Goal: Navigation & Orientation: Find specific page/section

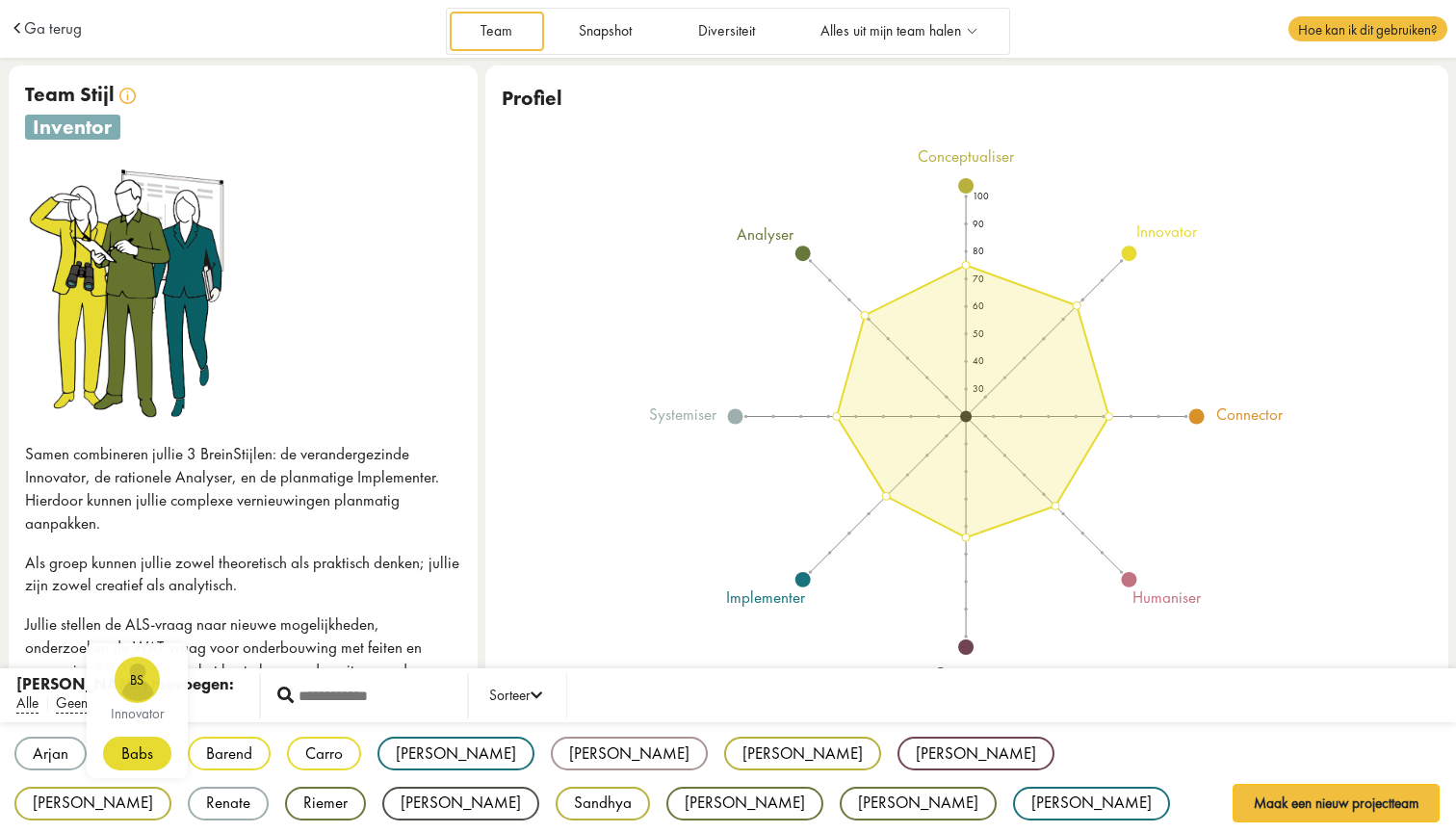
click at [142, 789] on div "Arjan AO systemiser Babs BS innovator Barend BB innovator Carro CK innovator Cl…" at bounding box center [728, 779] width 1456 height 114
click at [138, 750] on div "Babs" at bounding box center [137, 753] width 68 height 34
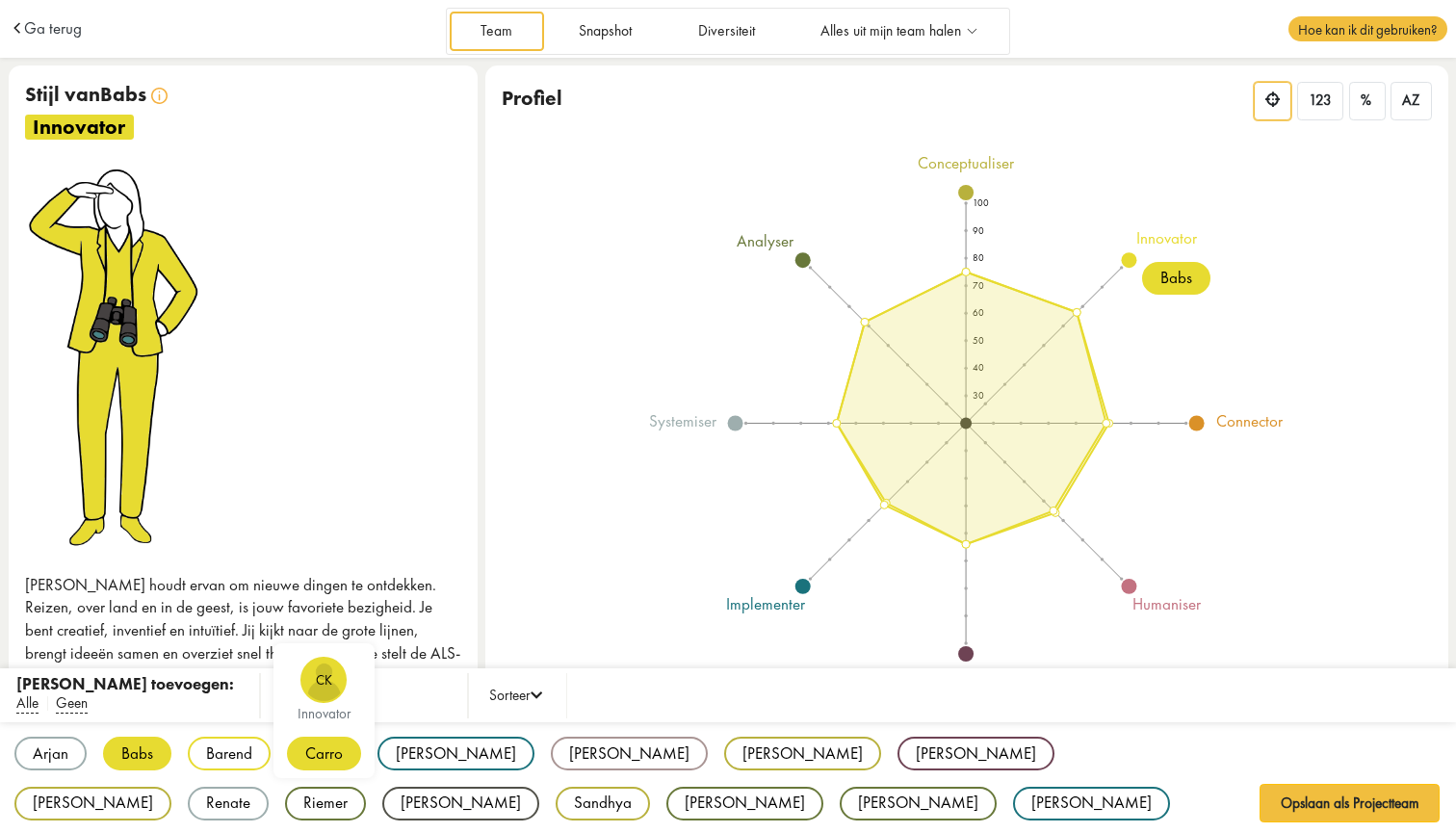
click at [317, 753] on div "Carro" at bounding box center [324, 753] width 74 height 34
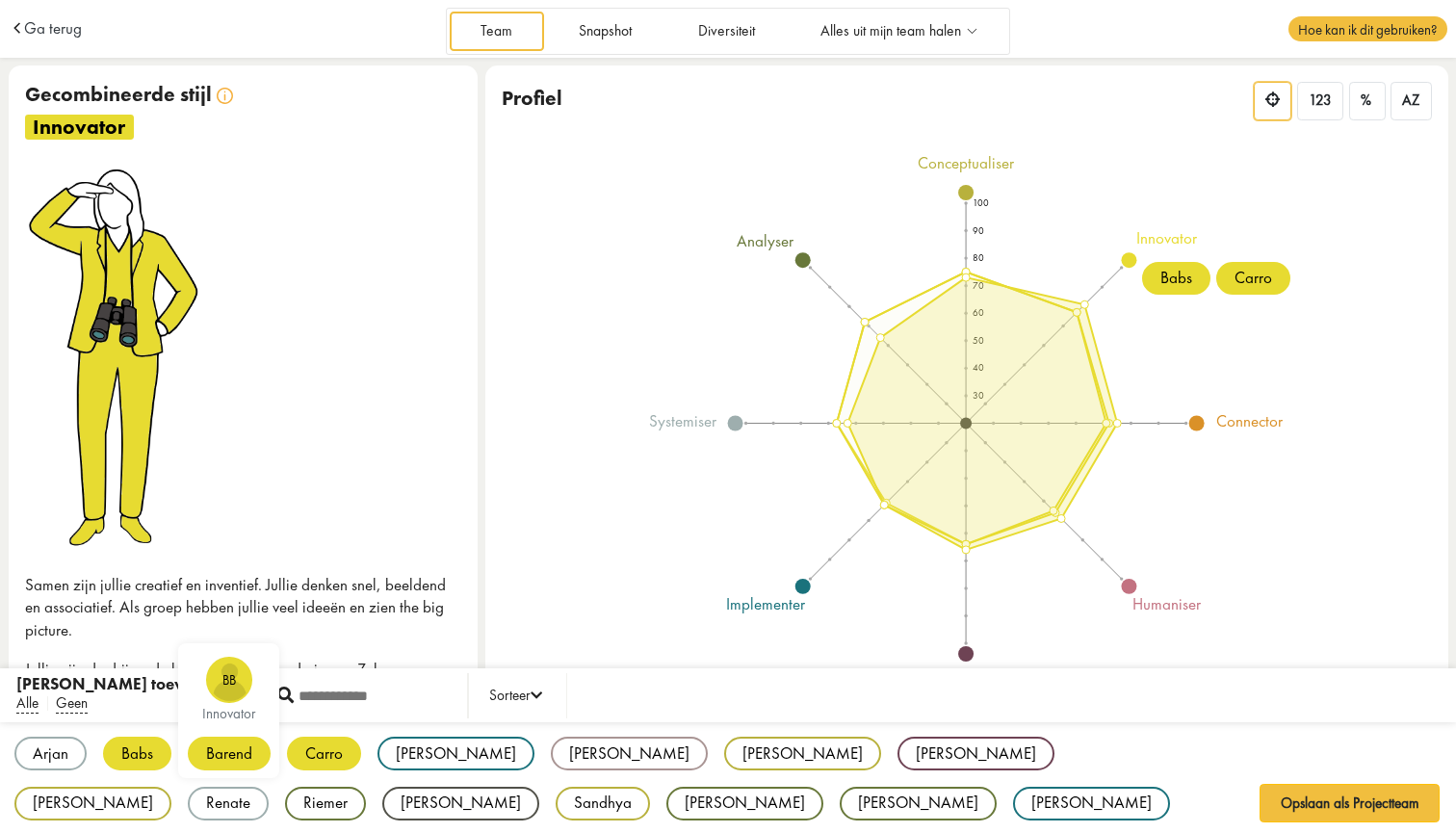
click at [220, 754] on div "Barend" at bounding box center [229, 753] width 83 height 34
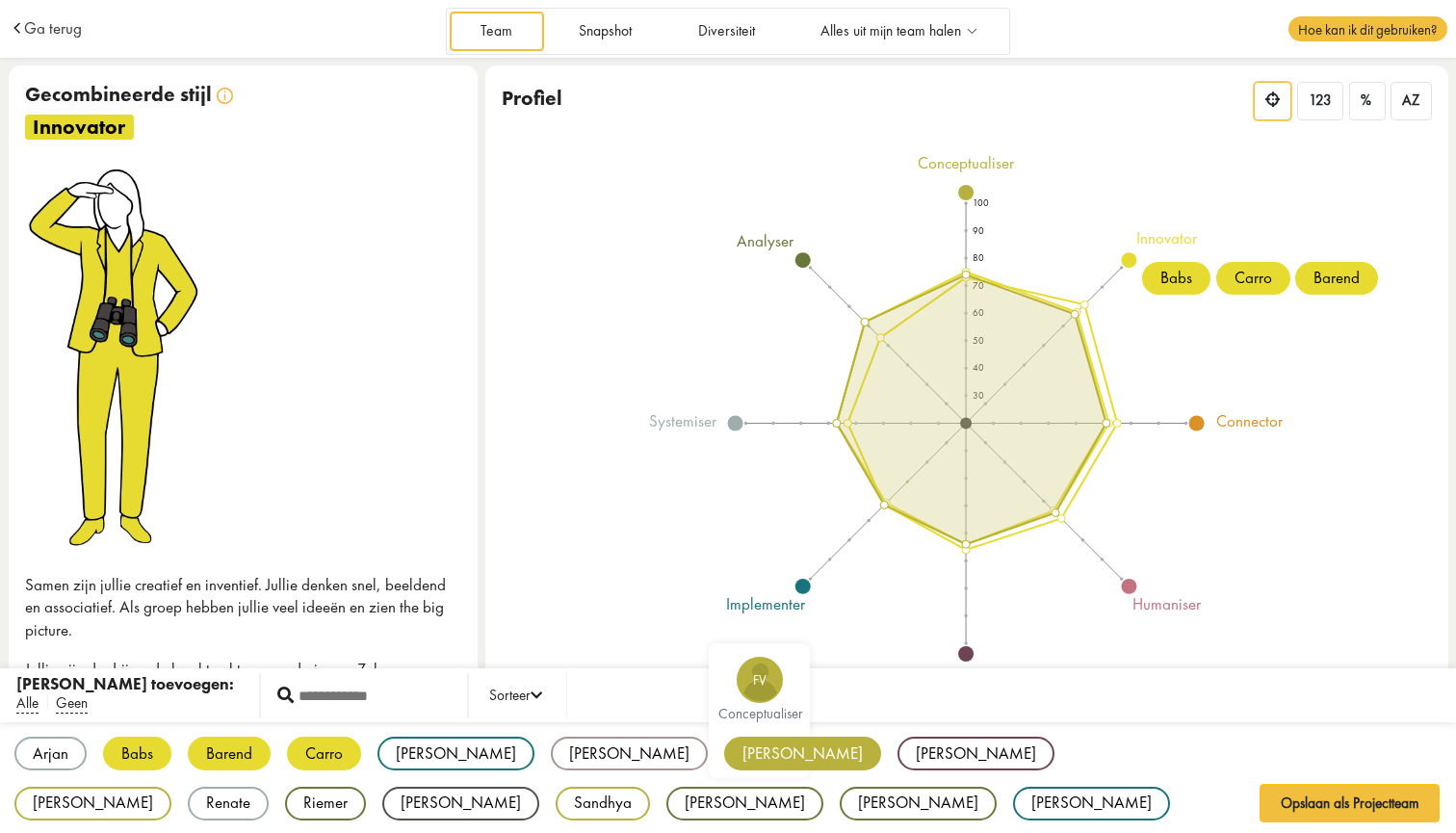
click at [724, 747] on div "[PERSON_NAME]" at bounding box center [802, 753] width 157 height 34
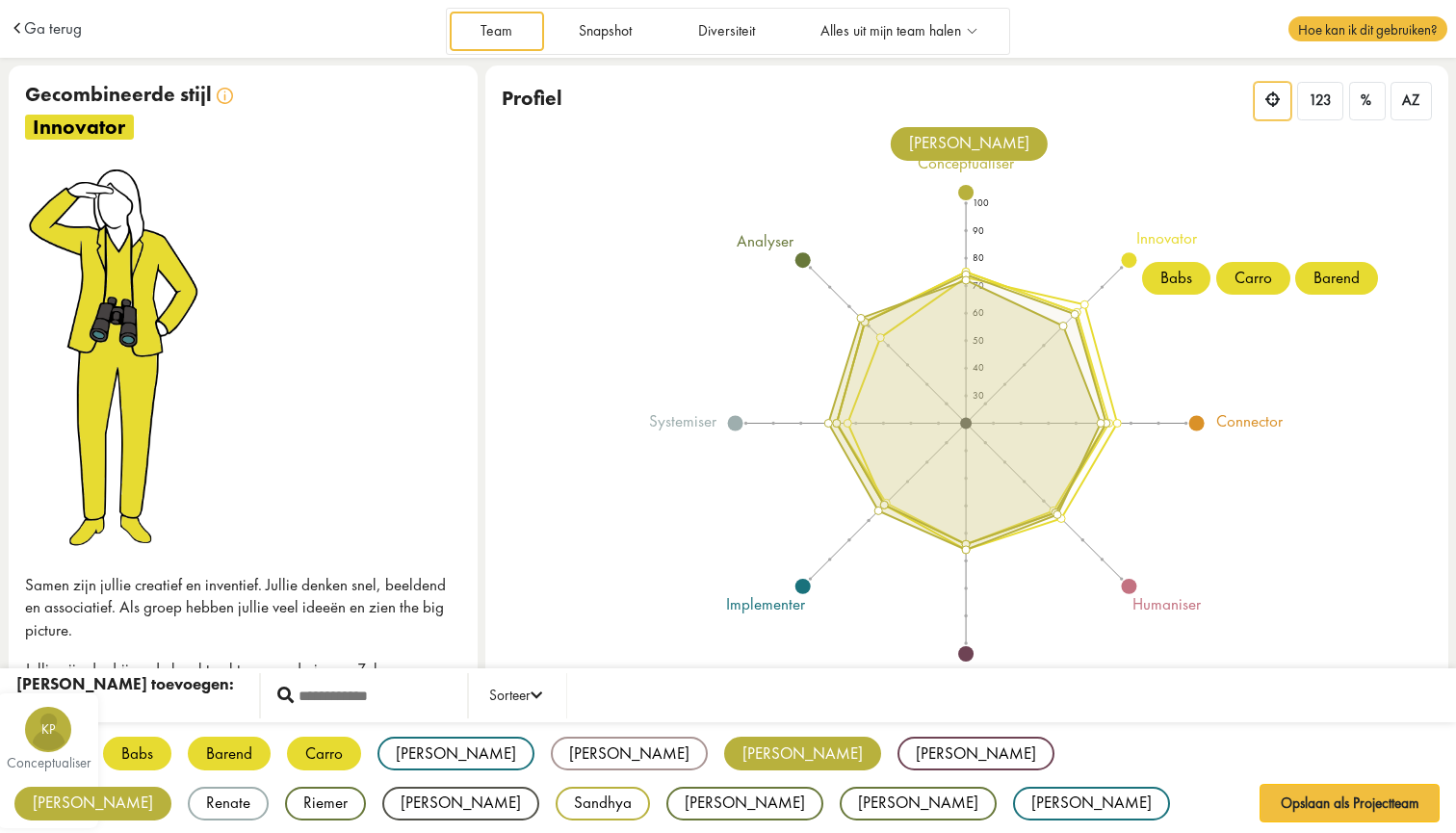
click at [172, 787] on div "[PERSON_NAME]" at bounding box center [92, 804] width 157 height 34
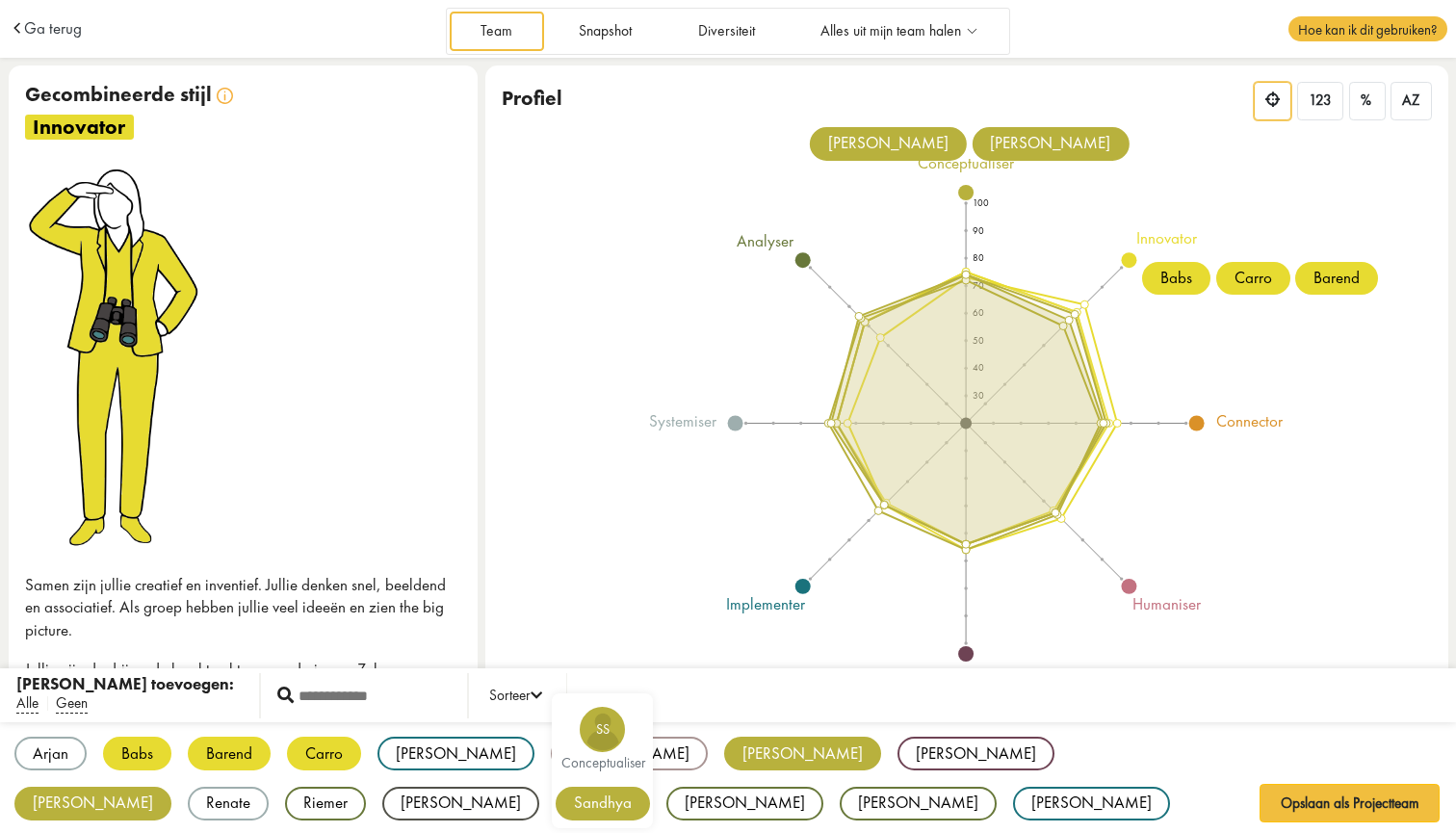
click at [555, 794] on div "Sandhya" at bounding box center [602, 804] width 94 height 34
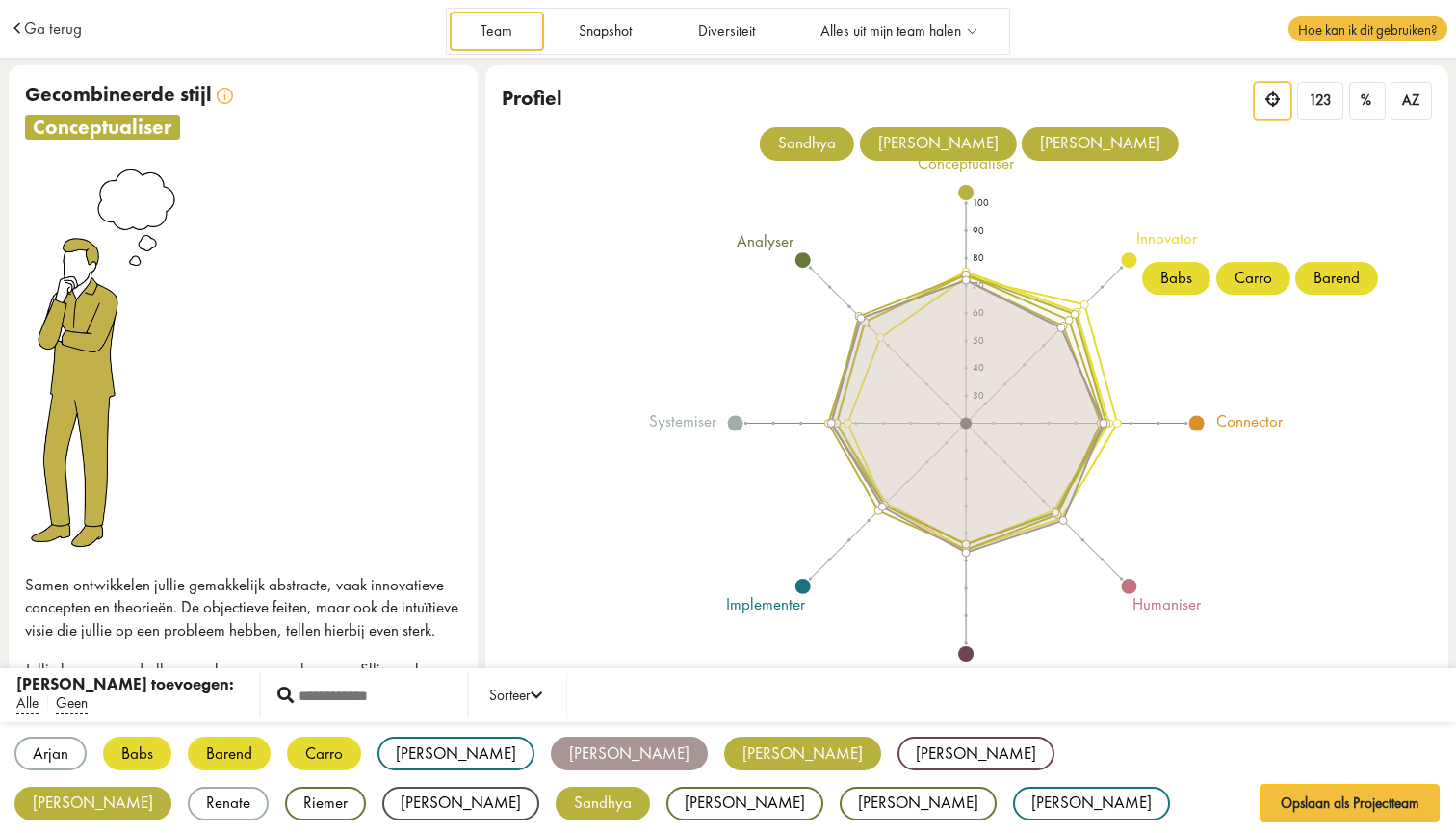
click at [550, 751] on div "[PERSON_NAME]" at bounding box center [628, 753] width 157 height 34
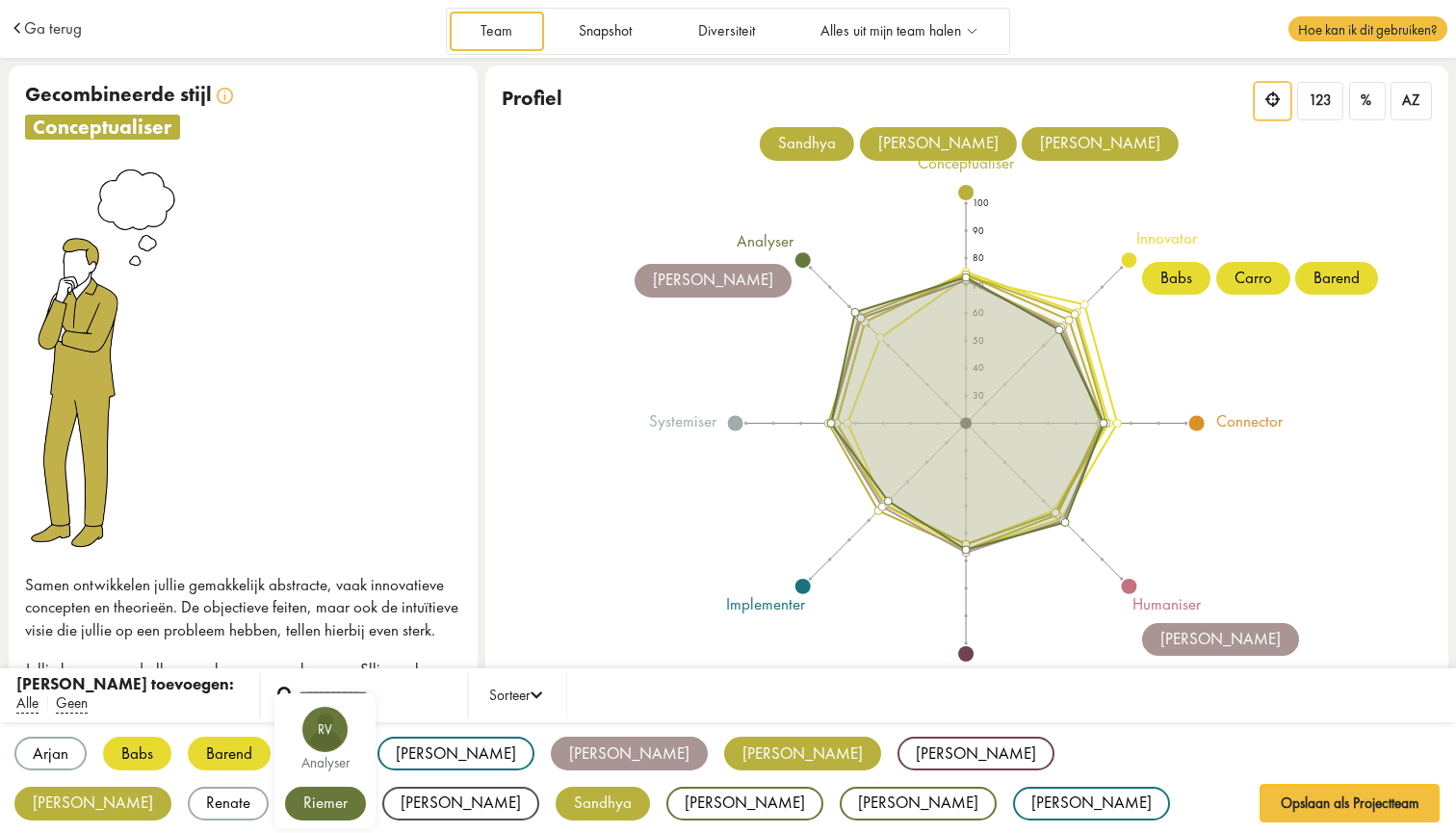
click at [365, 787] on div "Riemer" at bounding box center [325, 804] width 81 height 34
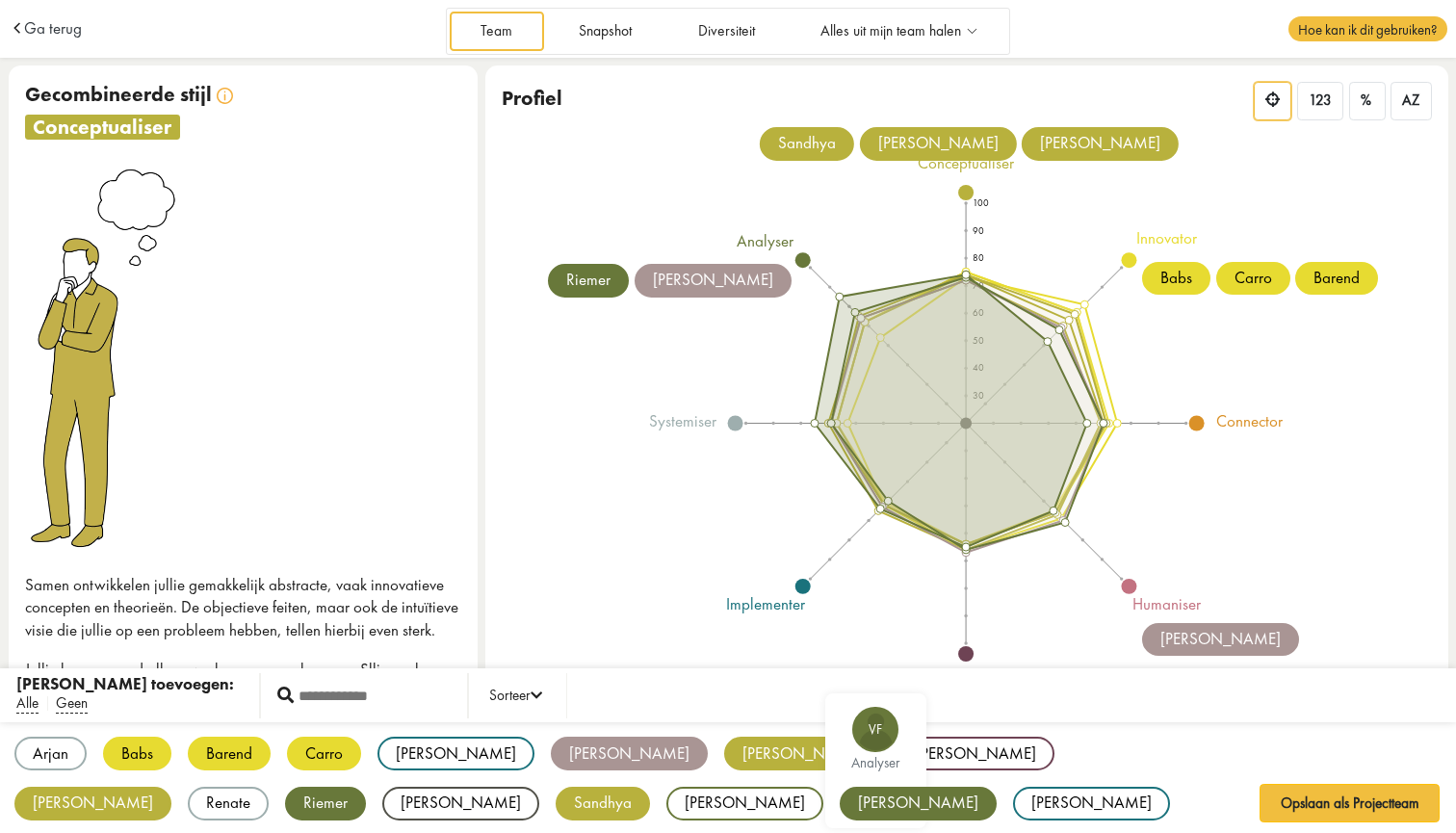
click at [840, 802] on div "[PERSON_NAME]" at bounding box center [918, 804] width 157 height 34
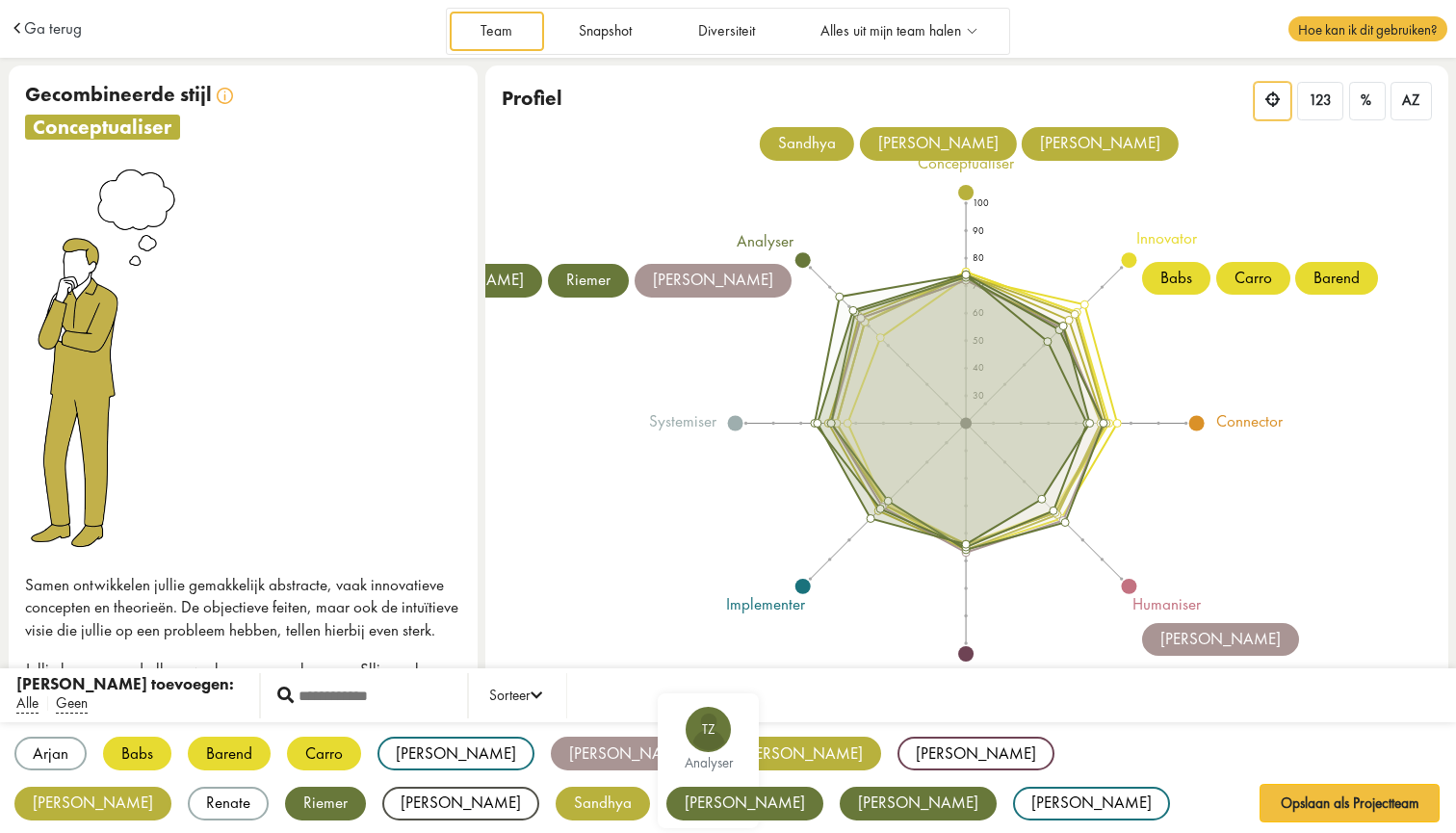
click at [666, 805] on div "[PERSON_NAME]" at bounding box center [744, 804] width 157 height 34
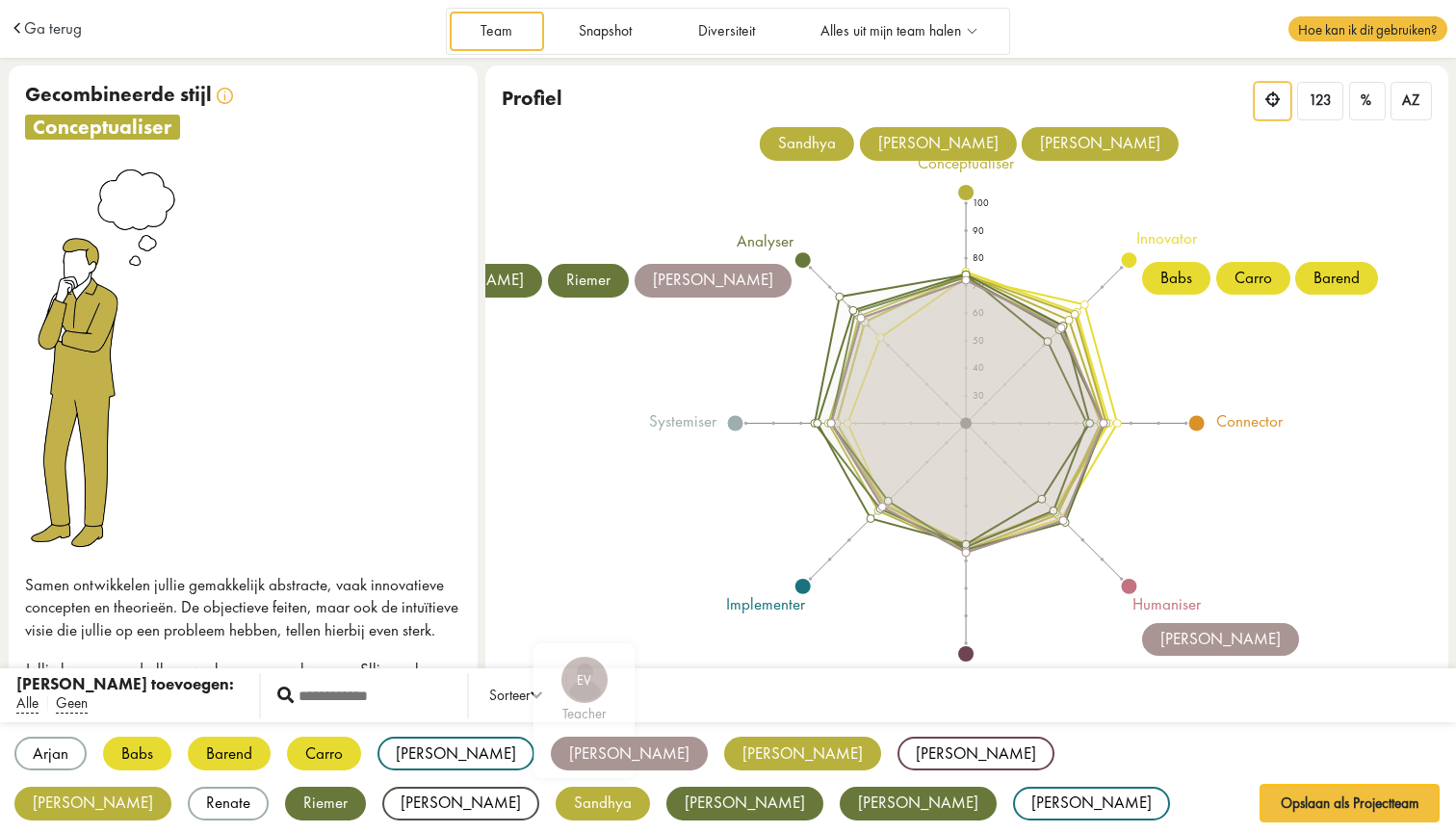
click at [550, 747] on div "[PERSON_NAME]" at bounding box center [628, 753] width 157 height 34
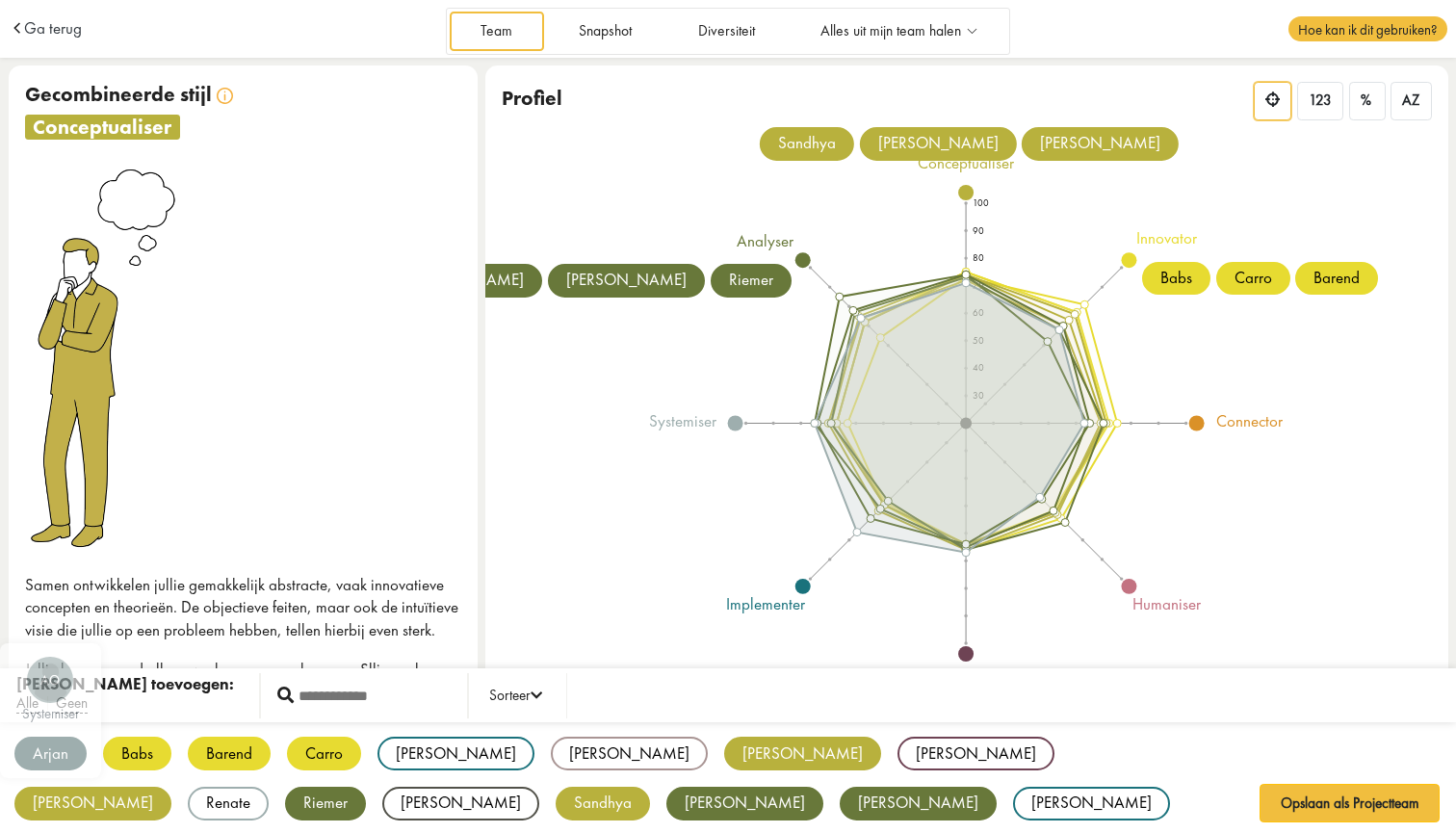
click at [42, 748] on div "Arjan" at bounding box center [50, 753] width 72 height 34
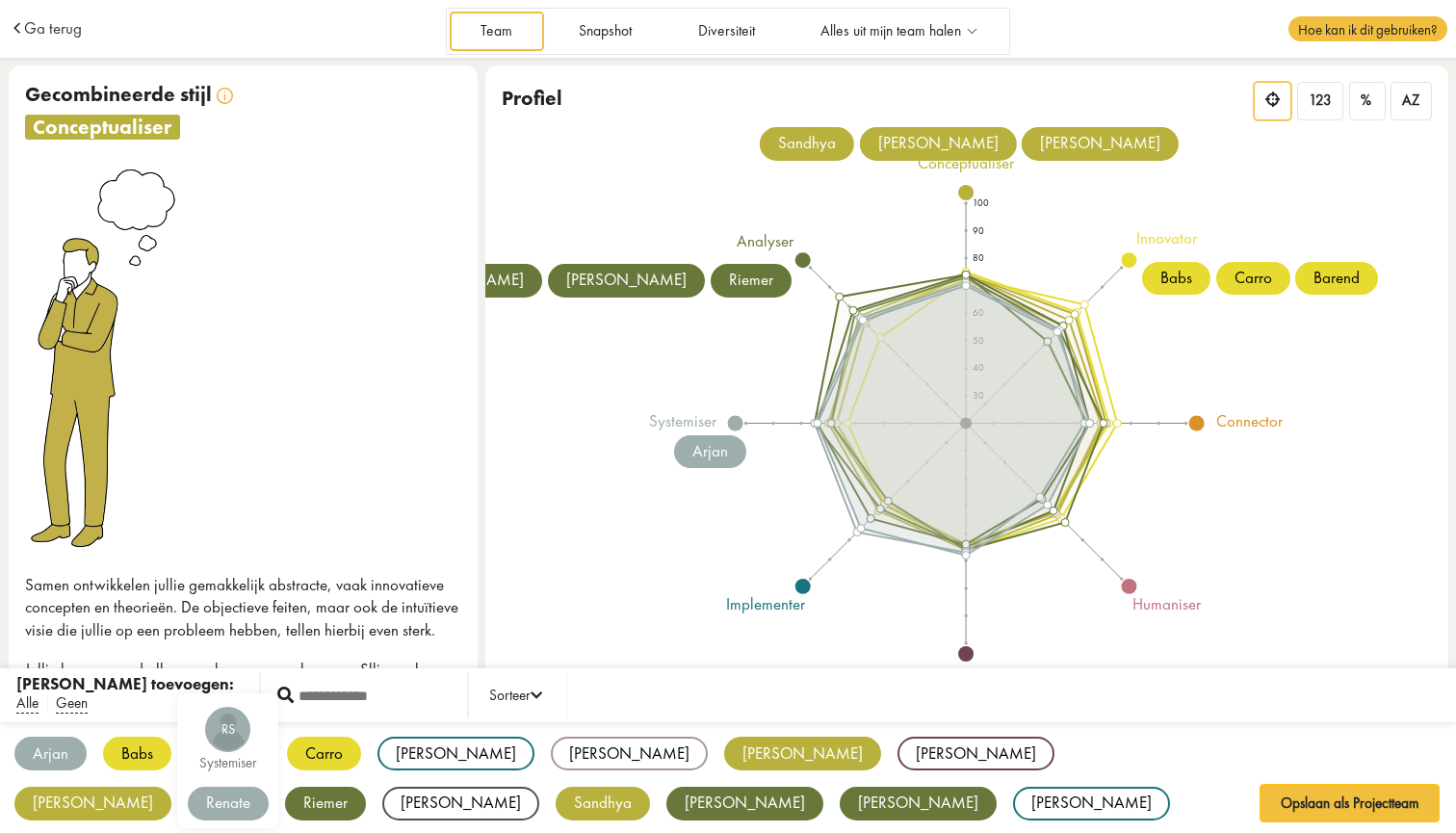
click at [269, 787] on div "Renate" at bounding box center [228, 804] width 81 height 34
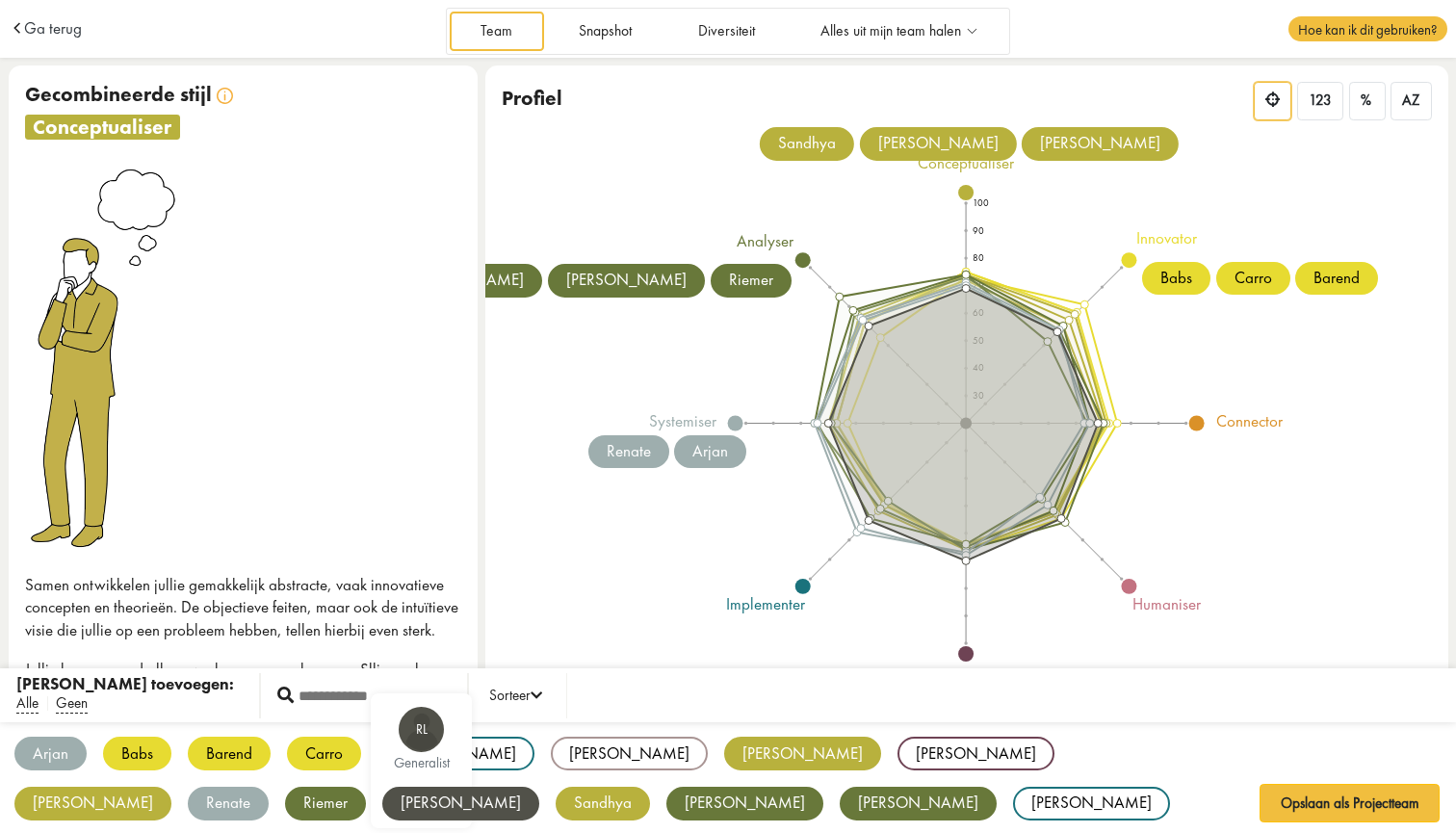
click at [539, 787] on div "[PERSON_NAME]" at bounding box center [460, 804] width 157 height 34
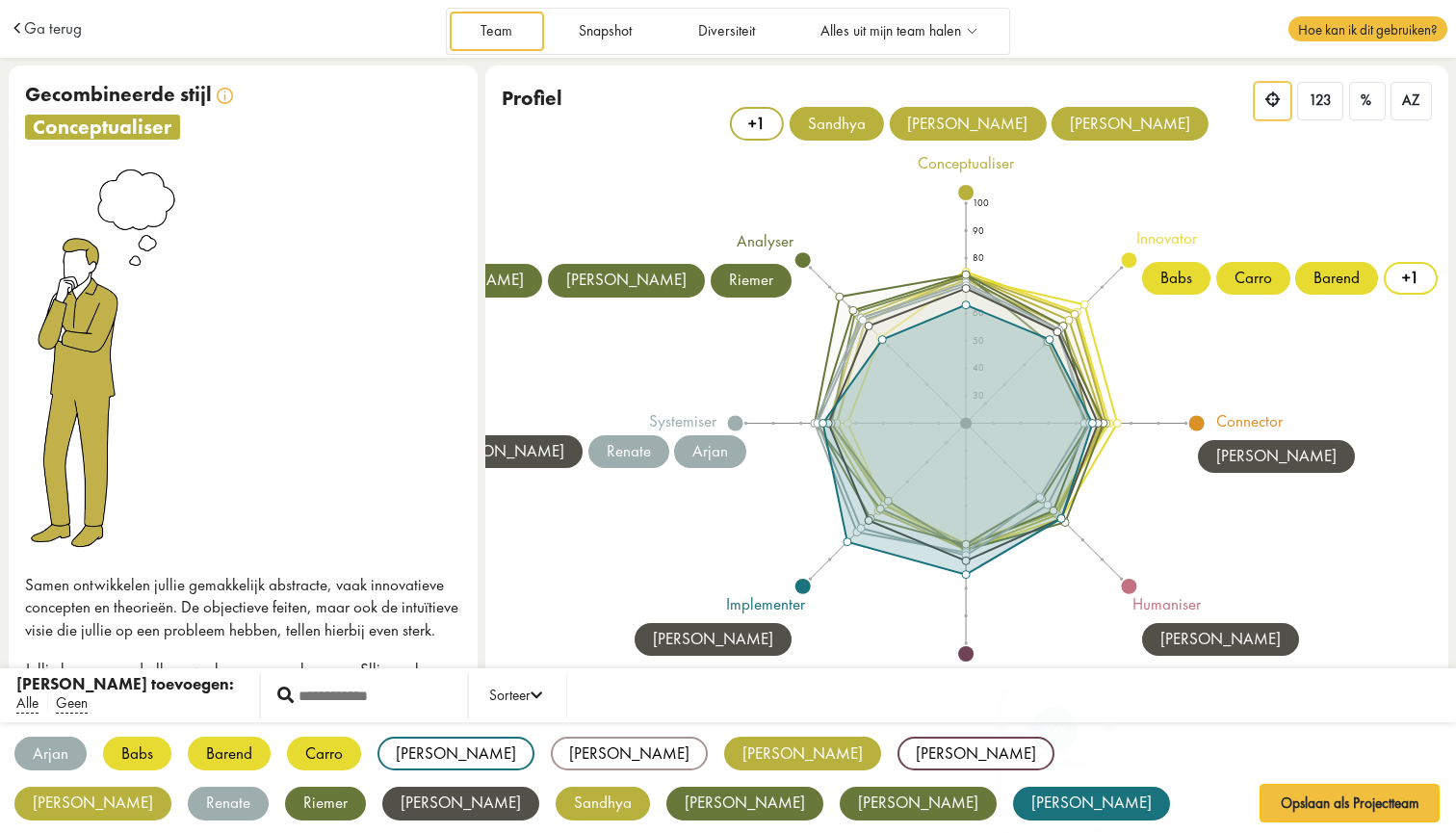
click at [1013, 801] on div "[PERSON_NAME]" at bounding box center [1091, 804] width 157 height 34
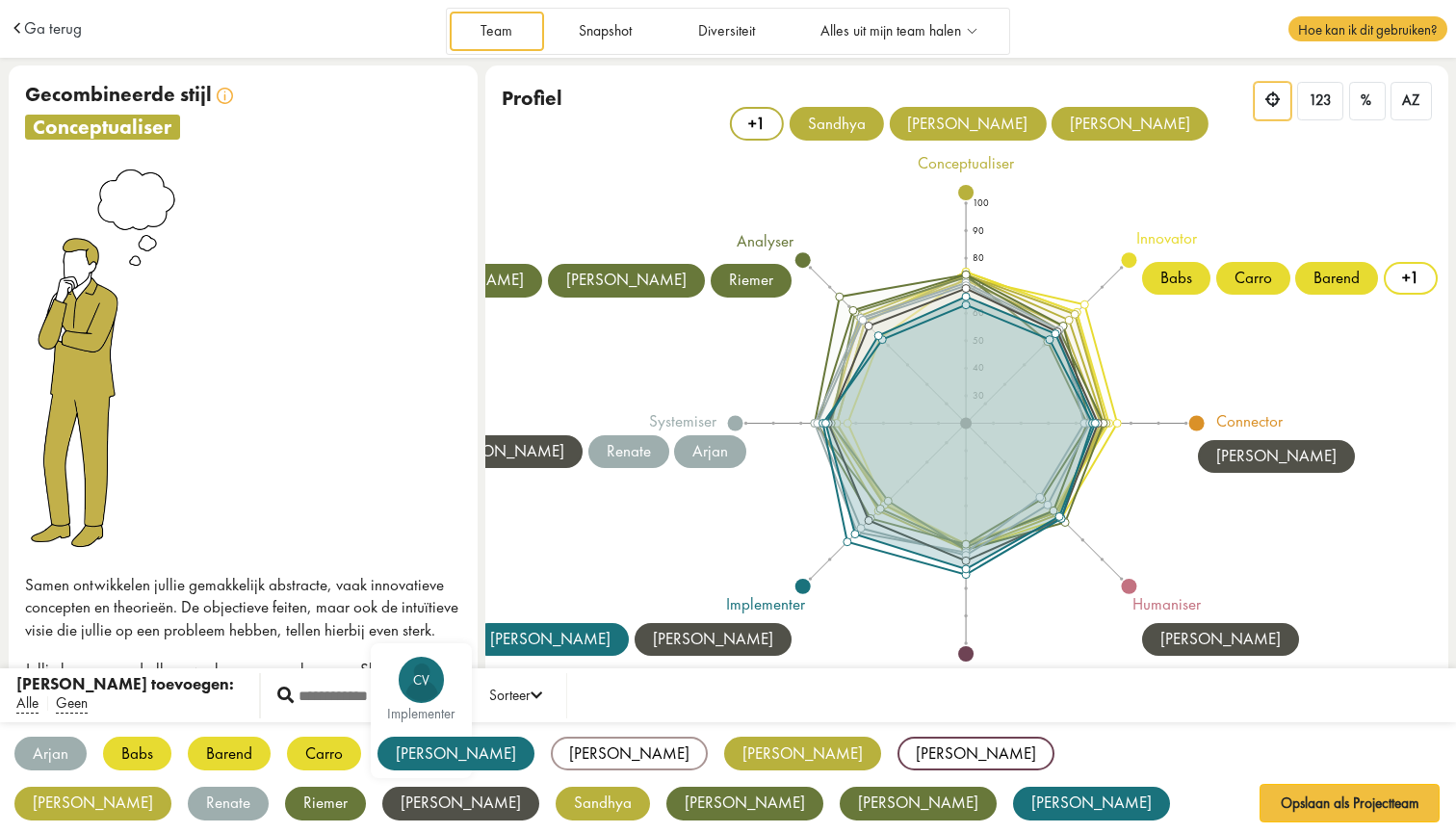
click at [425, 754] on div "[PERSON_NAME]" at bounding box center [455, 753] width 157 height 34
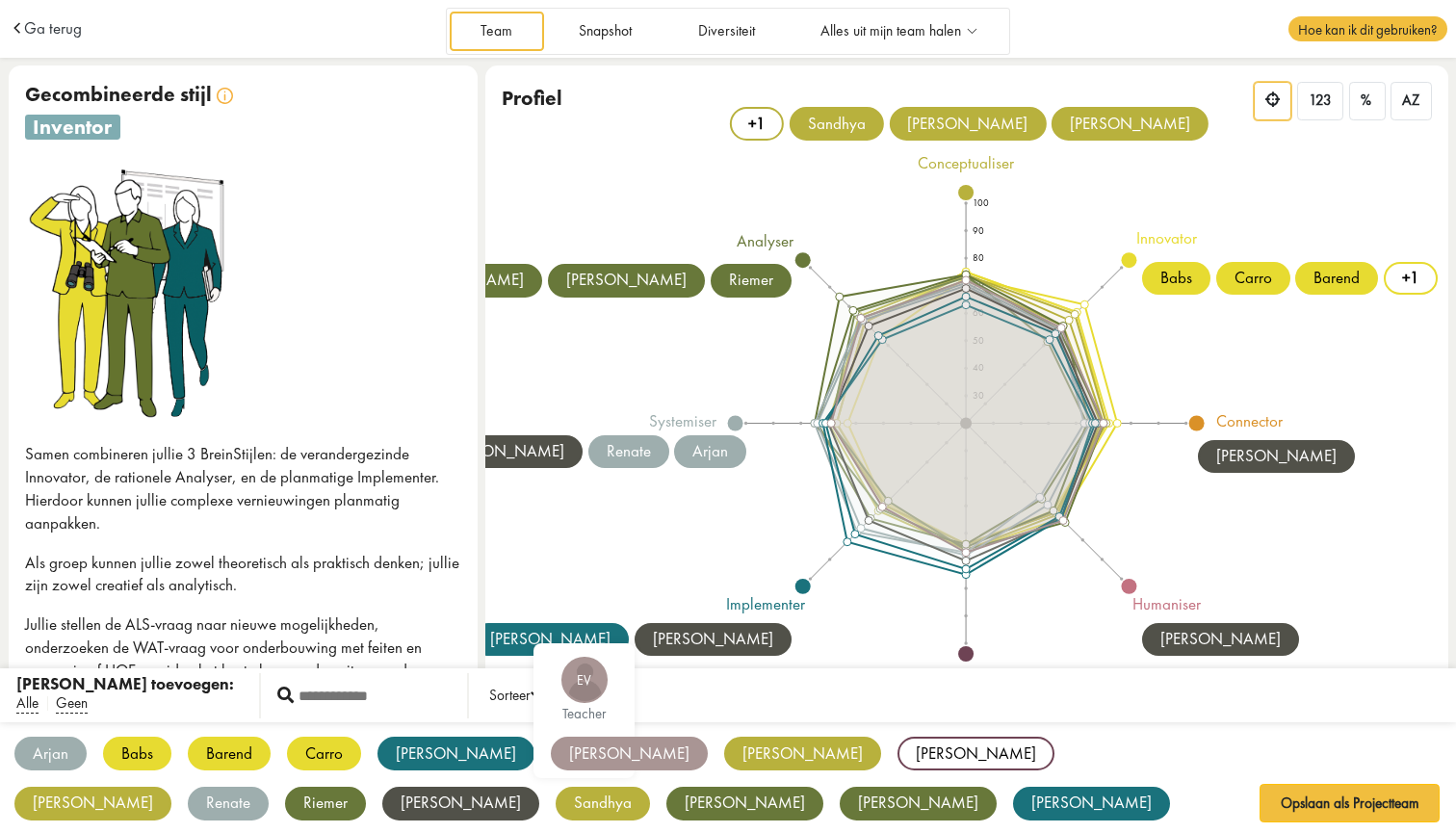
click at [520, 795] on div "Arjan AO systemiser Babs BS innovator Barend BB innovator Carro CK innovator Cl…" at bounding box center [728, 779] width 1456 height 114
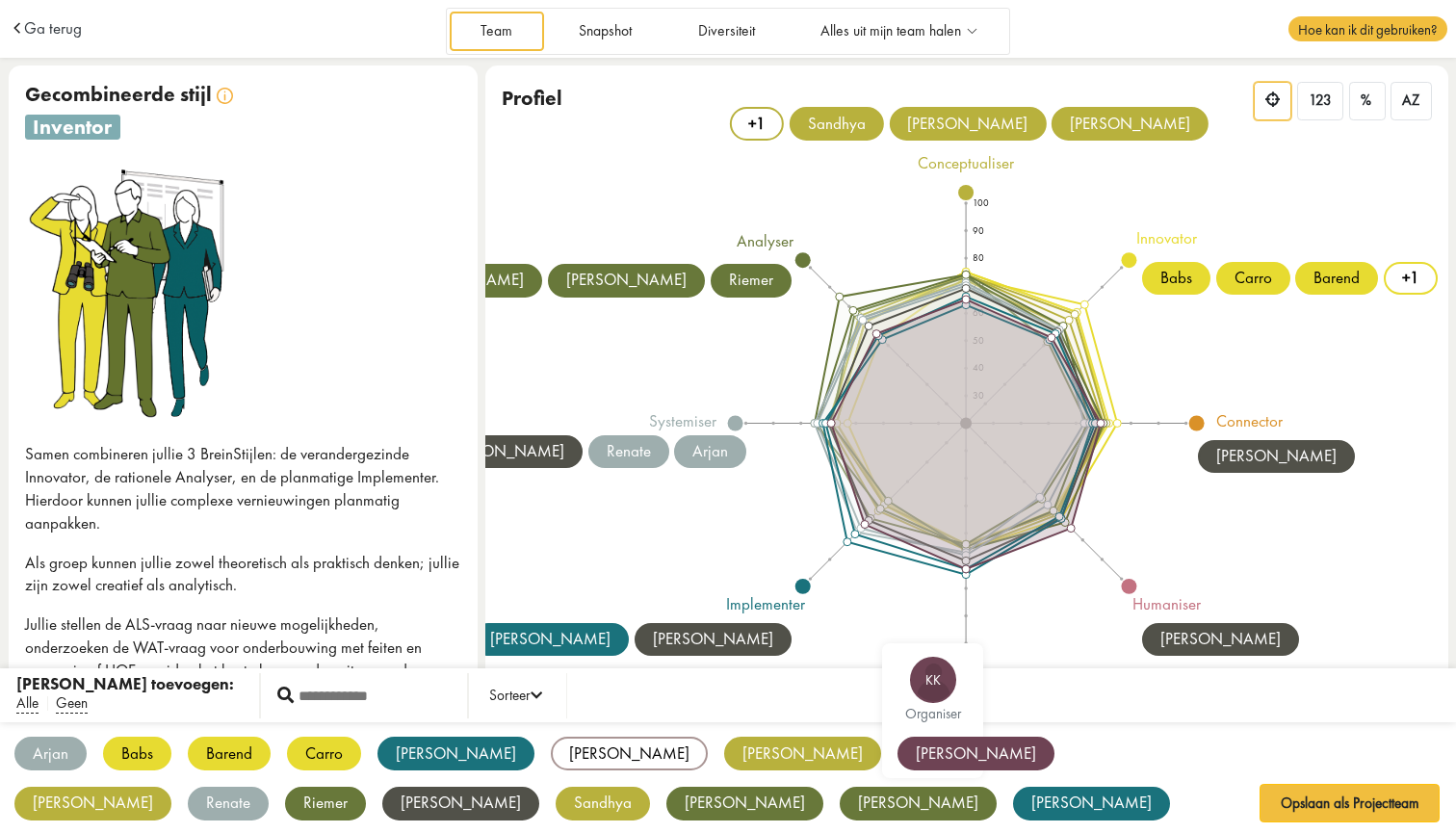
click at [897, 761] on div "[PERSON_NAME]" at bounding box center [975, 753] width 157 height 34
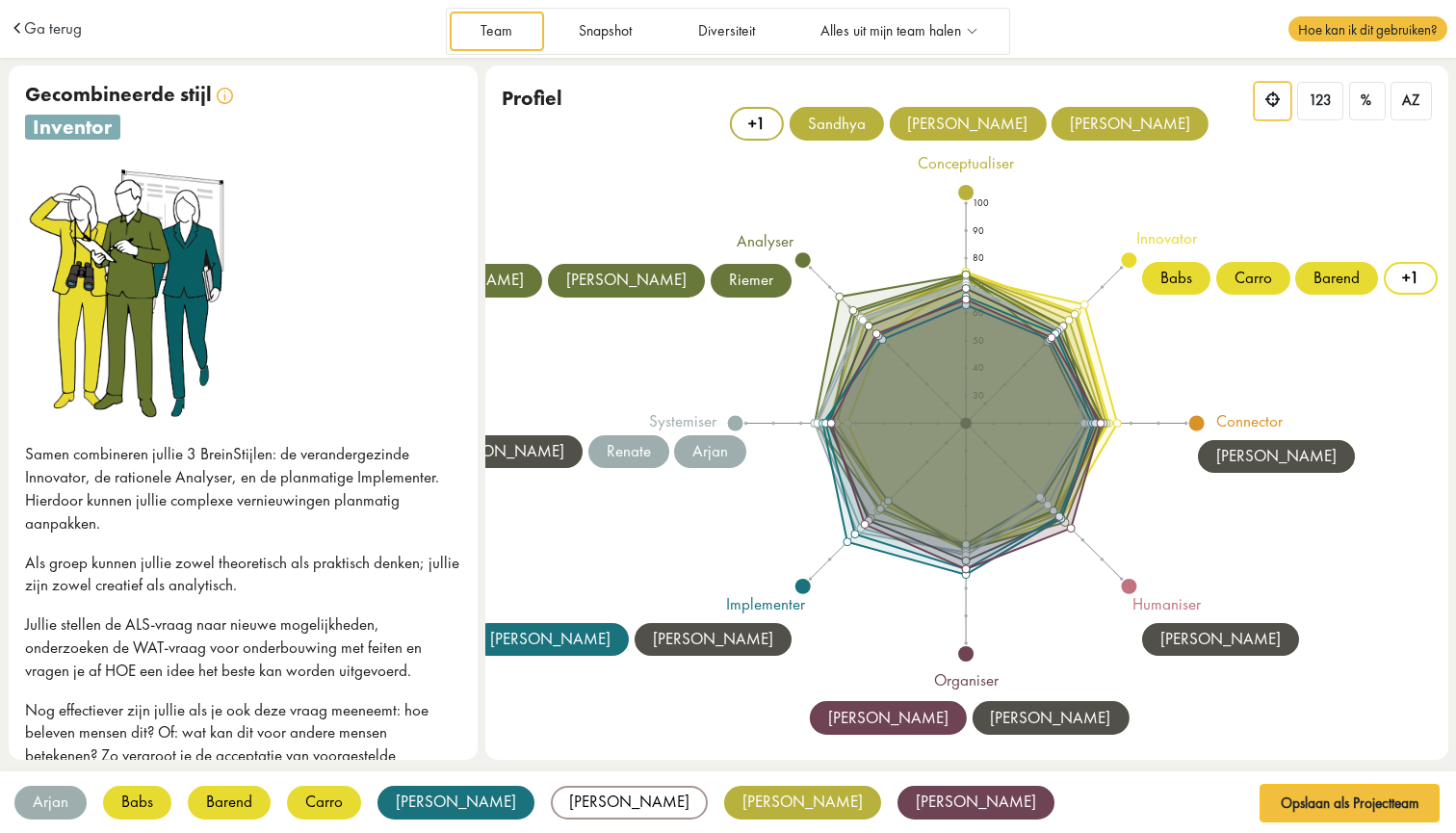
click at [849, 122] on div "Profiel 123 % AZ" at bounding box center [967, 104] width 963 height 76
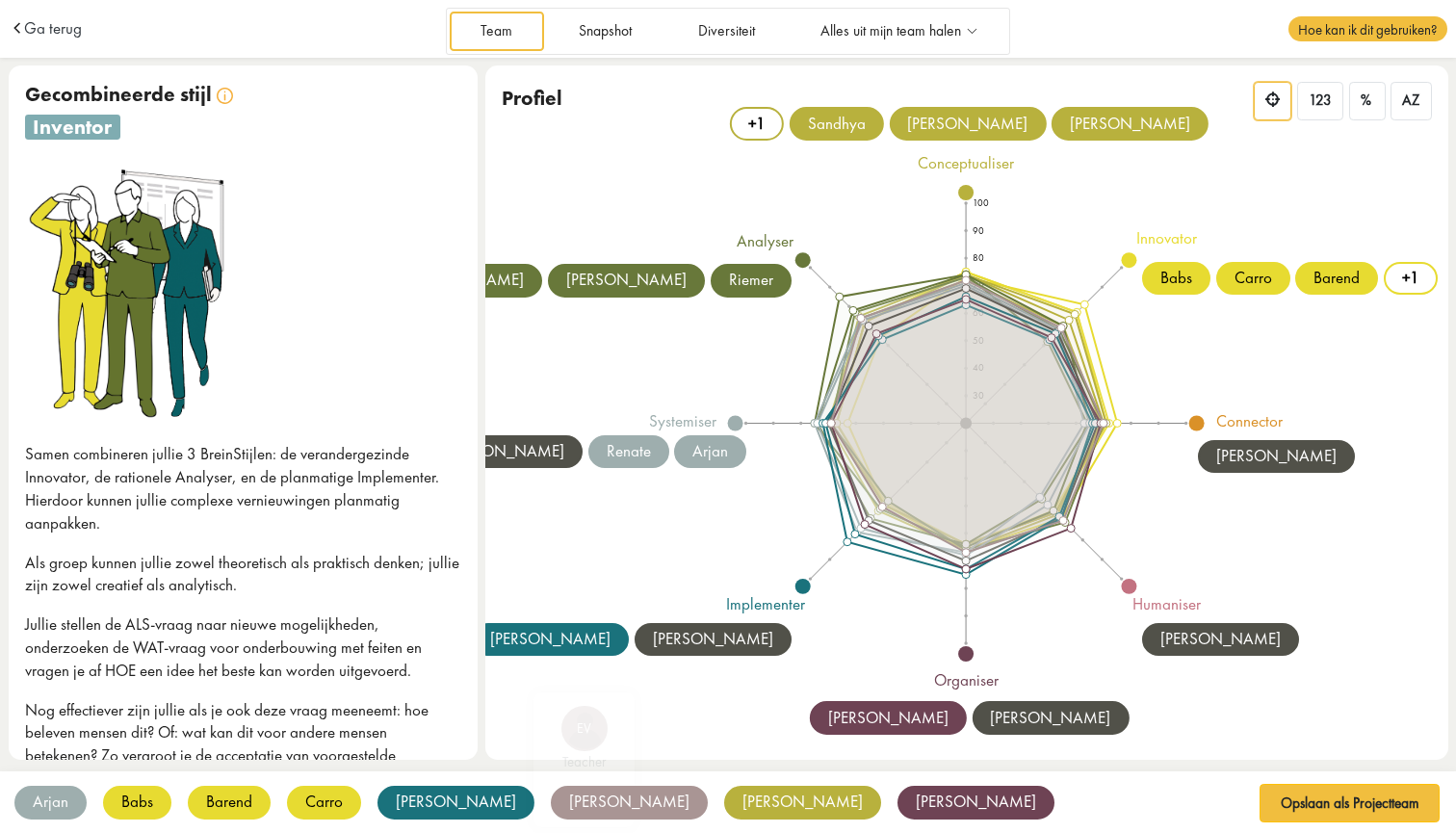
click at [506, 800] on div "Arjan AO systemiser Babs BS innovator Barend BB innovator Carro CK innovator Cl…" at bounding box center [728, 828] width 1456 height 114
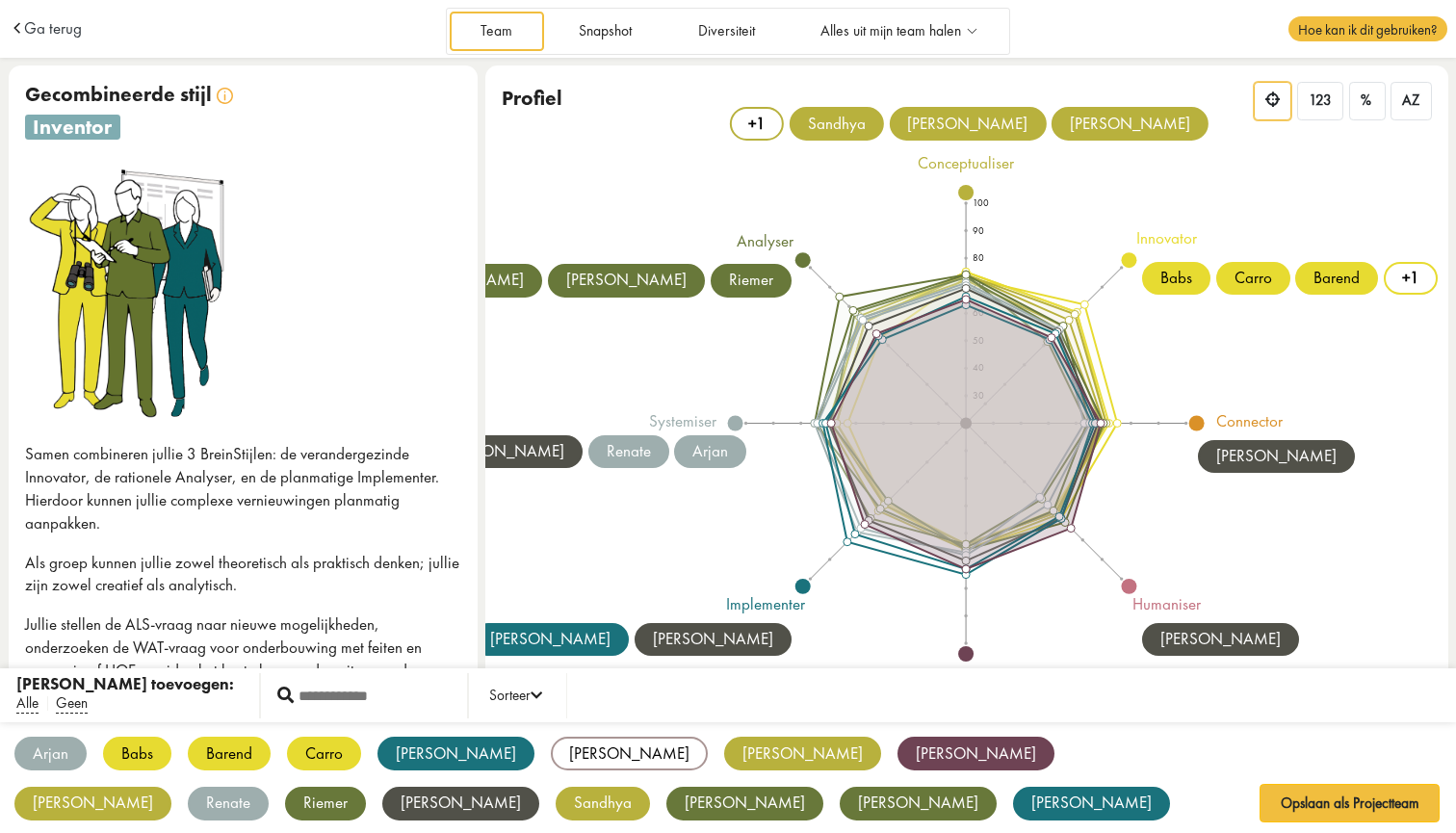
click at [503, 799] on div "Arjan AO systemiser Babs BS innovator Barend BB innovator Carro CK innovator Cl…" at bounding box center [728, 779] width 1456 height 114
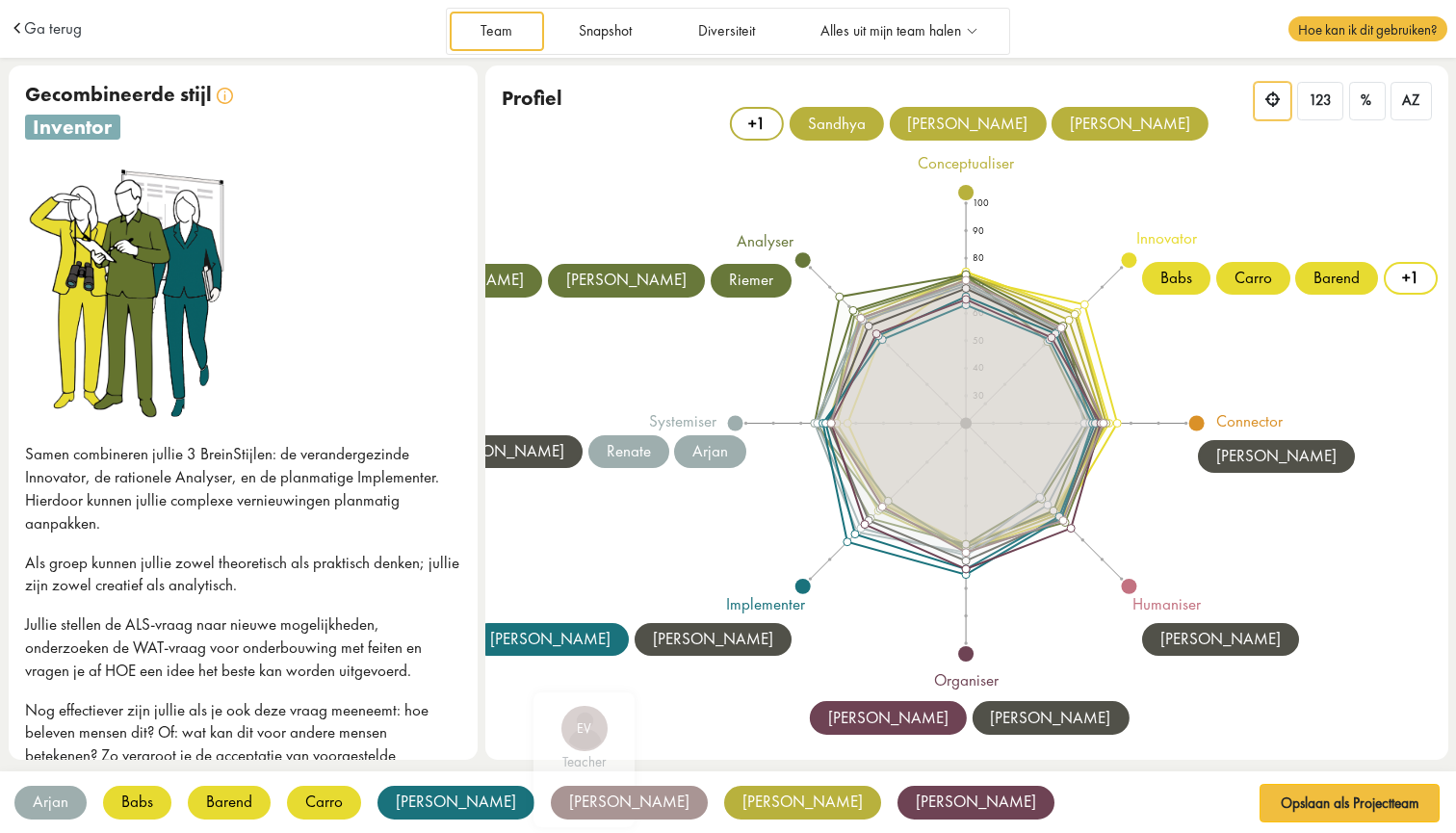
click at [512, 805] on div "Arjan AO systemiser Babs BS innovator Barend BB innovator Carro CK innovator Cl…" at bounding box center [728, 828] width 1456 height 114
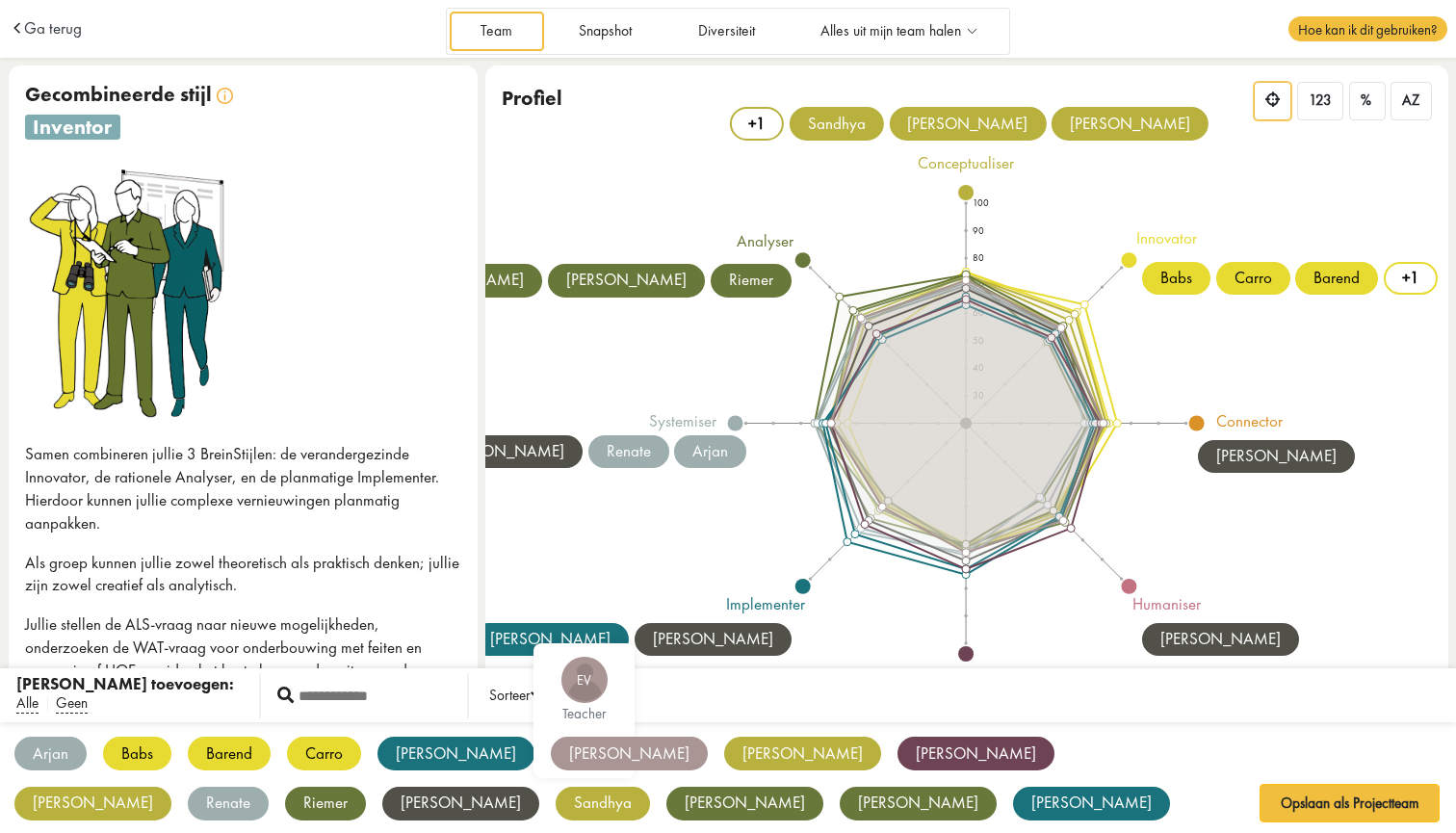
click at [550, 748] on div "[PERSON_NAME]" at bounding box center [628, 753] width 157 height 34
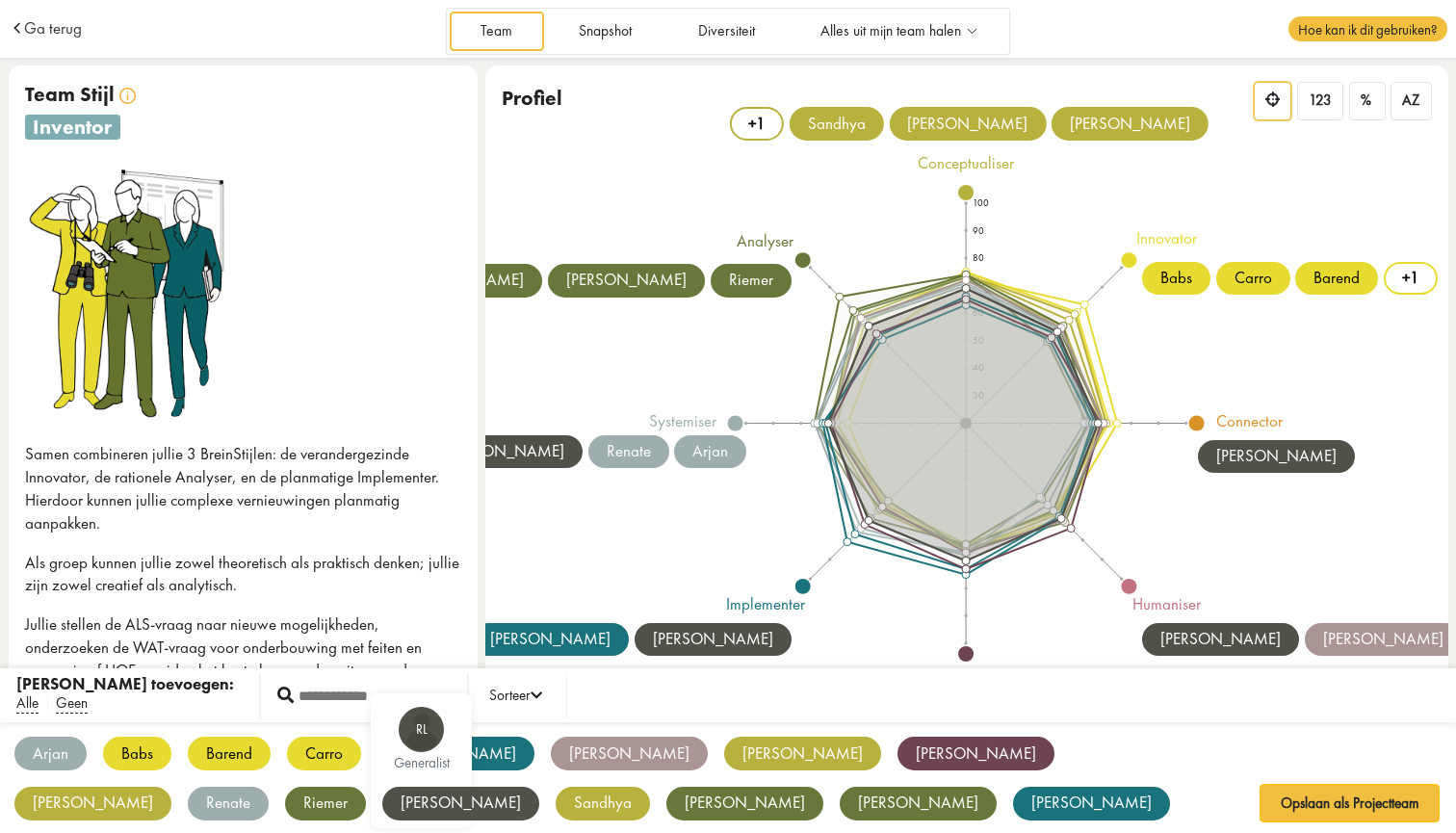
click at [1062, 796] on div "Arjan AO systemiser Babs BS innovator Barend BB innovator Carro CK innovator Cl…" at bounding box center [728, 779] width 1456 height 114
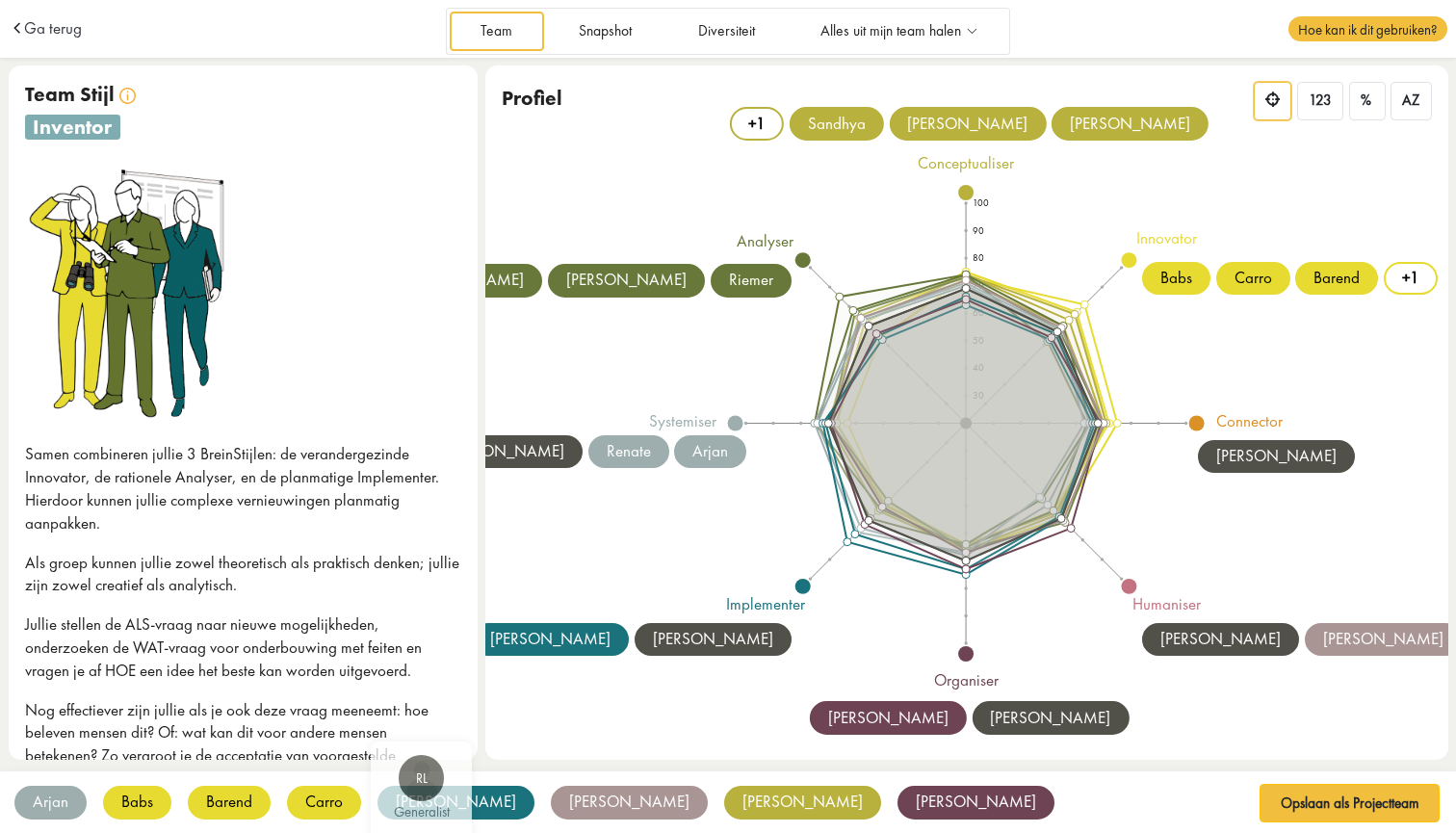
click at [1052, 796] on div "Arjan AO systemiser Babs BS innovator Barend BB innovator Carro CK innovator Cl…" at bounding box center [728, 828] width 1456 height 114
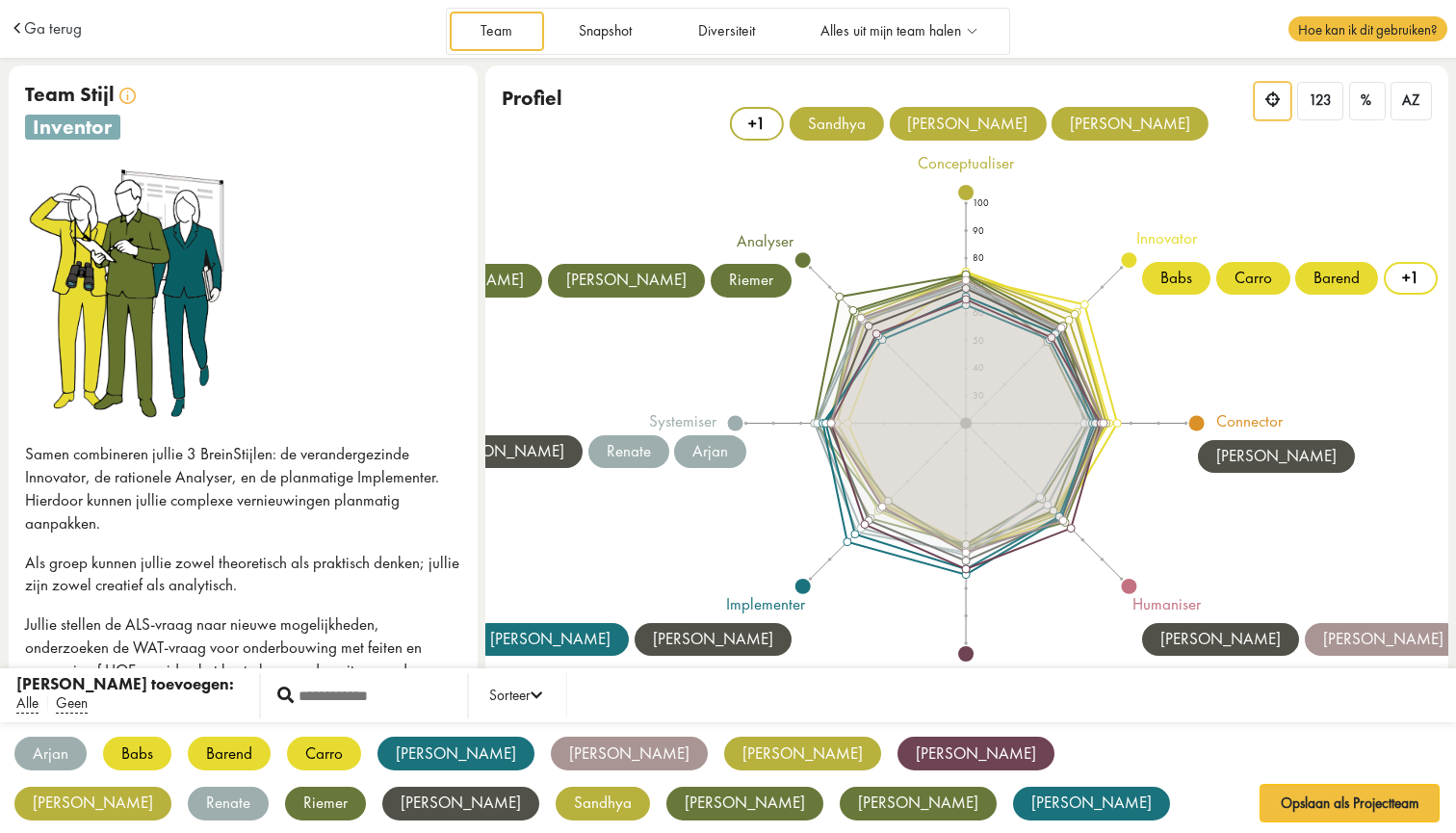
click at [1050, 801] on div "Arjan AO systemiser Babs BS innovator Barend BB innovator Carro CK innovator Cl…" at bounding box center [728, 779] width 1456 height 114
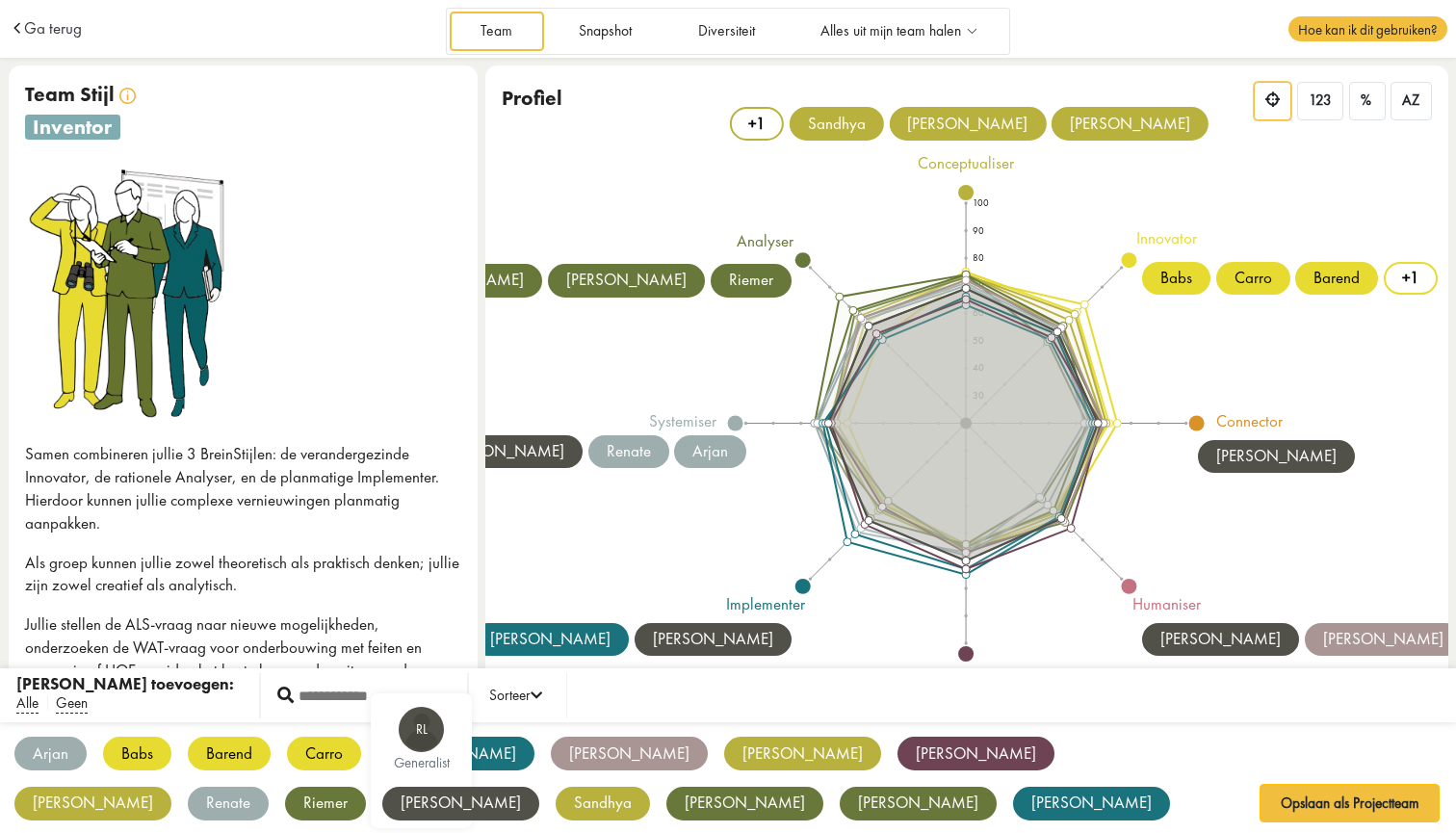
click at [539, 787] on div "[PERSON_NAME]" at bounding box center [460, 804] width 157 height 34
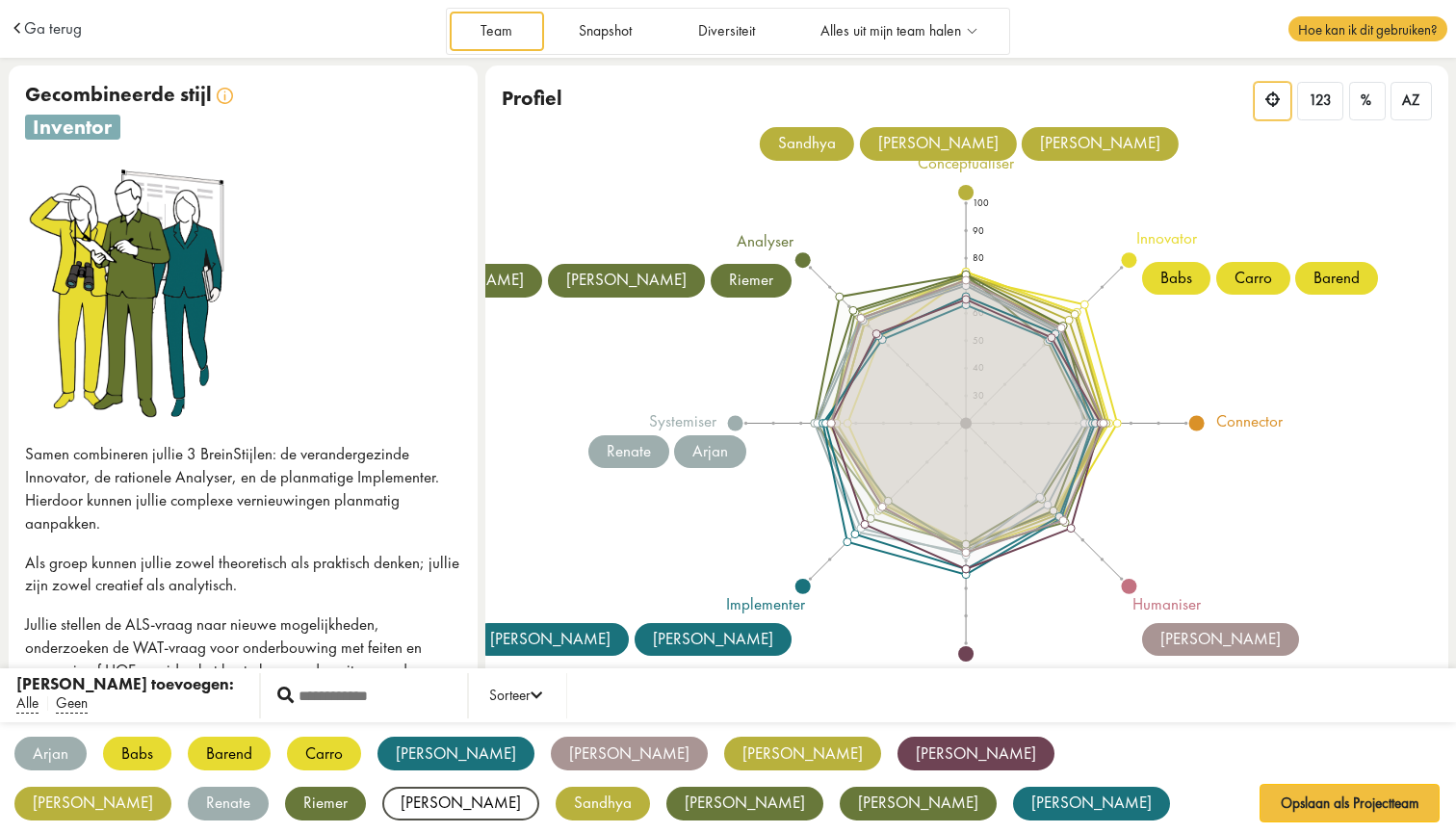
click at [942, 802] on div "Arjan AO systemiser Babs BS innovator Barend BB innovator Carro CK innovator Cl…" at bounding box center [728, 779] width 1456 height 114
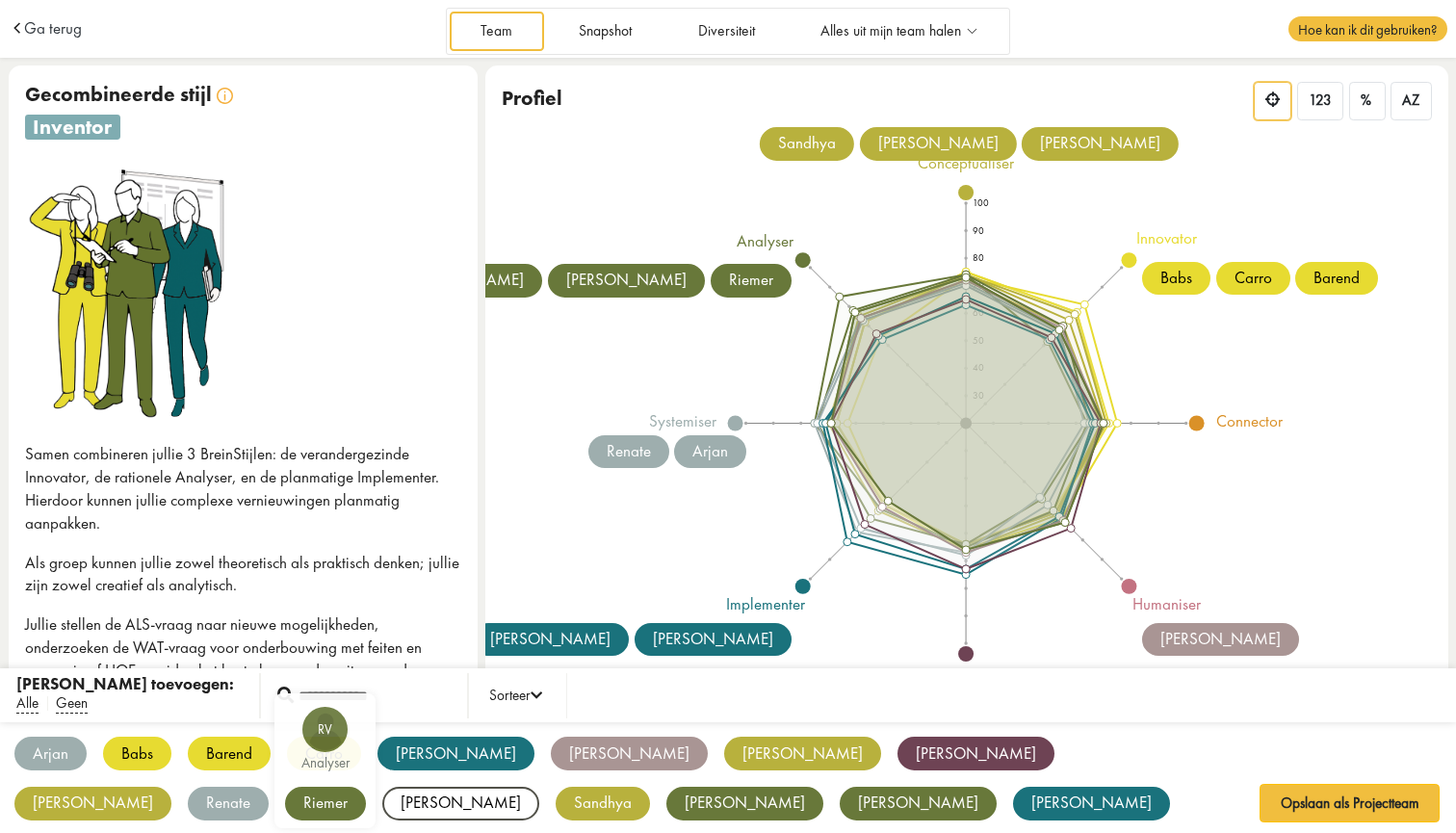
click at [365, 787] on div "Riemer" at bounding box center [325, 804] width 81 height 34
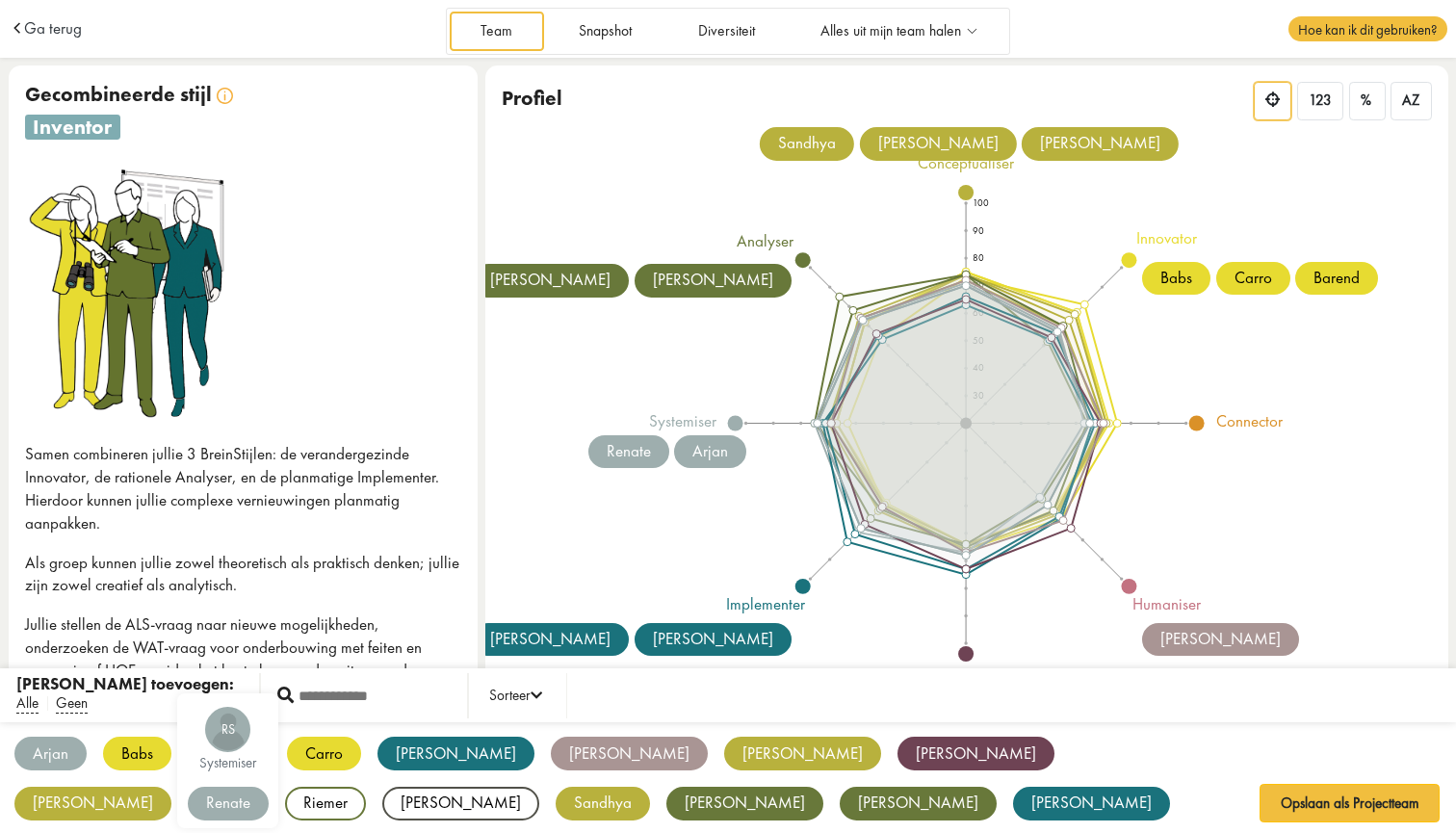
click at [269, 787] on div "Renate" at bounding box center [228, 804] width 81 height 34
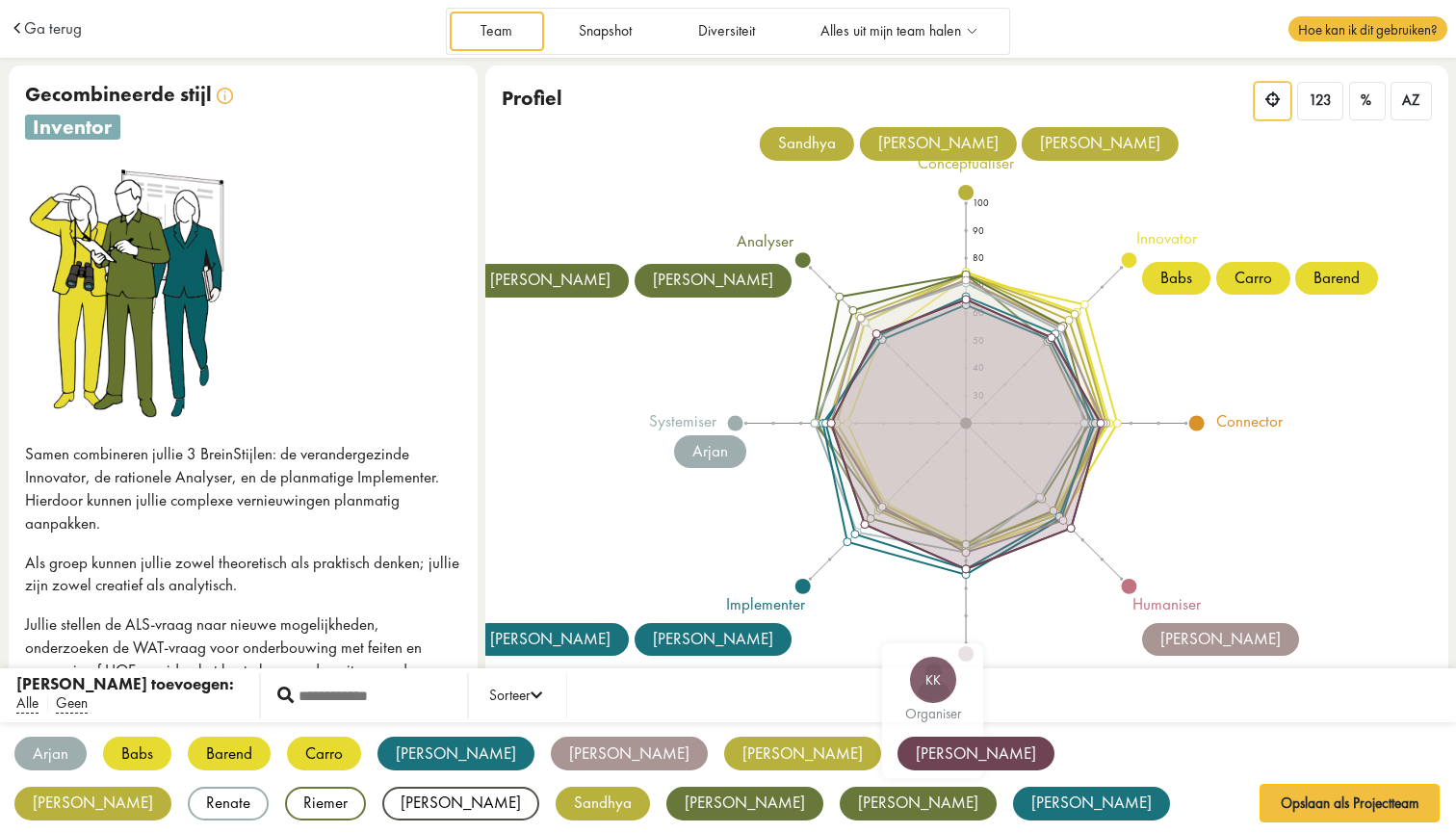
click at [897, 751] on div "[PERSON_NAME]" at bounding box center [975, 753] width 157 height 34
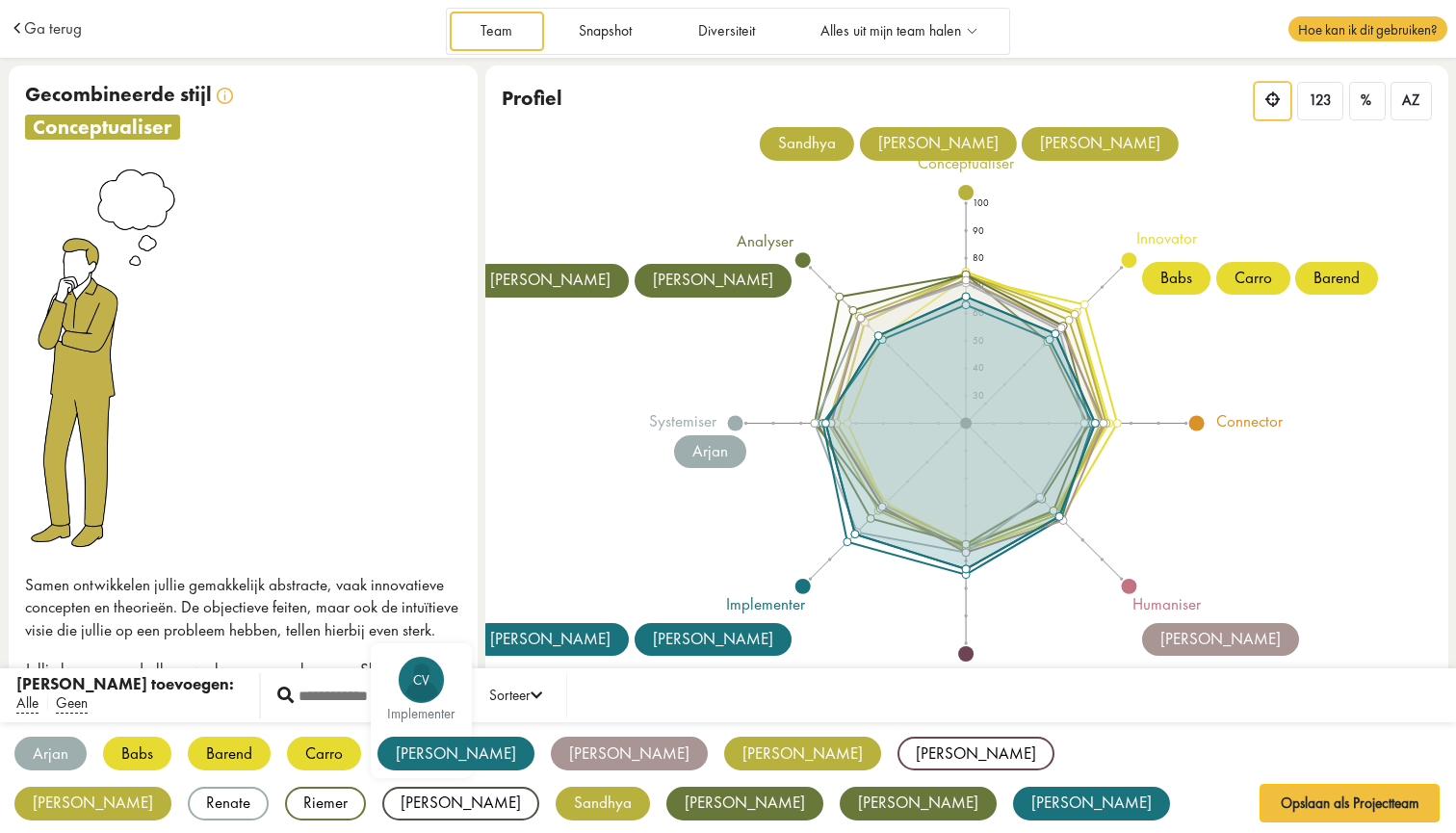
click at [420, 750] on div "[PERSON_NAME]" at bounding box center [455, 753] width 157 height 34
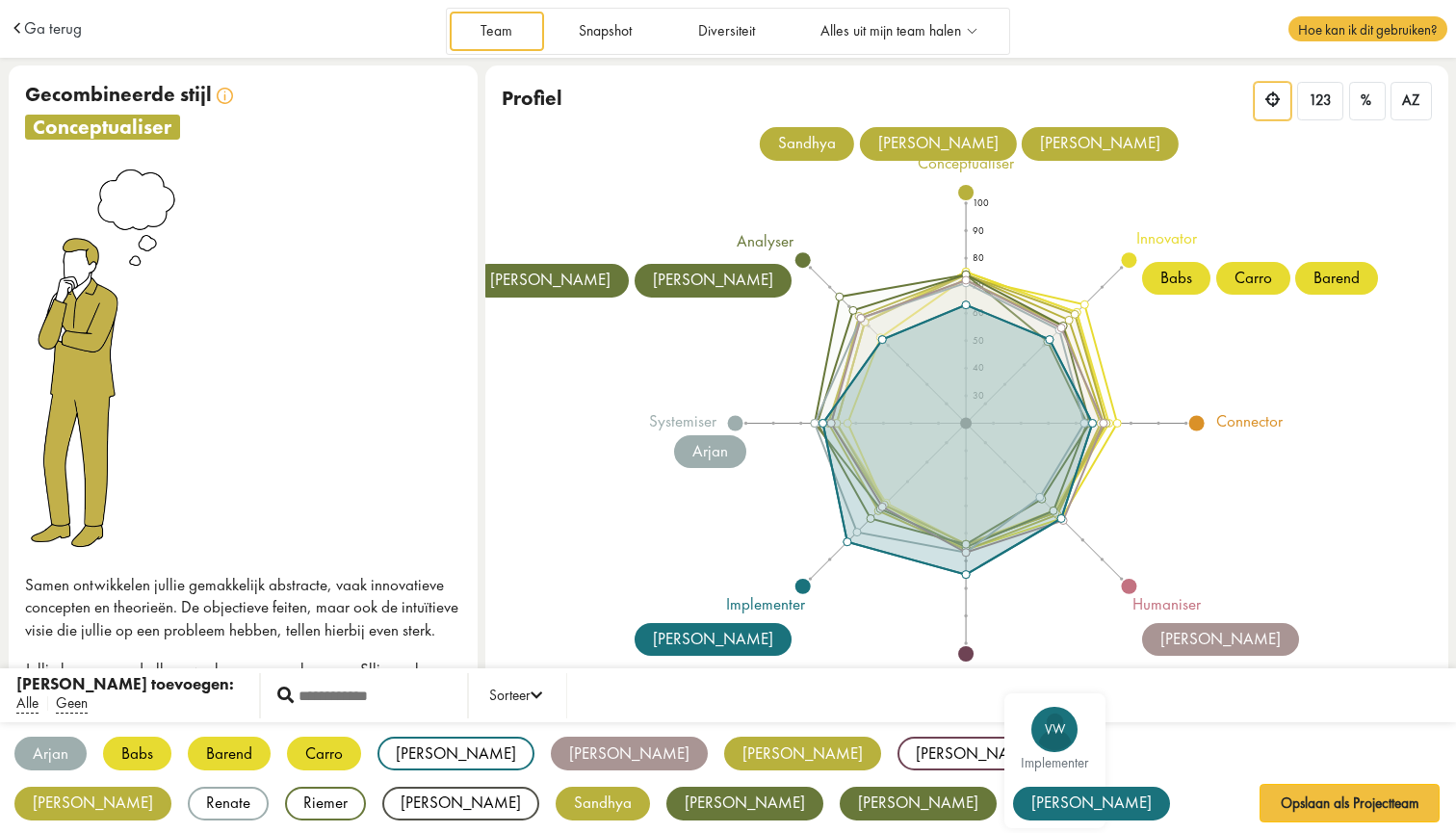
click at [1013, 802] on div "[PERSON_NAME]" at bounding box center [1091, 804] width 157 height 34
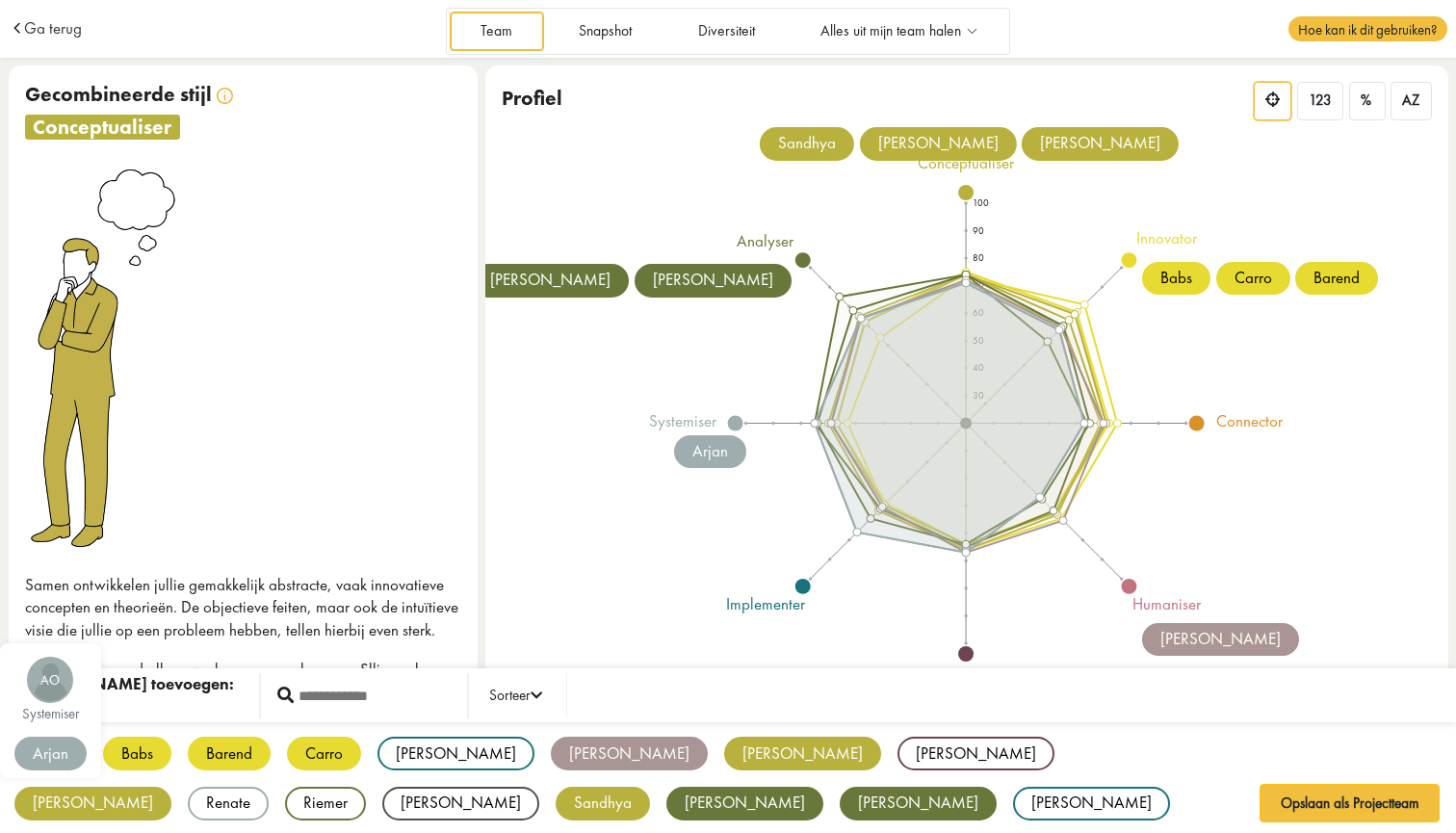
click at [45, 746] on div "Arjan" at bounding box center [50, 753] width 72 height 34
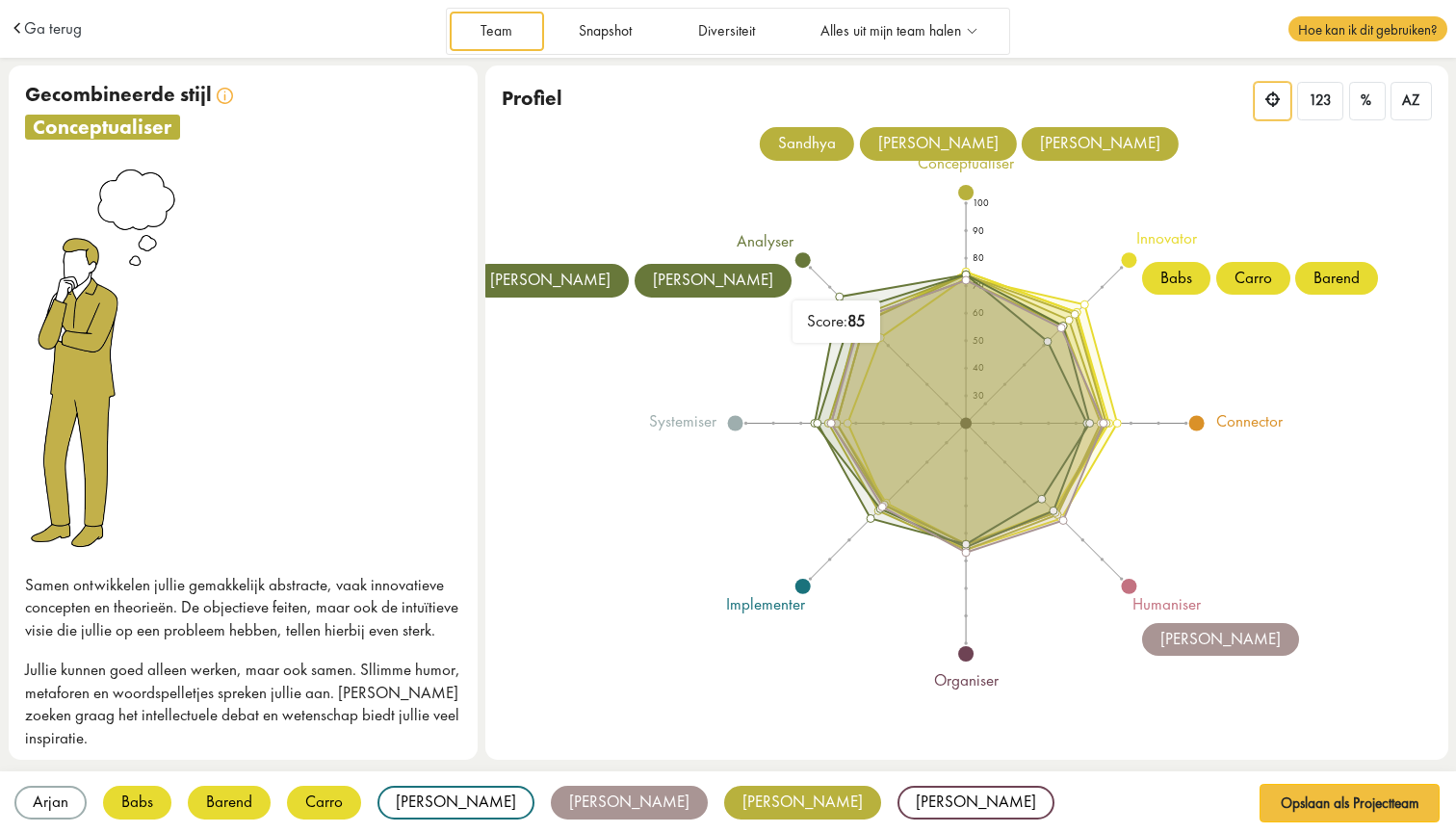
click at [839, 295] on circle at bounding box center [840, 297] width 12 height 12
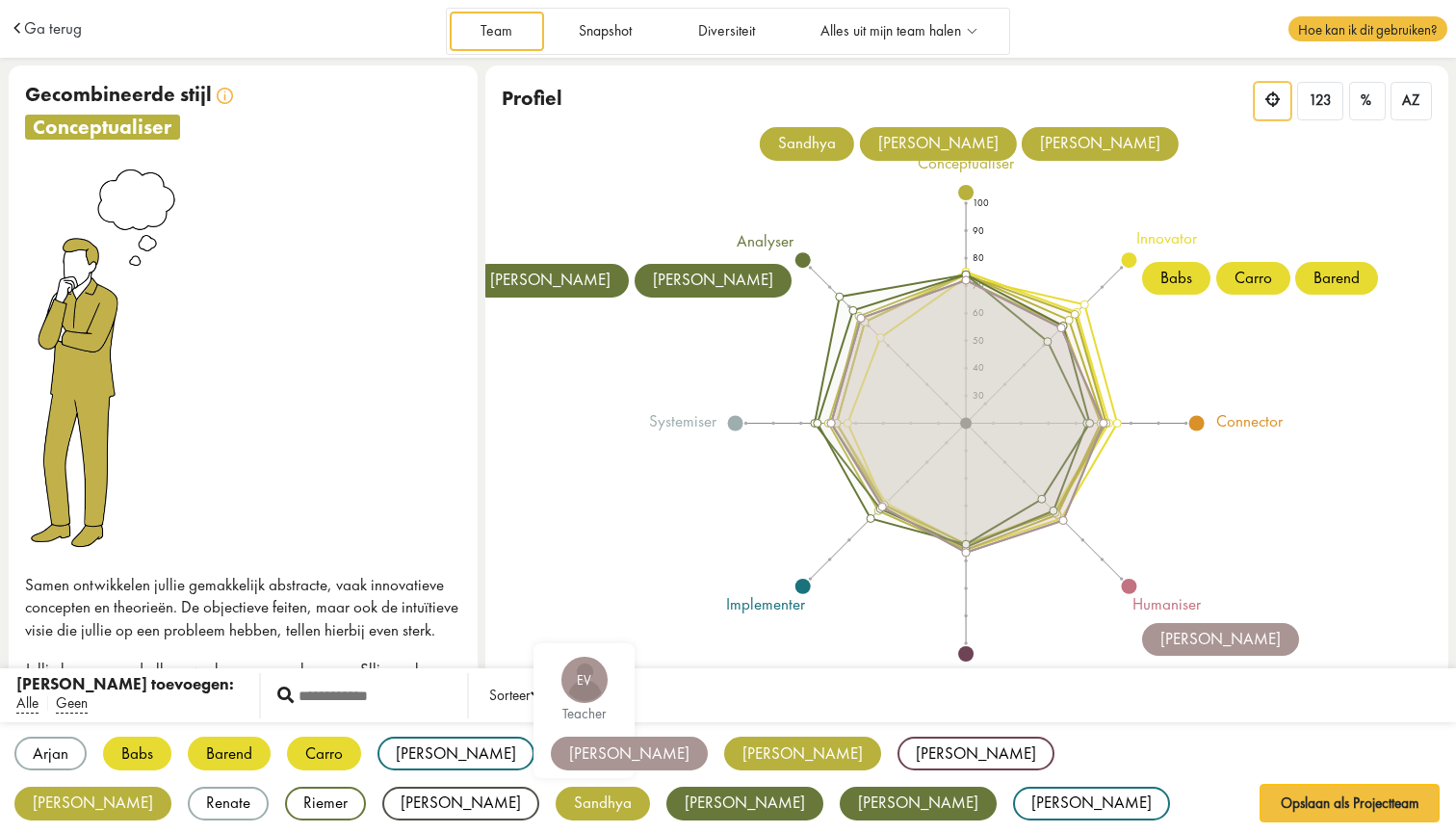
click at [550, 757] on div "[PERSON_NAME]" at bounding box center [628, 753] width 157 height 34
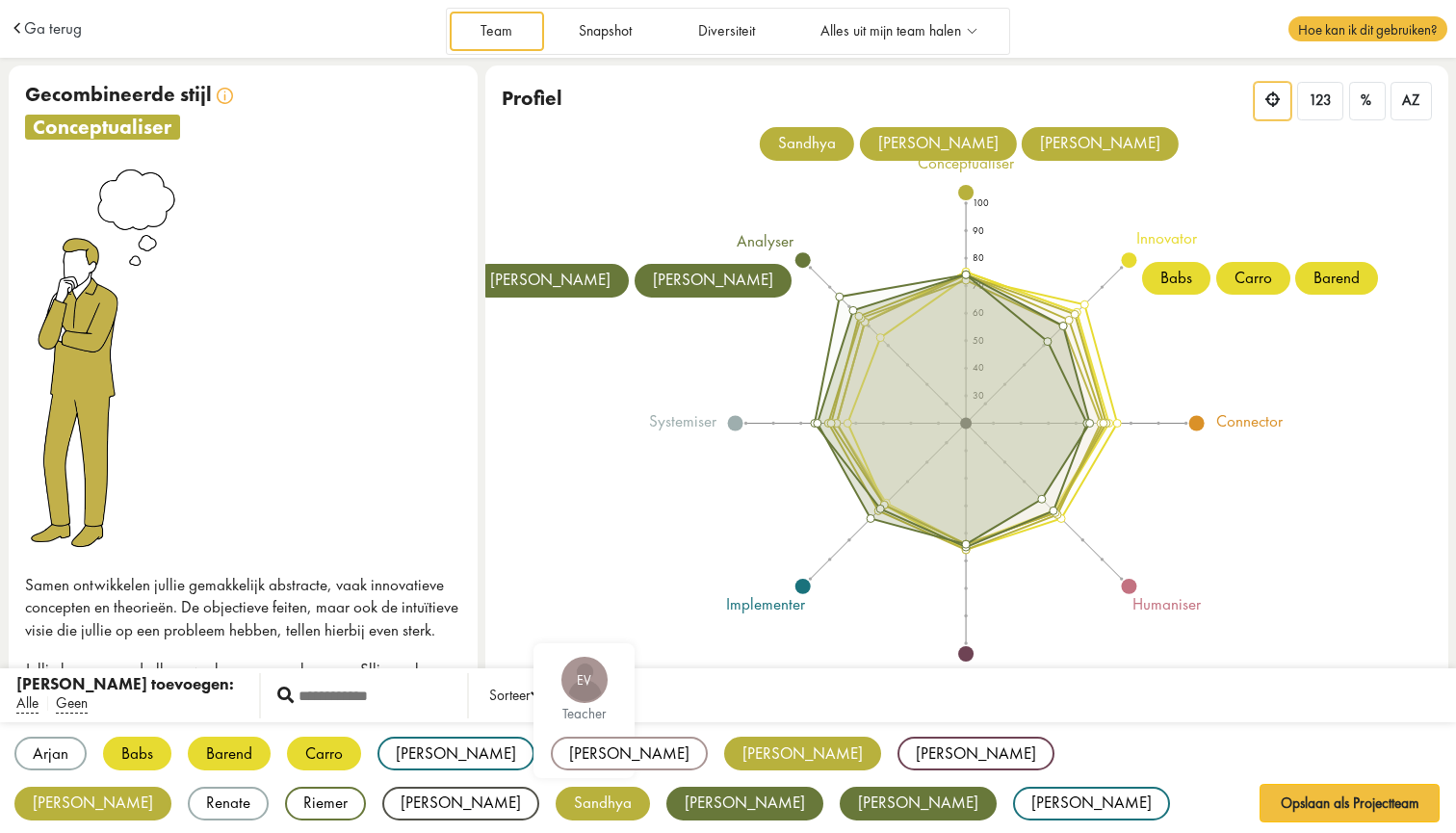
click at [550, 757] on div "[PERSON_NAME]" at bounding box center [628, 753] width 157 height 34
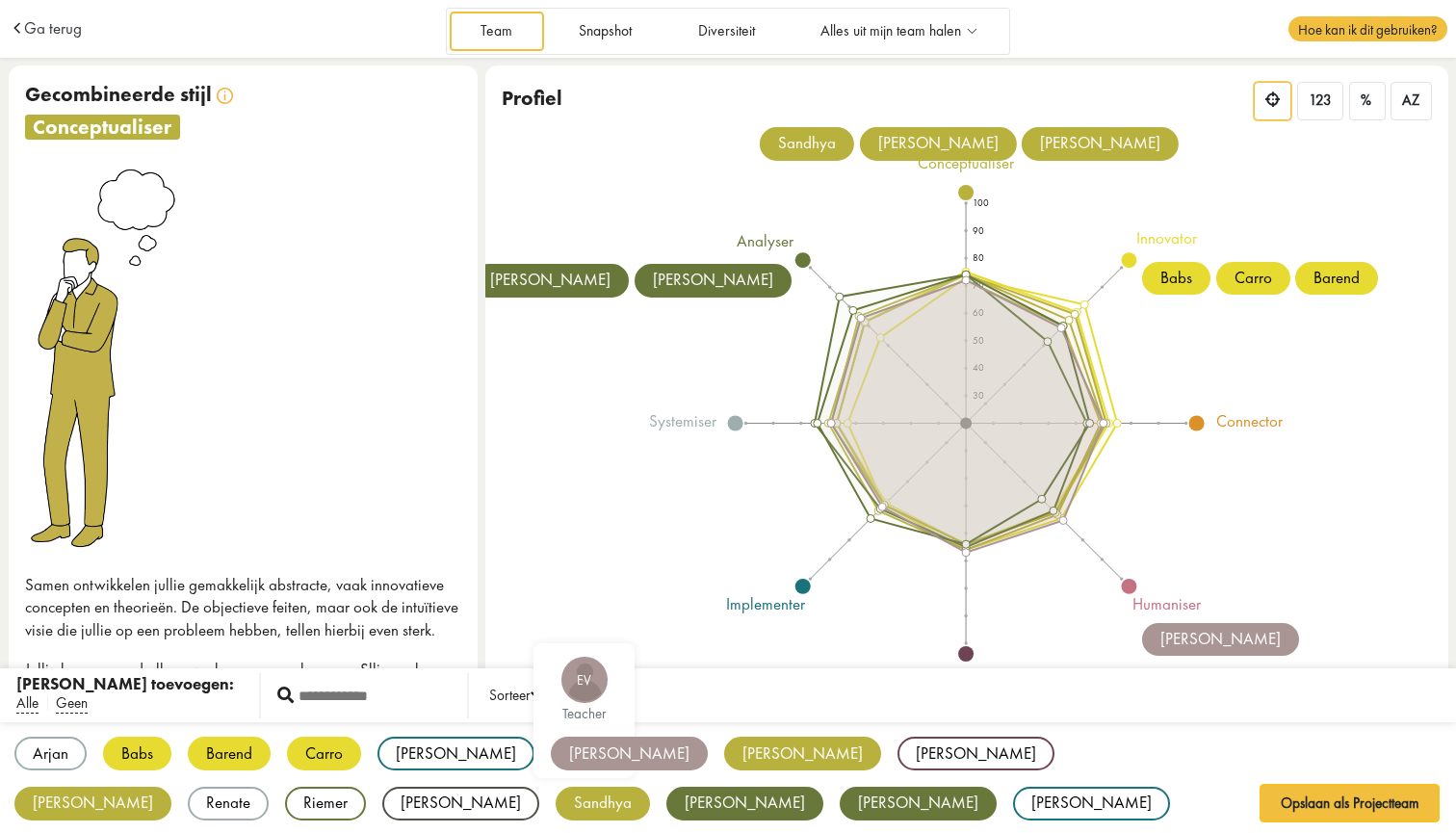
click at [550, 755] on div "[PERSON_NAME]" at bounding box center [628, 753] width 157 height 34
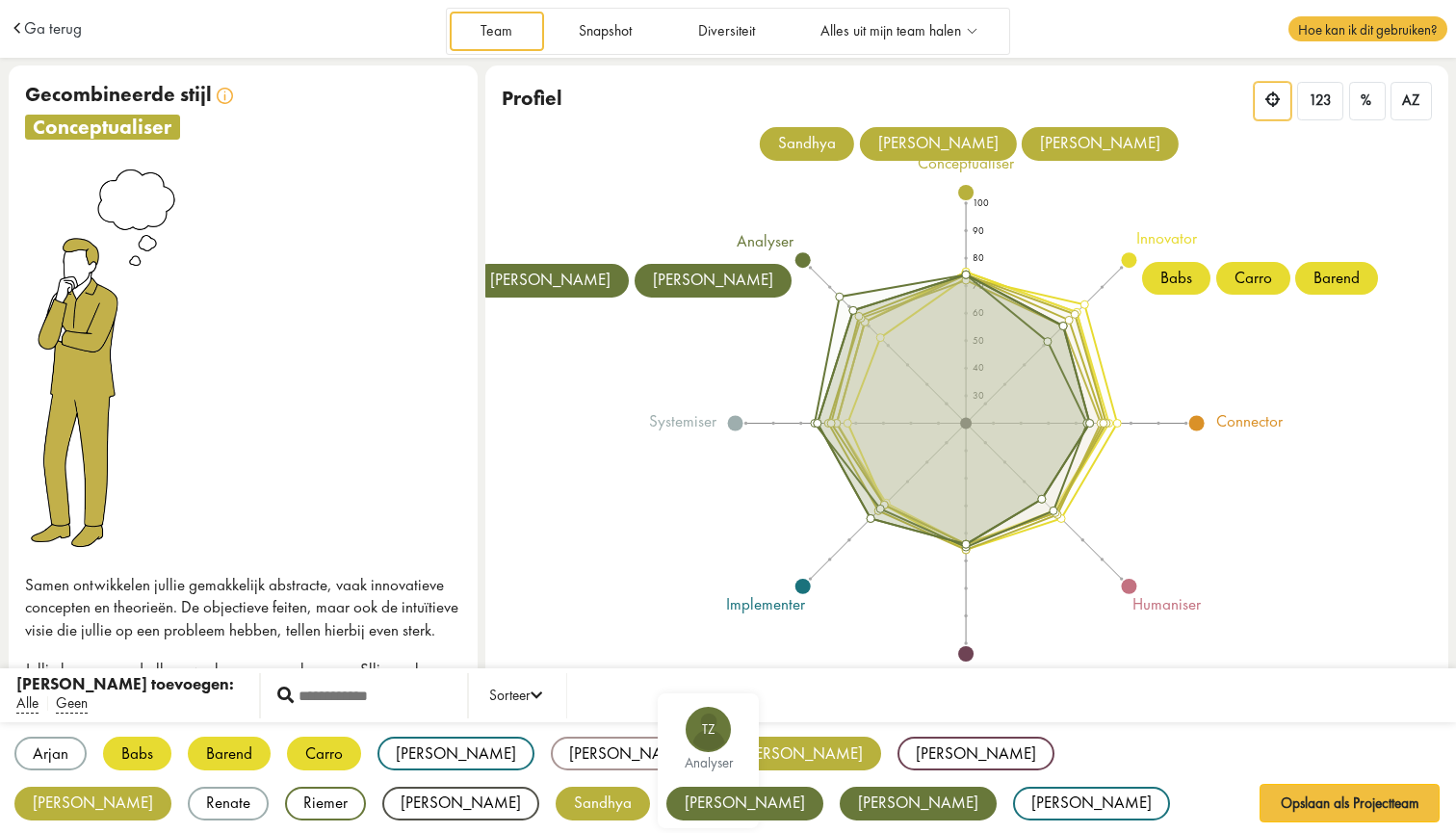
click at [666, 796] on div "[PERSON_NAME]" at bounding box center [744, 804] width 157 height 34
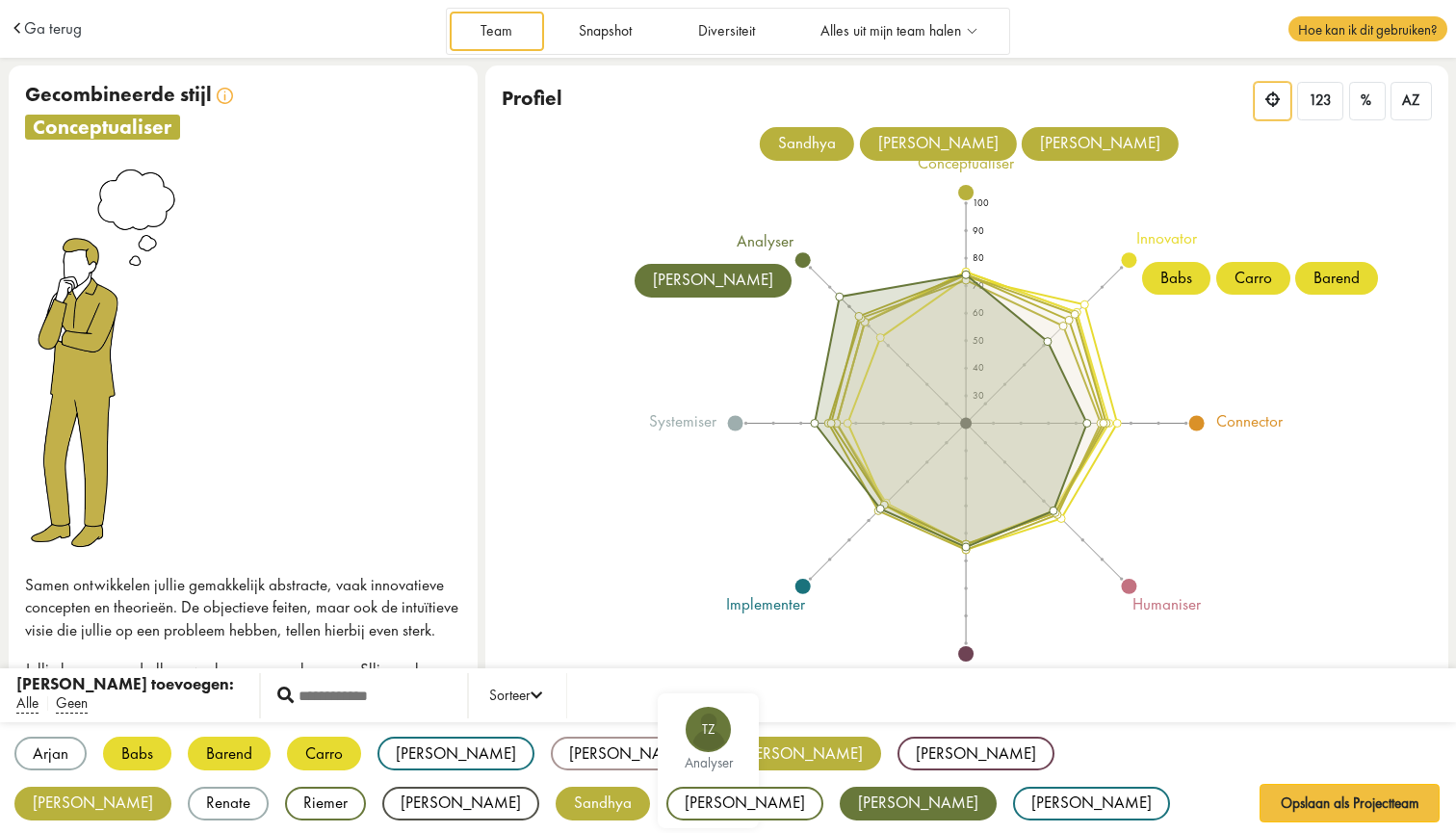
click at [666, 796] on div "[PERSON_NAME]" at bounding box center [744, 804] width 157 height 34
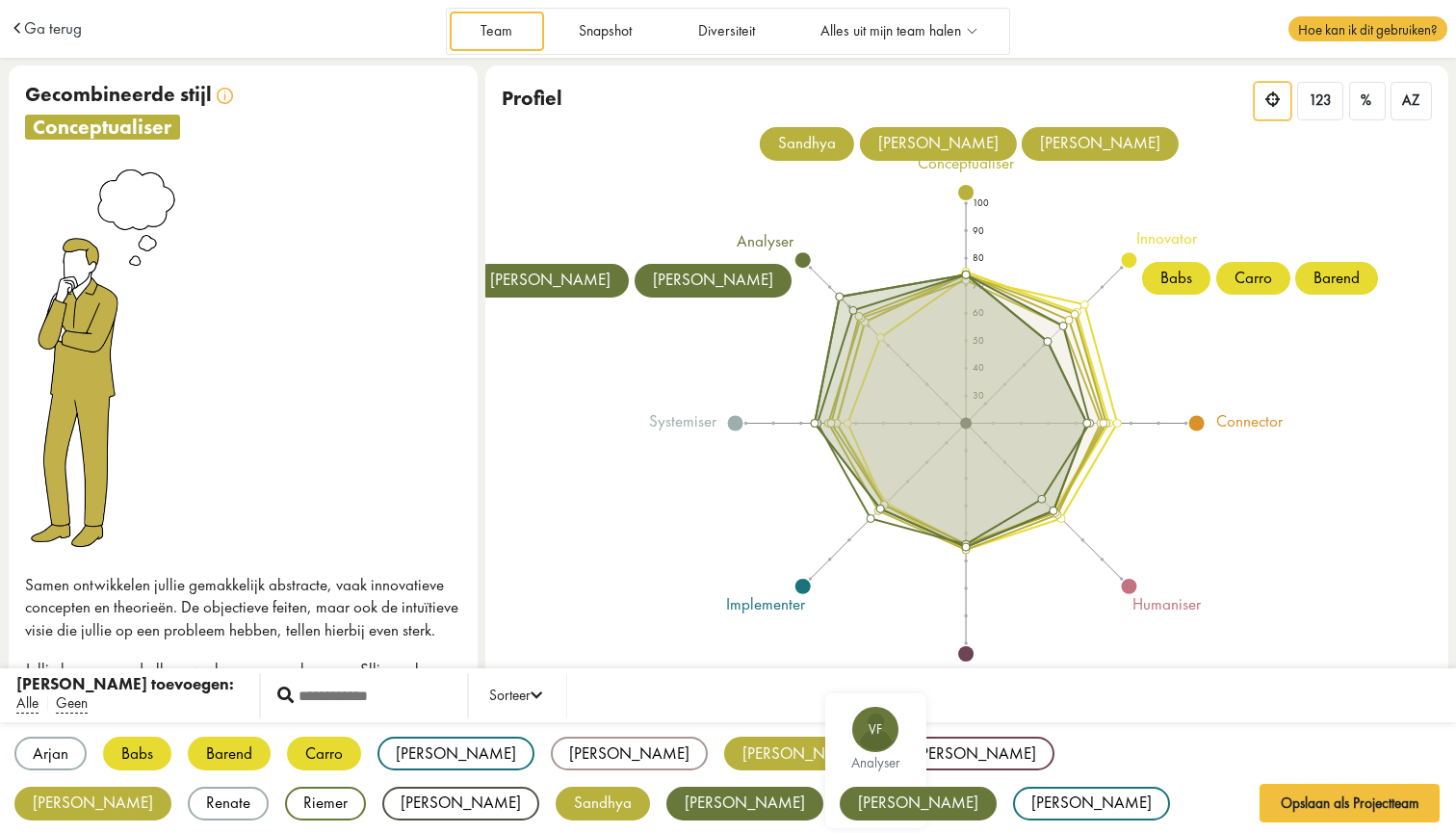
click at [840, 802] on div "[PERSON_NAME]" at bounding box center [918, 804] width 157 height 34
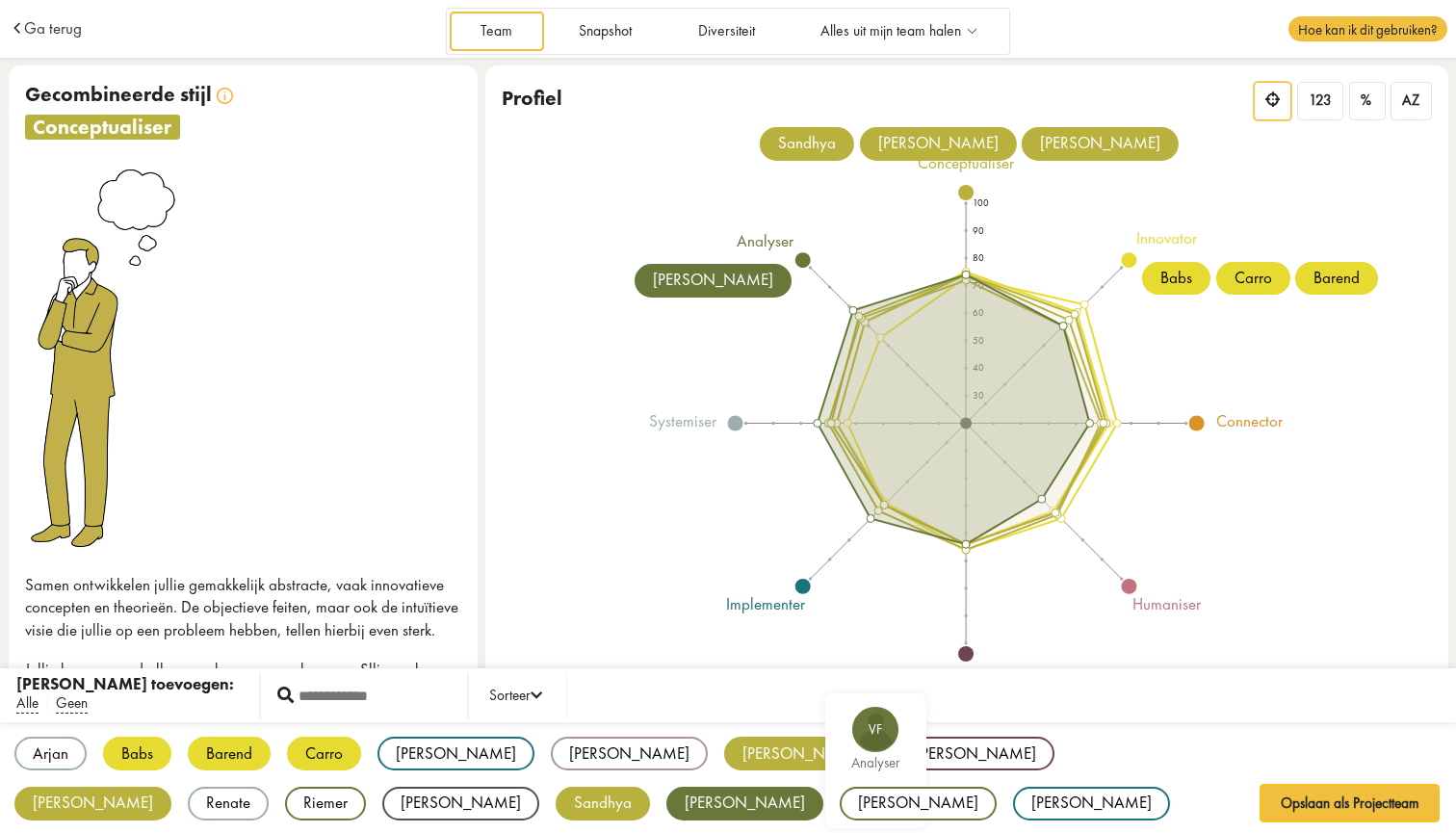
click at [840, 802] on div "[PERSON_NAME]" at bounding box center [918, 804] width 157 height 34
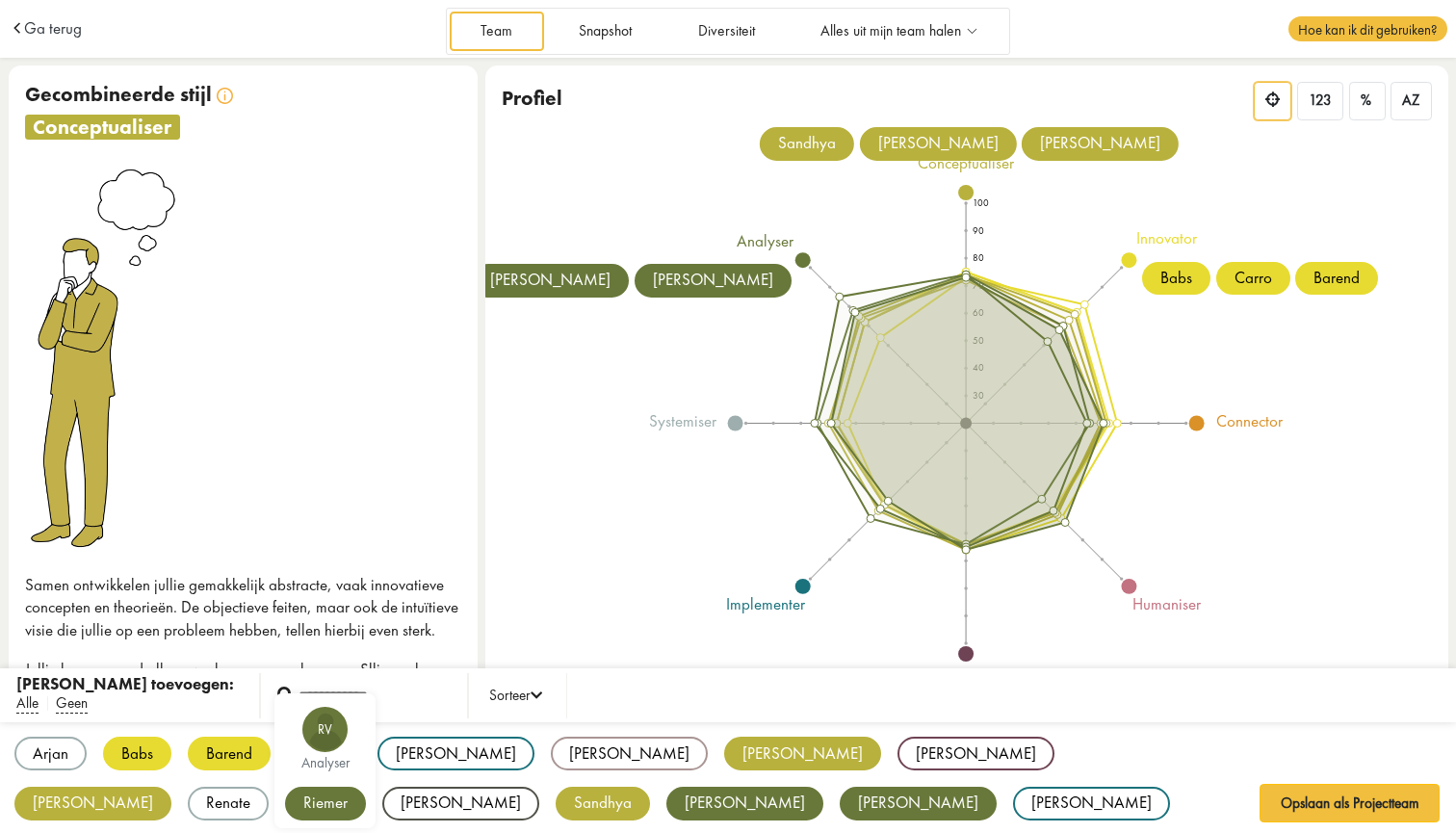
click at [365, 787] on div "Riemer" at bounding box center [325, 804] width 81 height 34
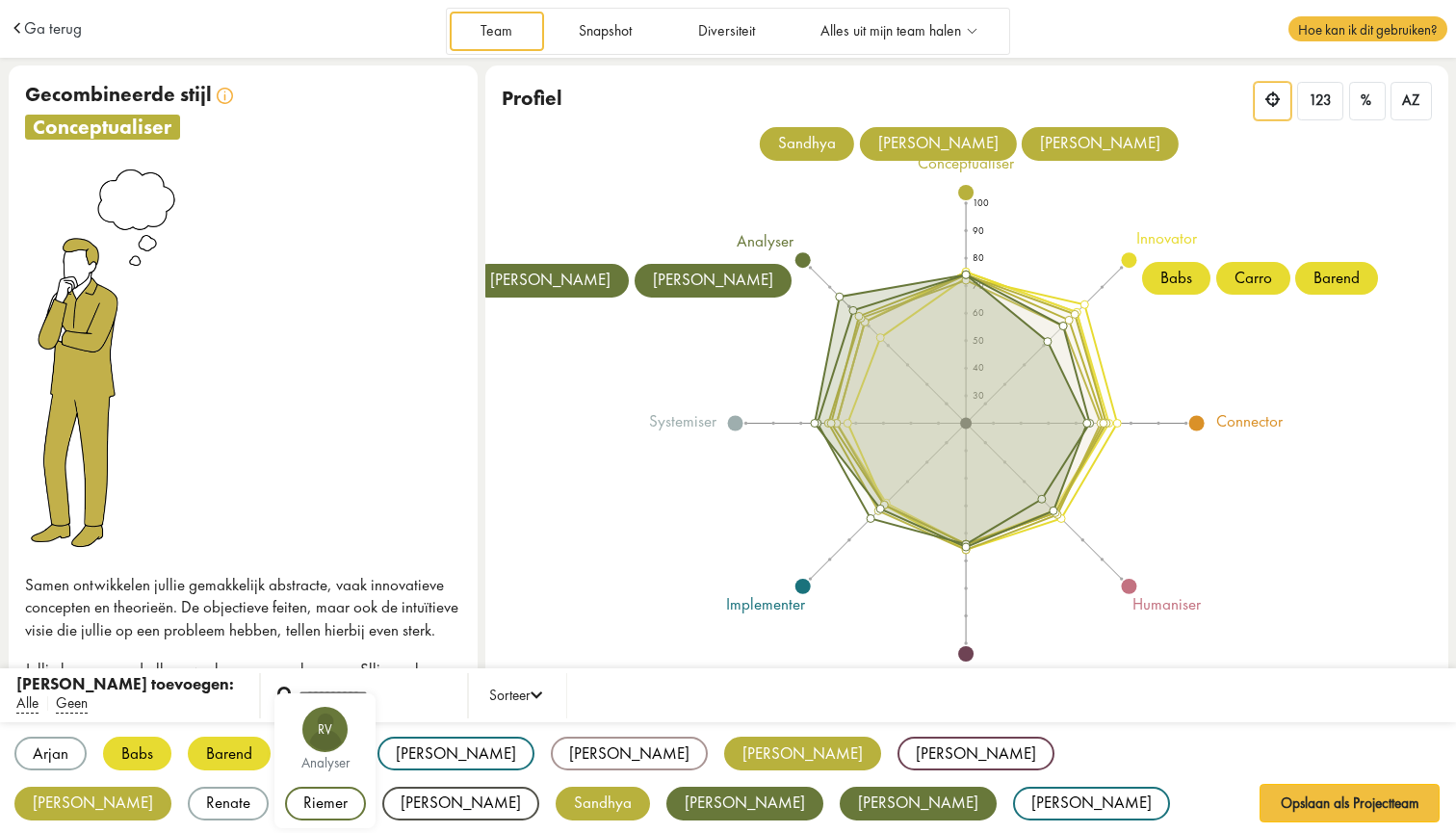
click at [365, 787] on div "Riemer" at bounding box center [325, 804] width 81 height 34
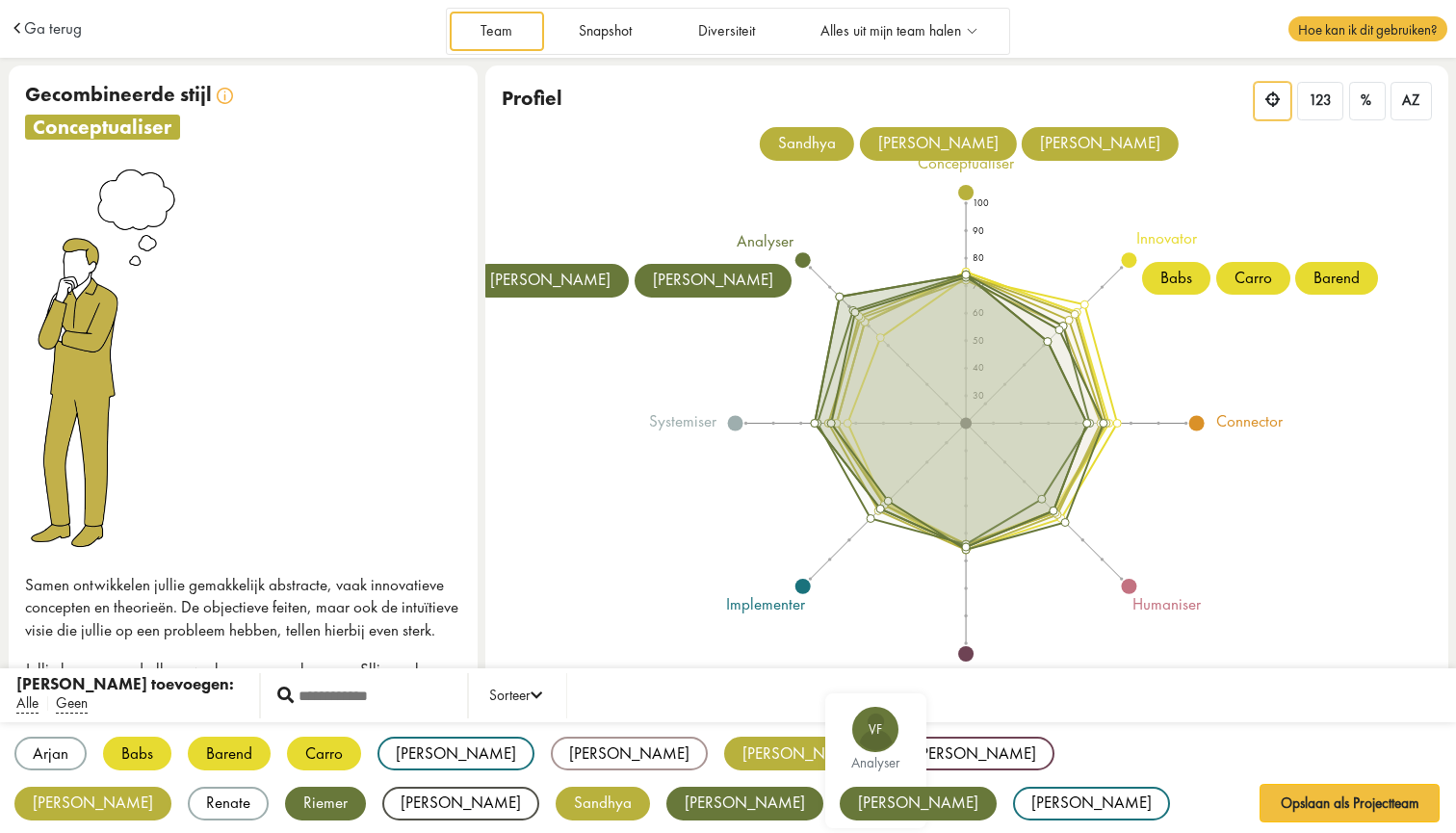
click at [840, 797] on div "[PERSON_NAME]" at bounding box center [918, 804] width 157 height 34
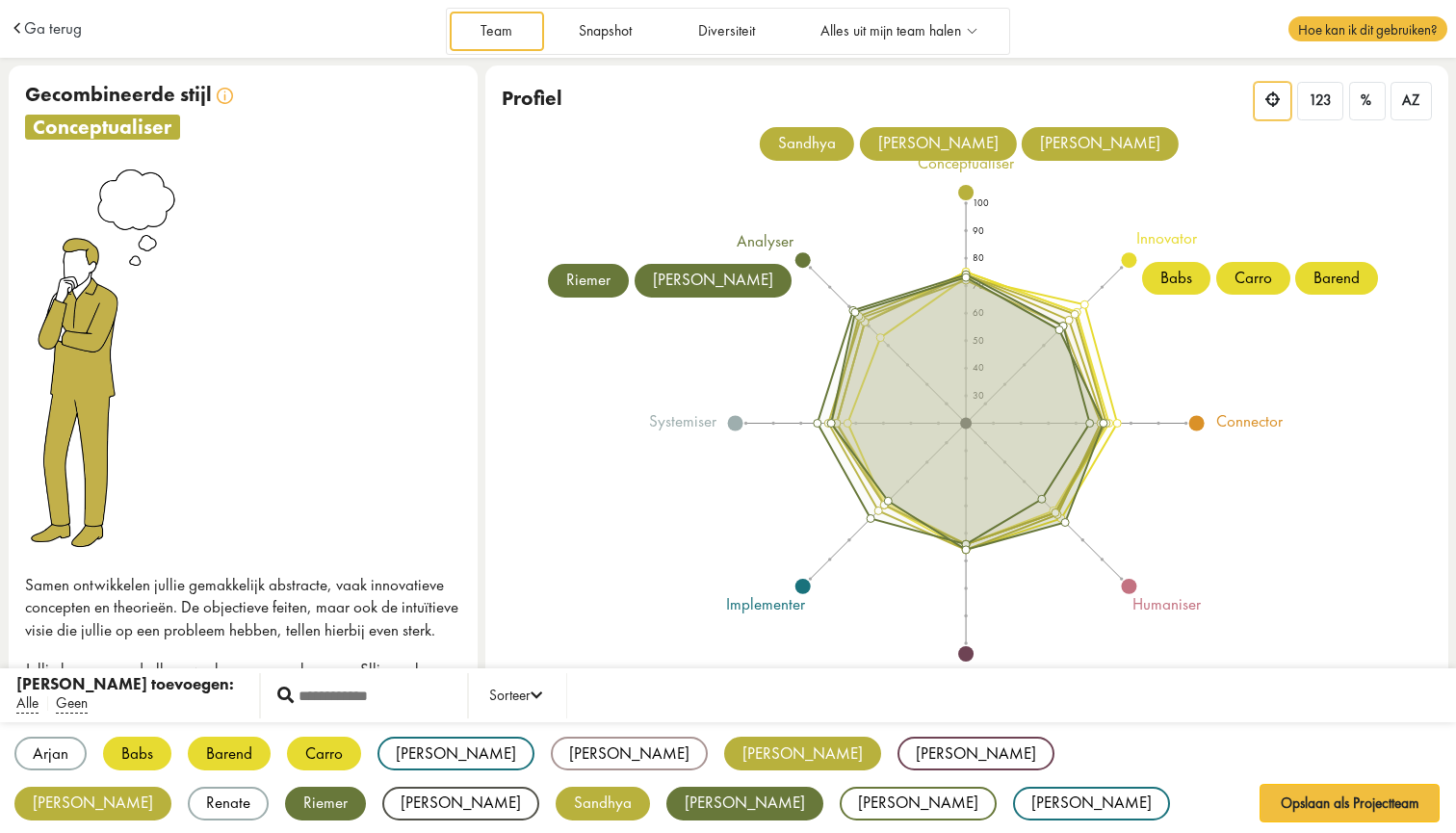
click at [955, 796] on div "Arjan AO systemiser Babs BS innovator Barend BB innovator Carro CK innovator Cl…" at bounding box center [728, 779] width 1456 height 114
click at [365, 787] on div "Riemer" at bounding box center [325, 804] width 81 height 34
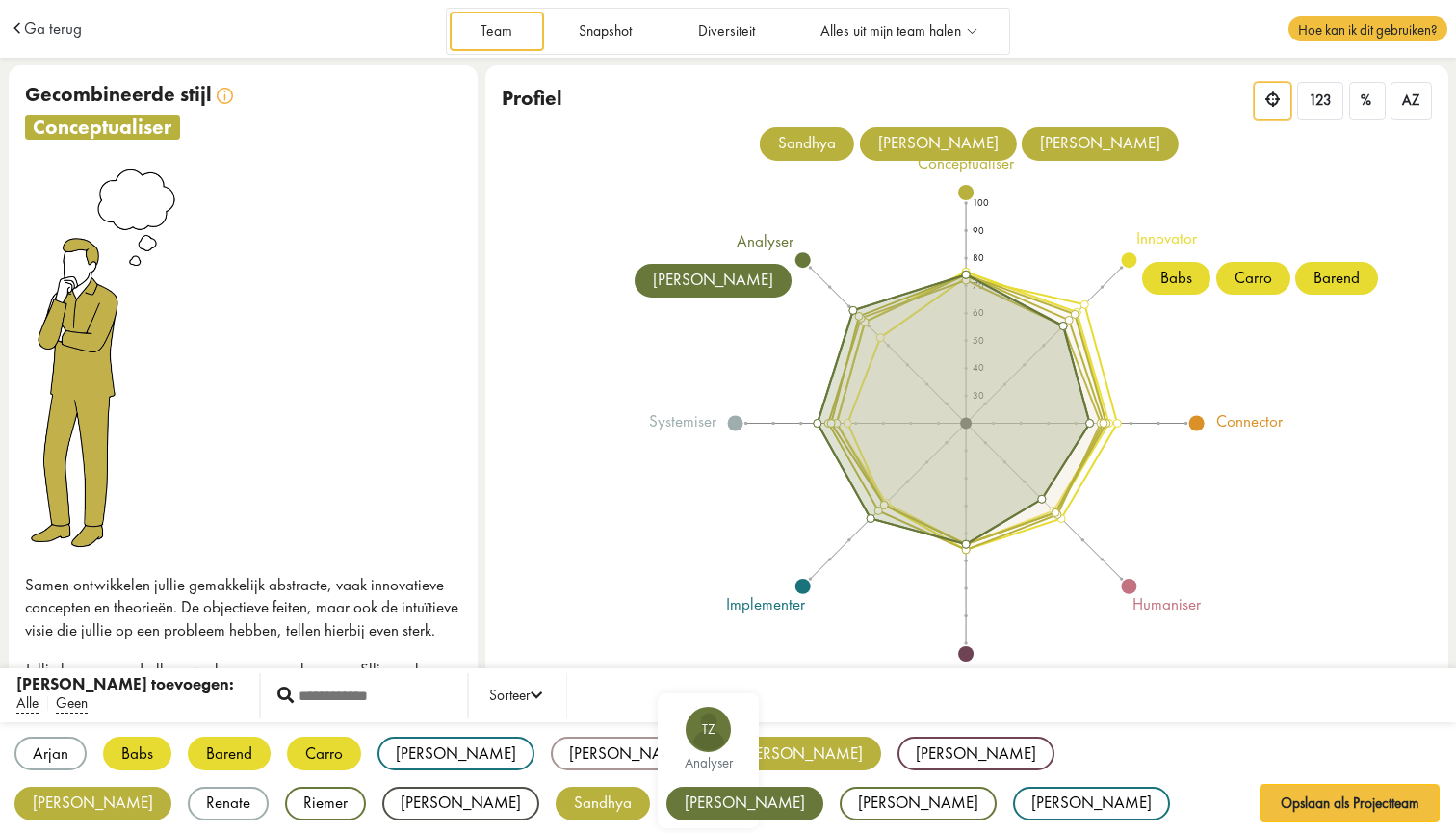
click at [666, 806] on div "[PERSON_NAME]" at bounding box center [744, 804] width 157 height 34
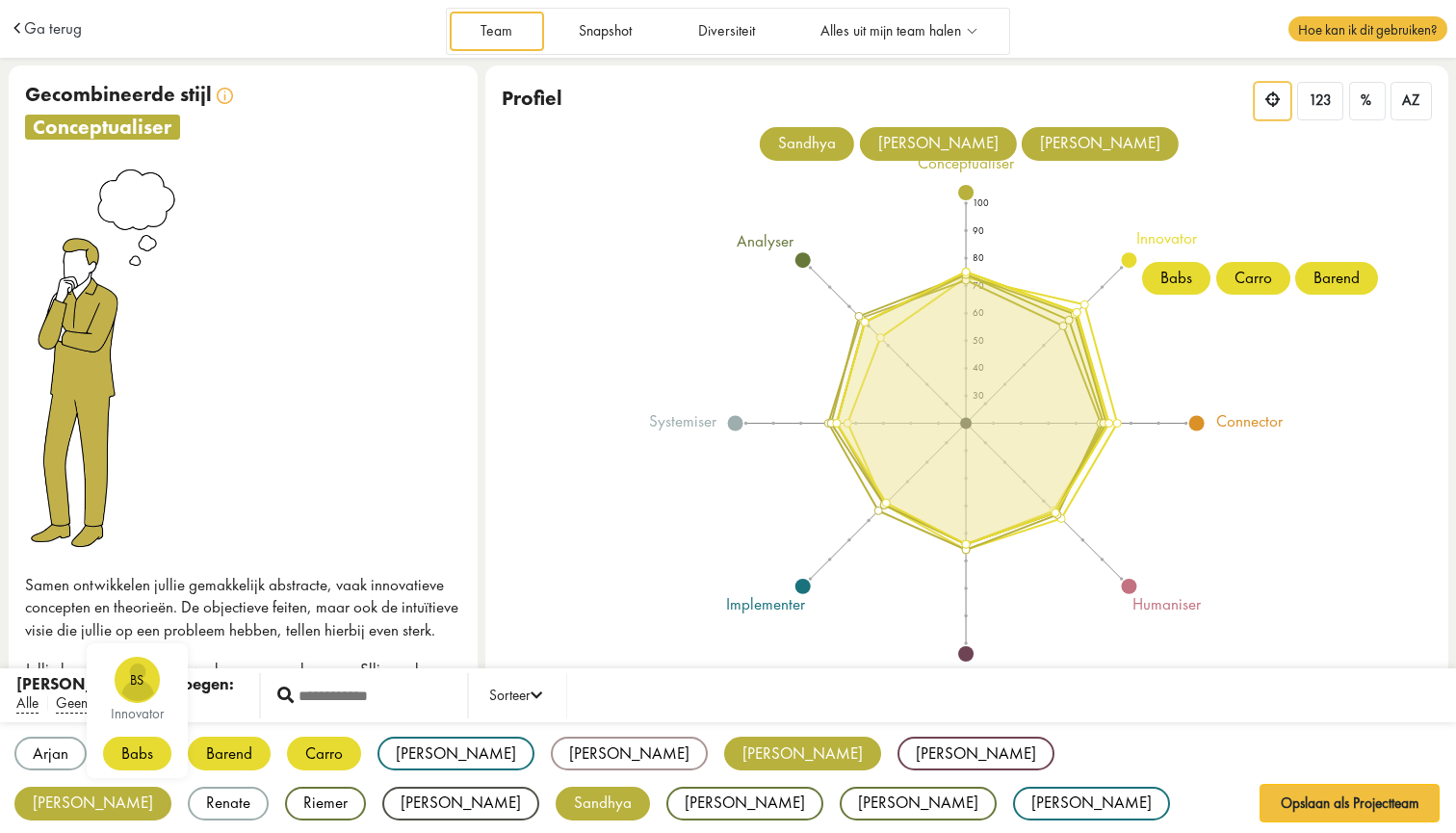
click at [139, 746] on div "Babs" at bounding box center [137, 753] width 68 height 34
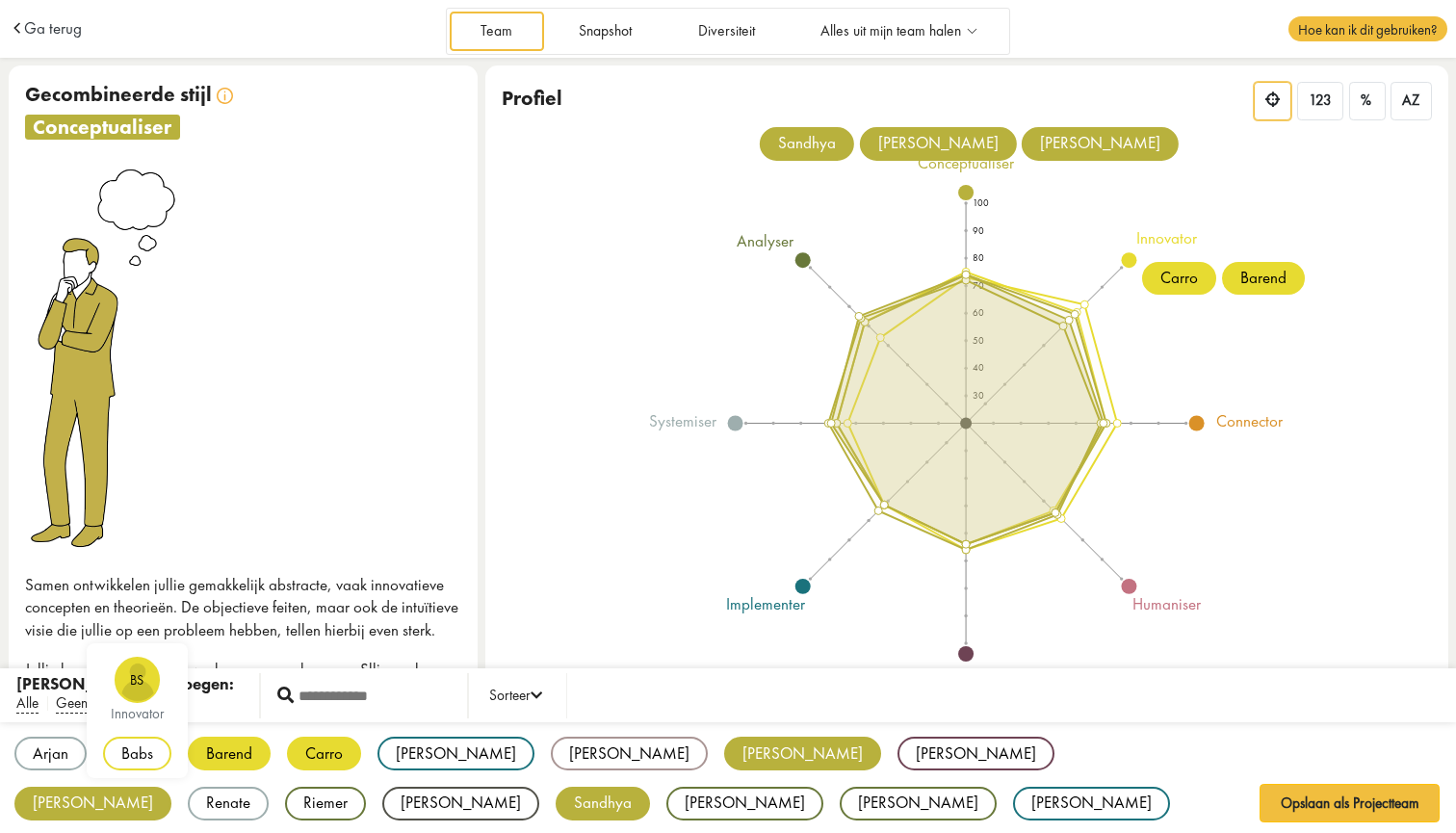
click at [139, 746] on div "Babs" at bounding box center [137, 753] width 68 height 34
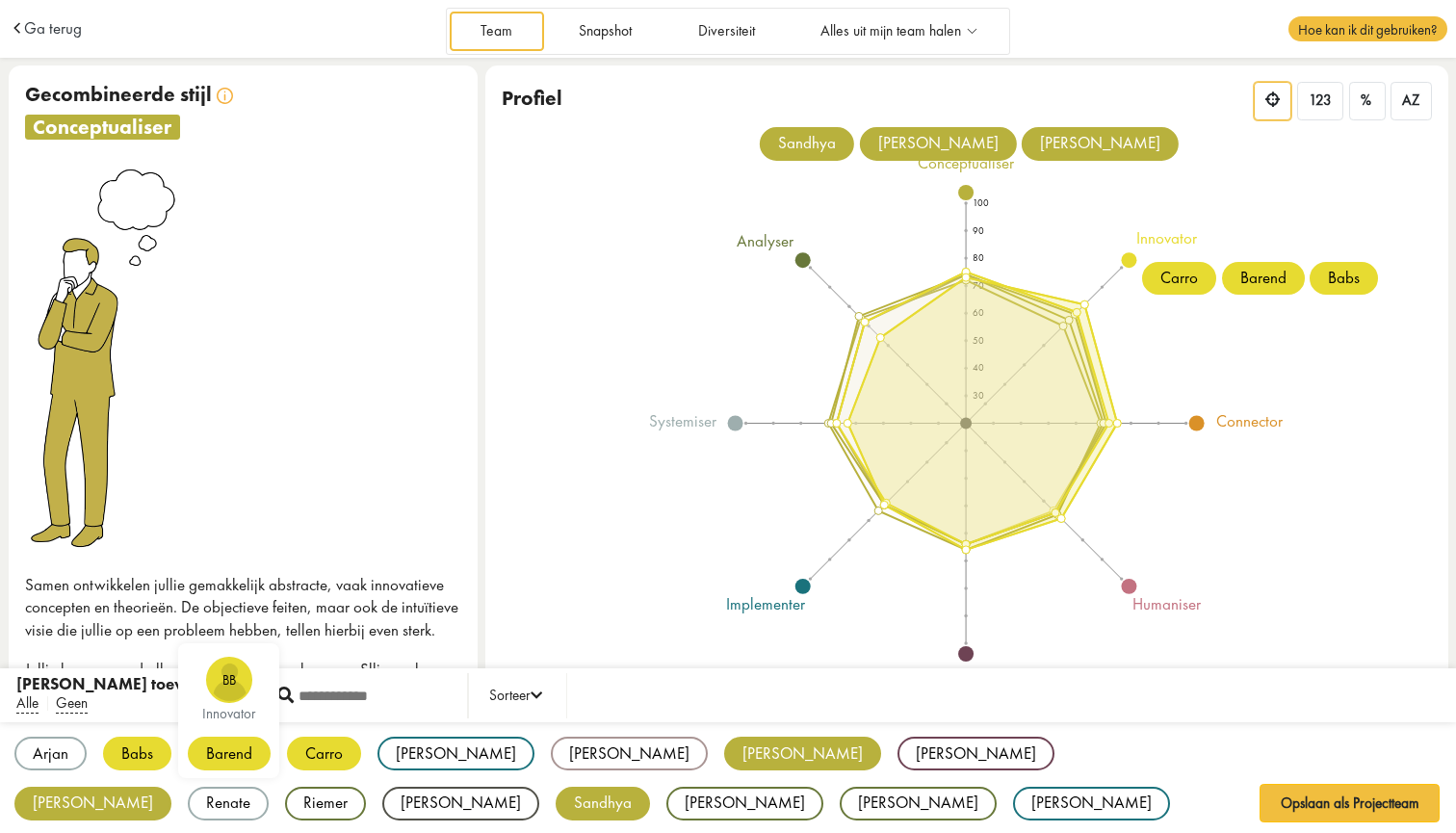
click at [224, 750] on div "Barend" at bounding box center [229, 753] width 83 height 34
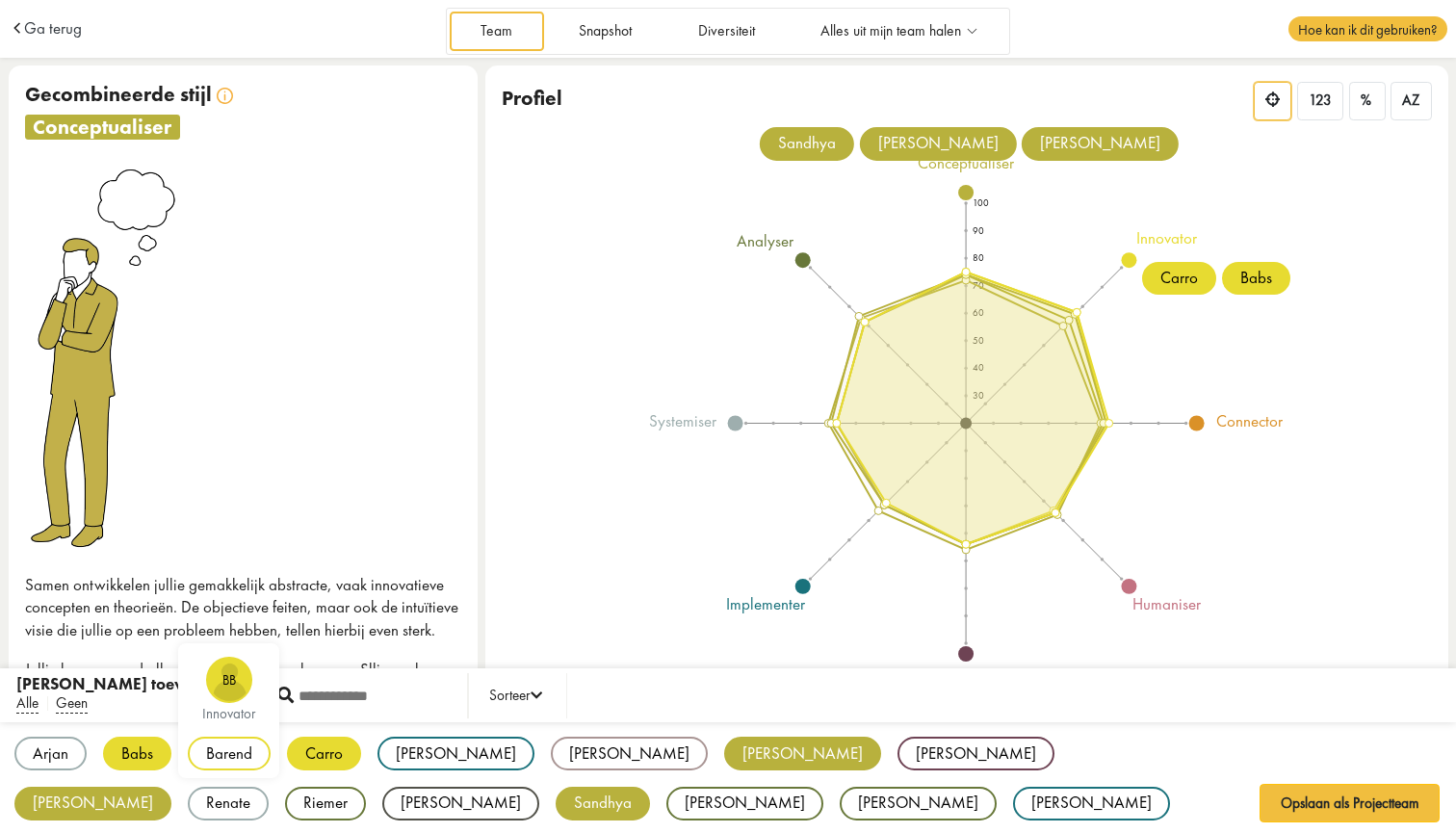
click at [224, 750] on div "Barend" at bounding box center [229, 753] width 83 height 34
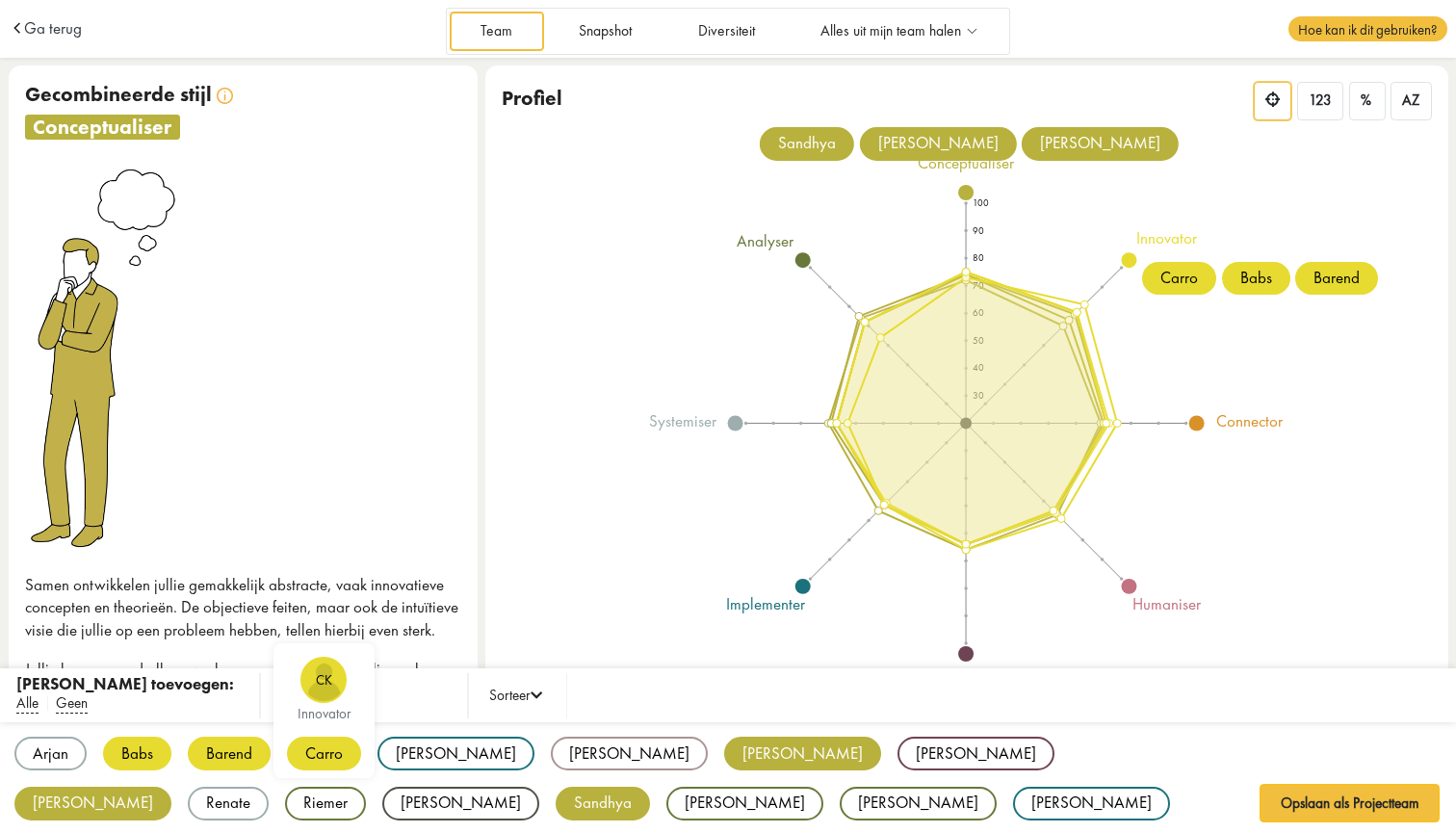
click at [331, 748] on div "Carro" at bounding box center [324, 753] width 74 height 34
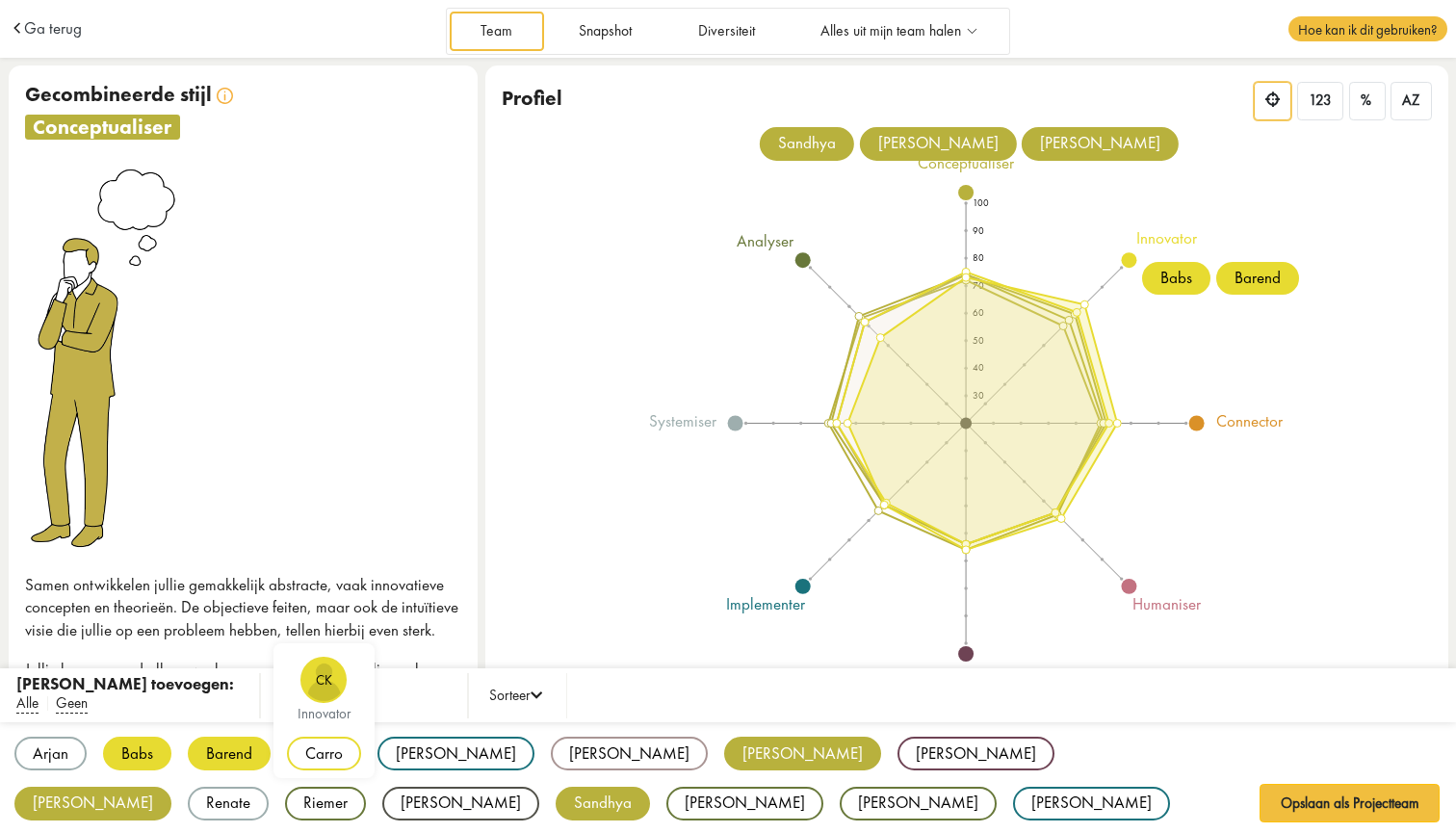
click at [331, 750] on div "Carro" at bounding box center [324, 753] width 74 height 34
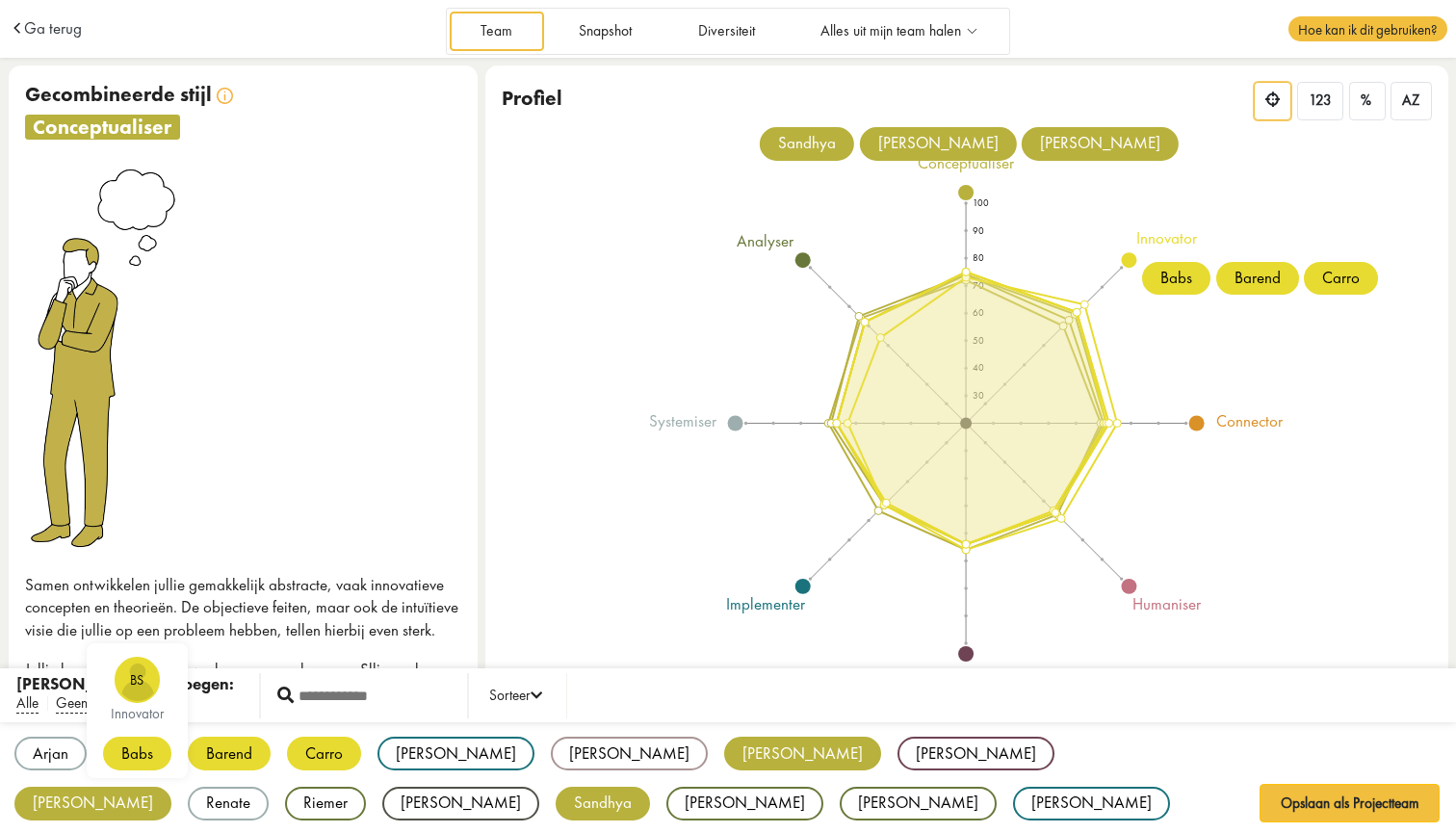
click at [147, 748] on div "Babs" at bounding box center [137, 753] width 68 height 34
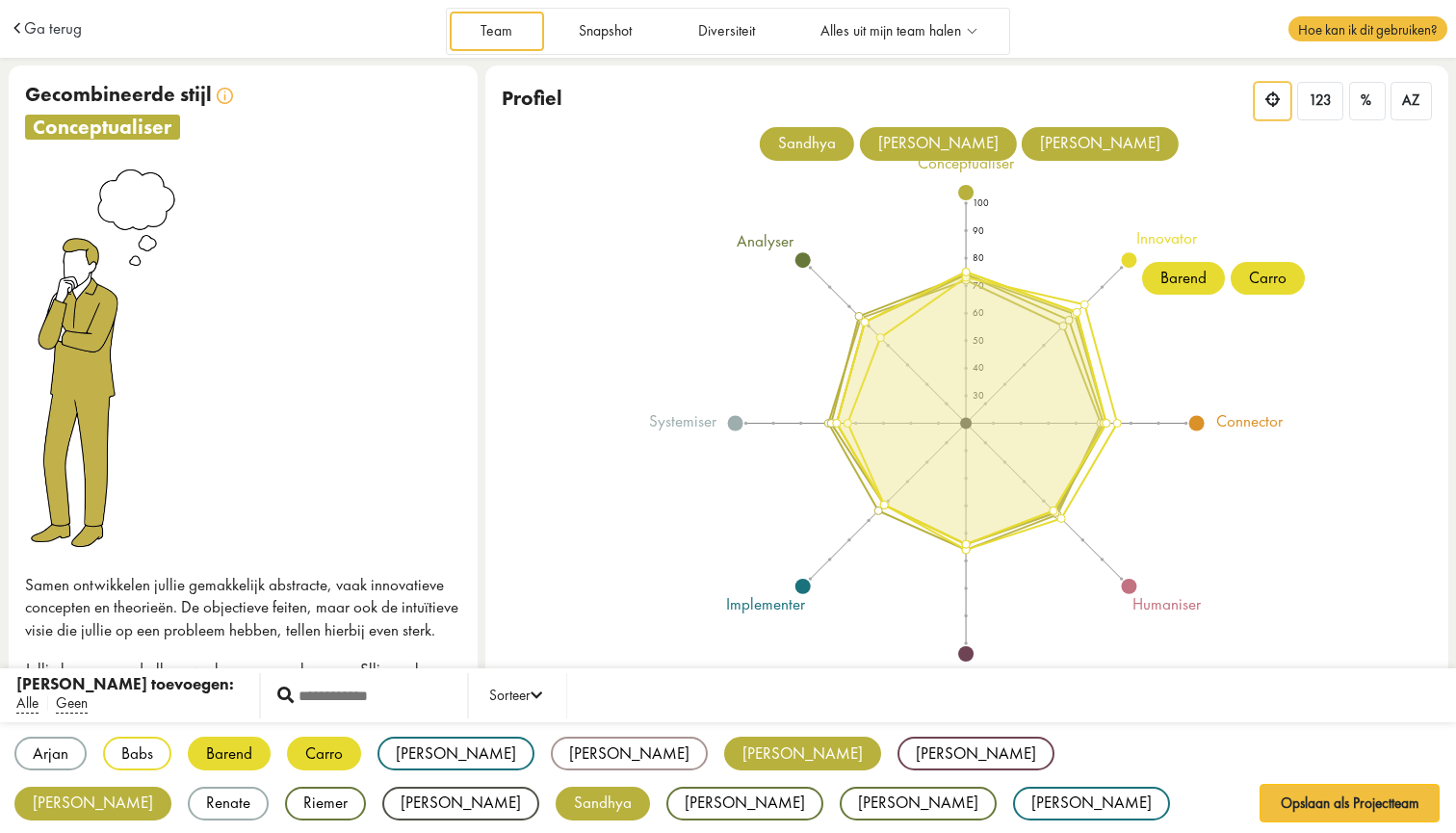
click at [330, 743] on div "Carro" at bounding box center [324, 753] width 74 height 34
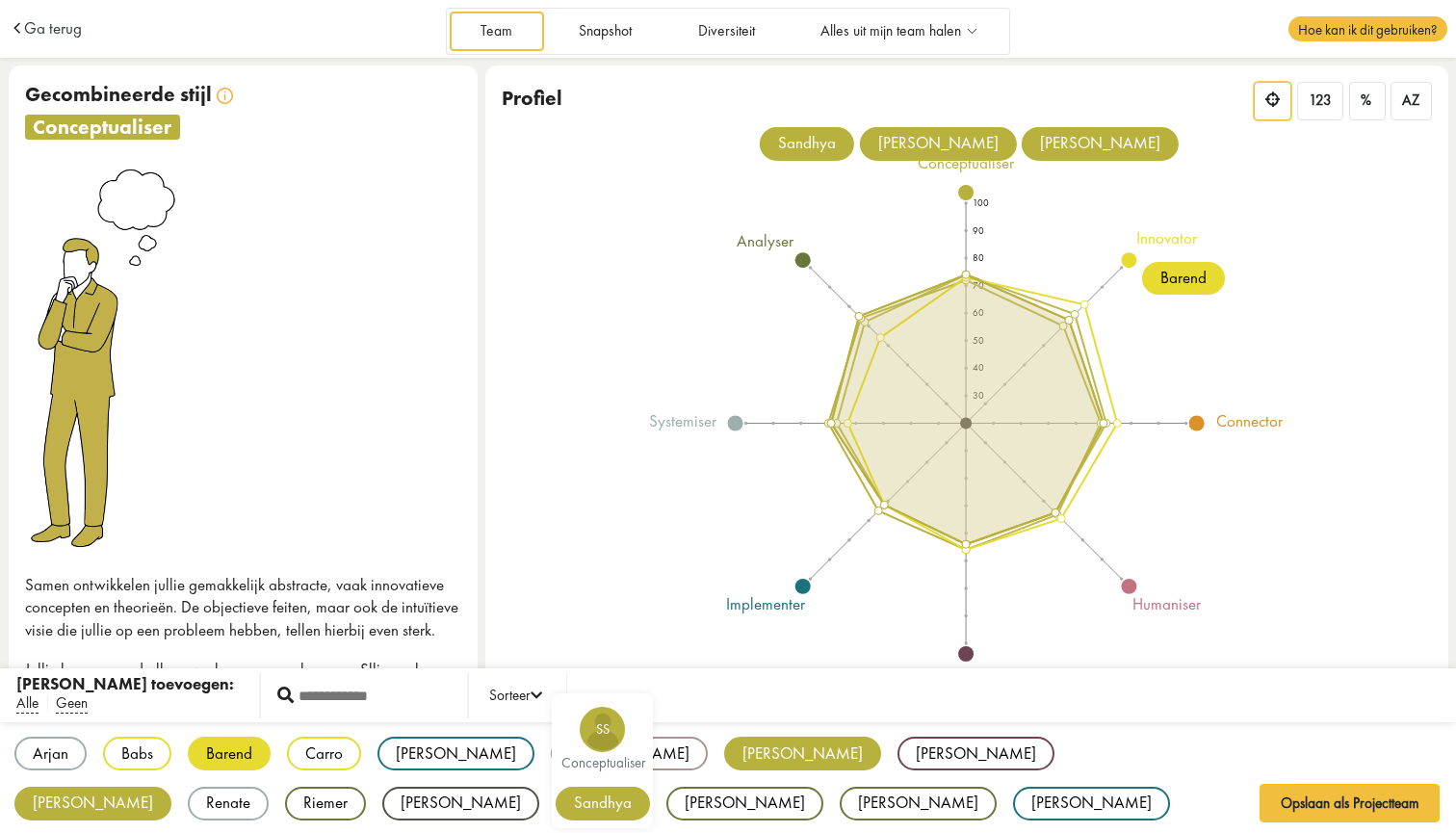
click at [555, 804] on div "Sandhya" at bounding box center [602, 804] width 94 height 34
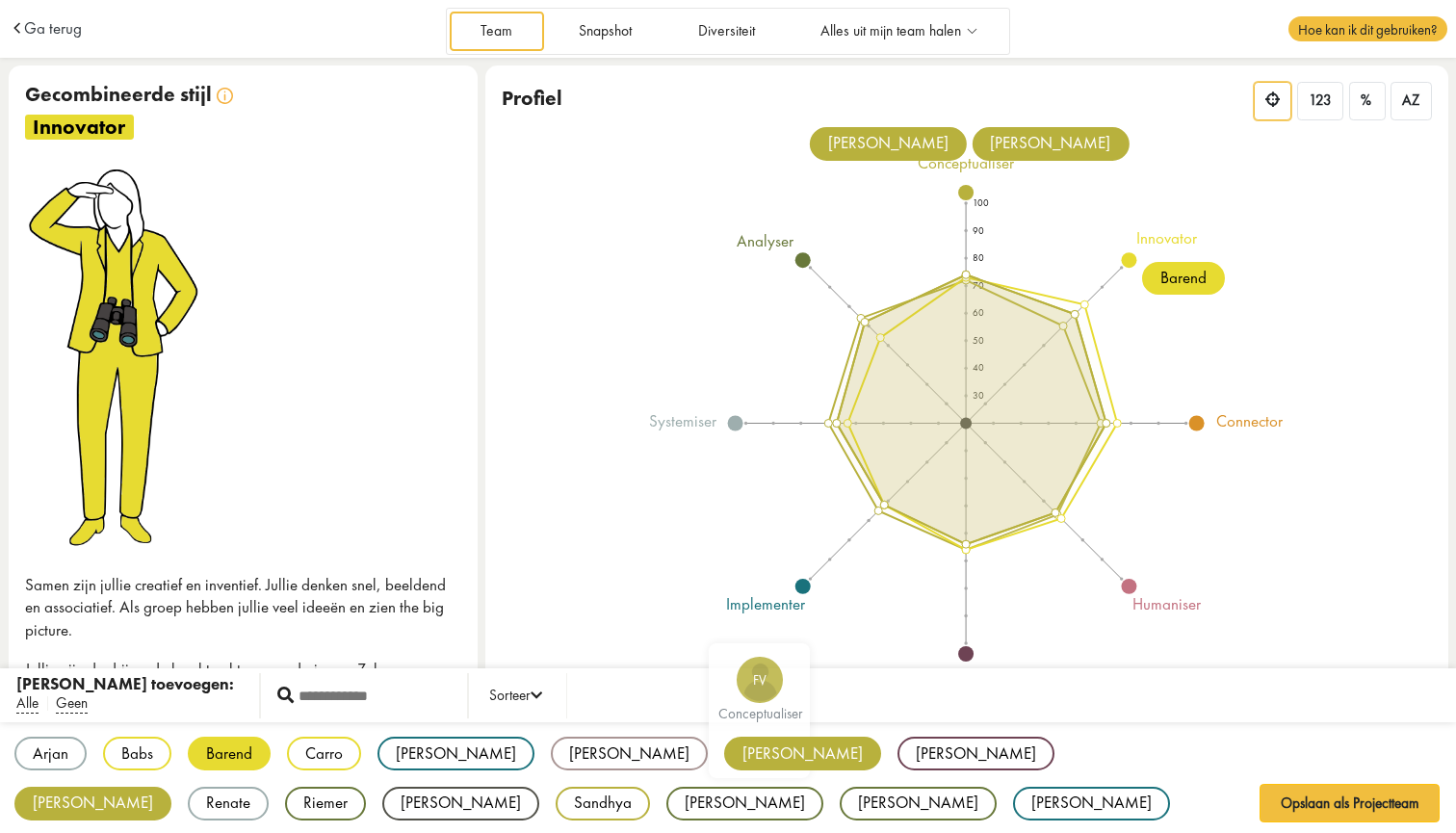
click at [724, 746] on div "[PERSON_NAME]" at bounding box center [802, 753] width 157 height 34
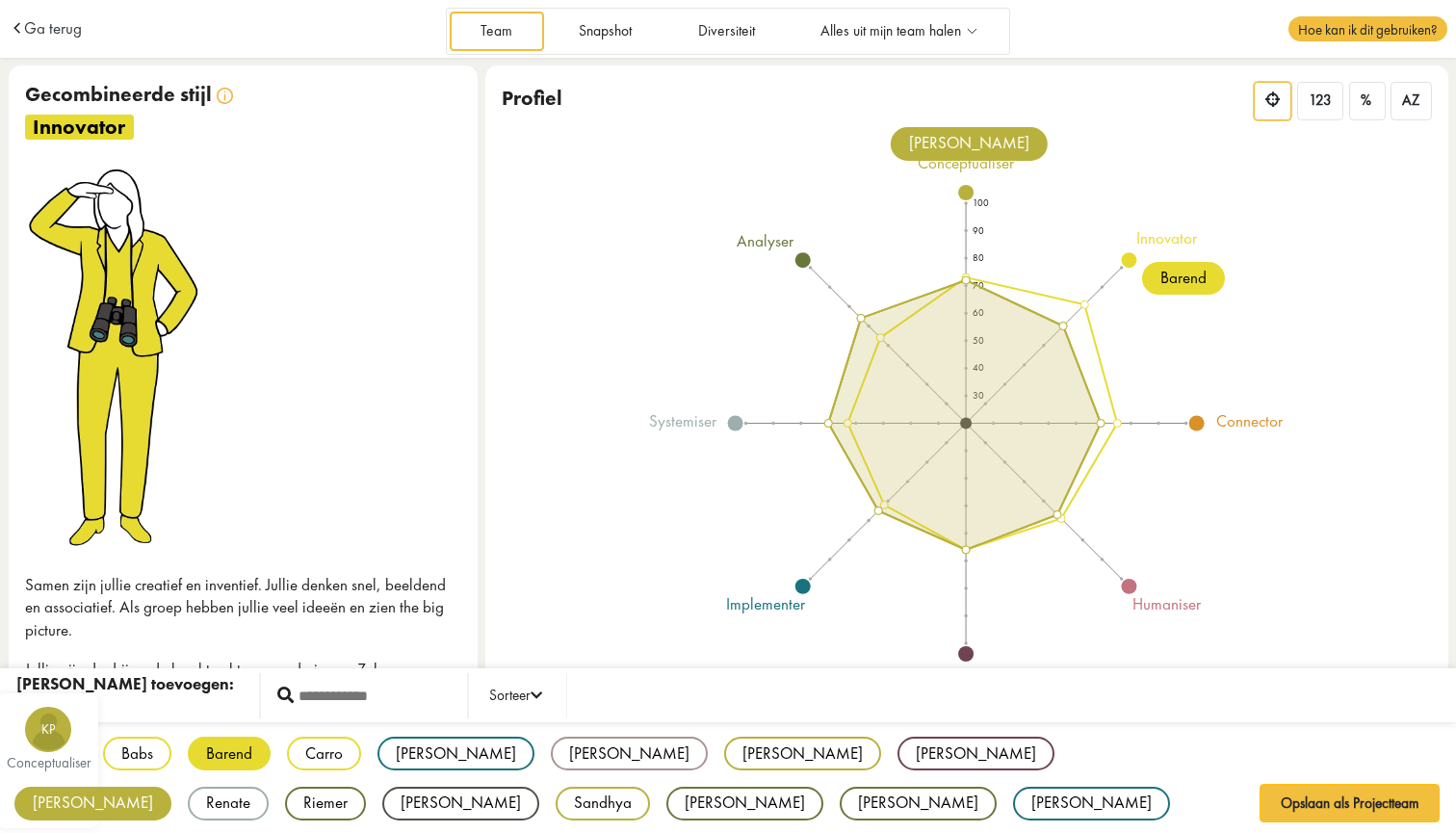
click at [172, 787] on div "[PERSON_NAME]" at bounding box center [92, 804] width 157 height 34
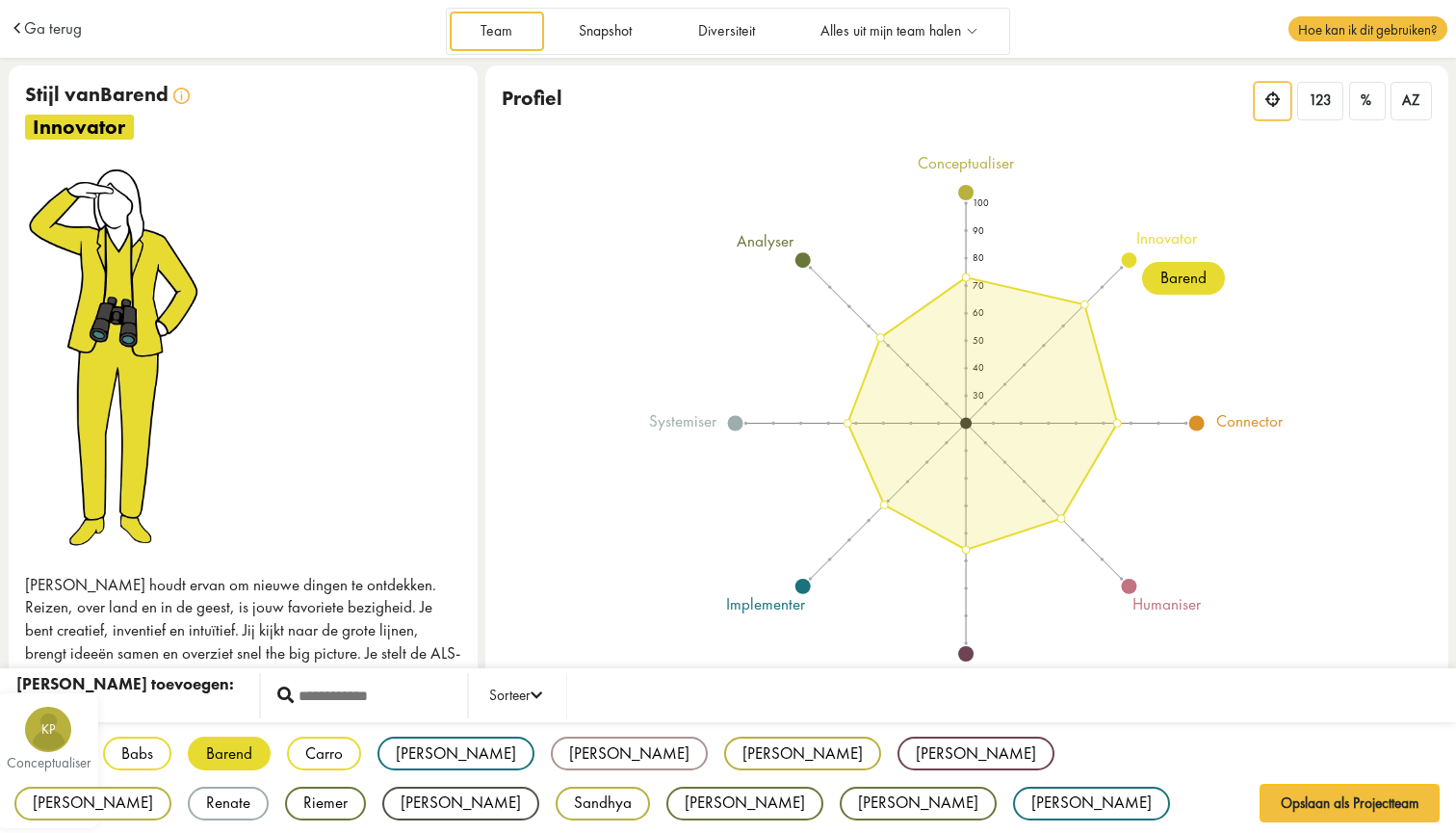
click at [172, 787] on div "[PERSON_NAME]" at bounding box center [92, 804] width 157 height 34
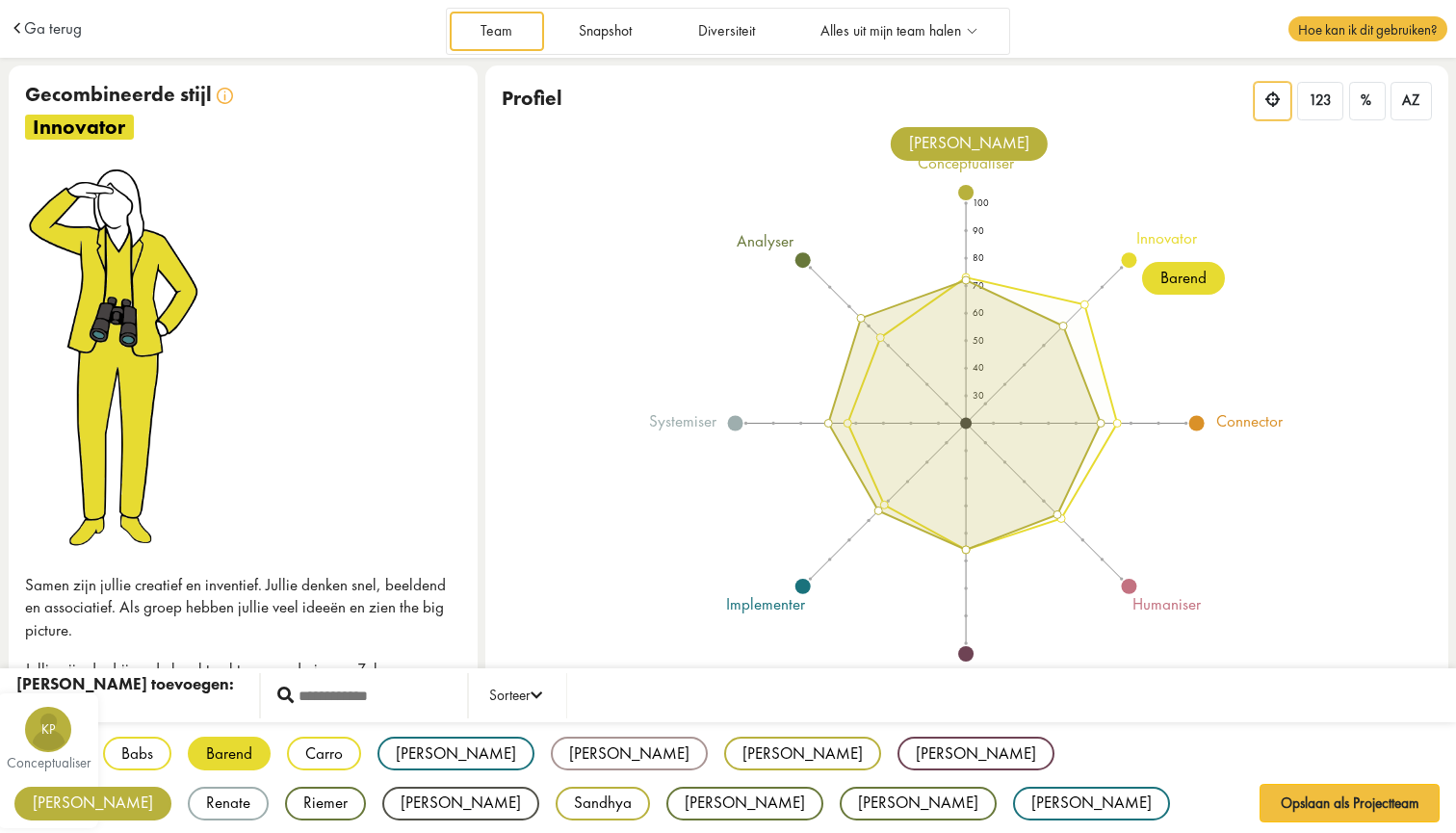
click at [172, 787] on div "[PERSON_NAME]" at bounding box center [92, 804] width 157 height 34
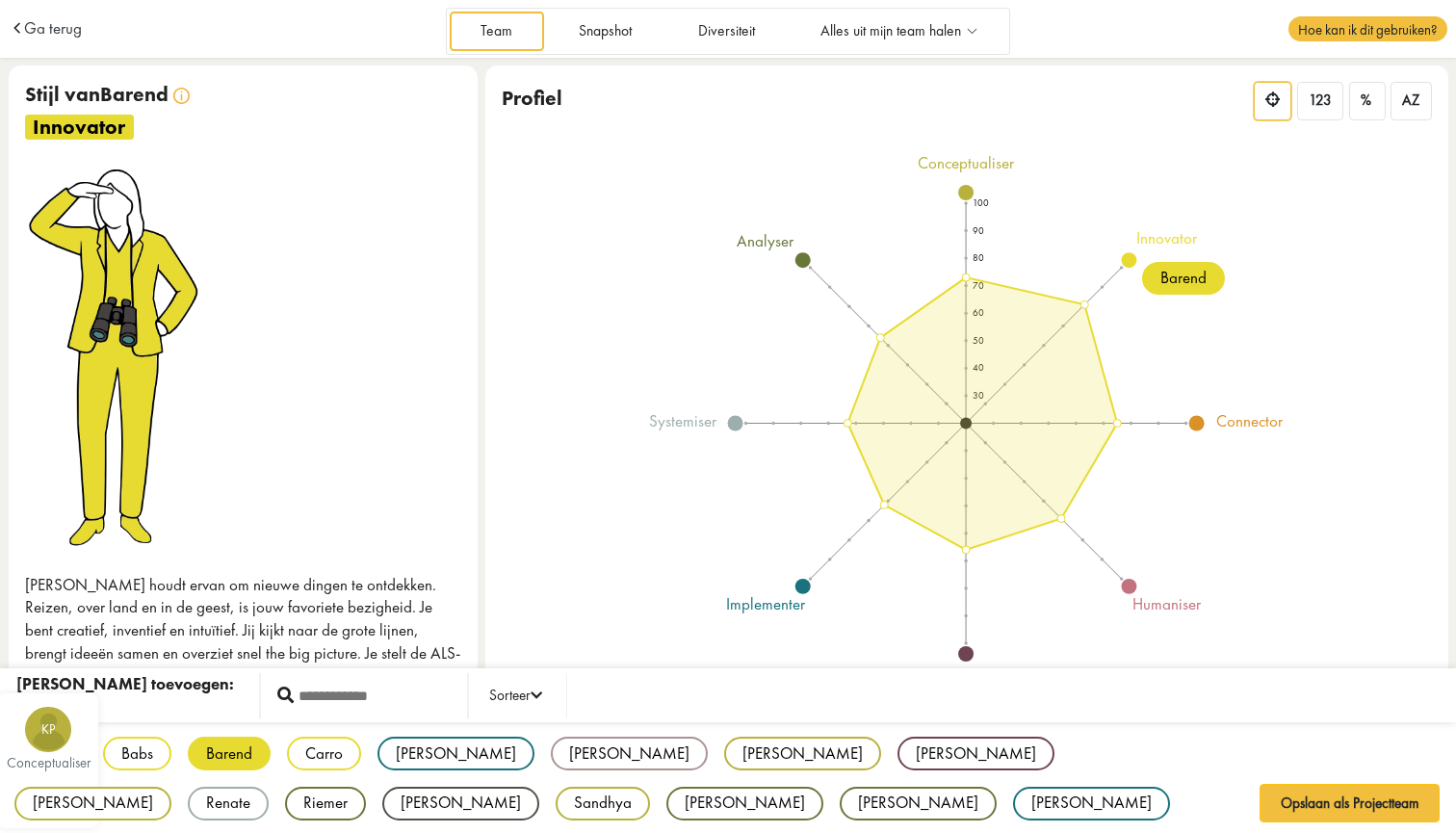
click at [172, 787] on div "[PERSON_NAME]" at bounding box center [92, 804] width 157 height 34
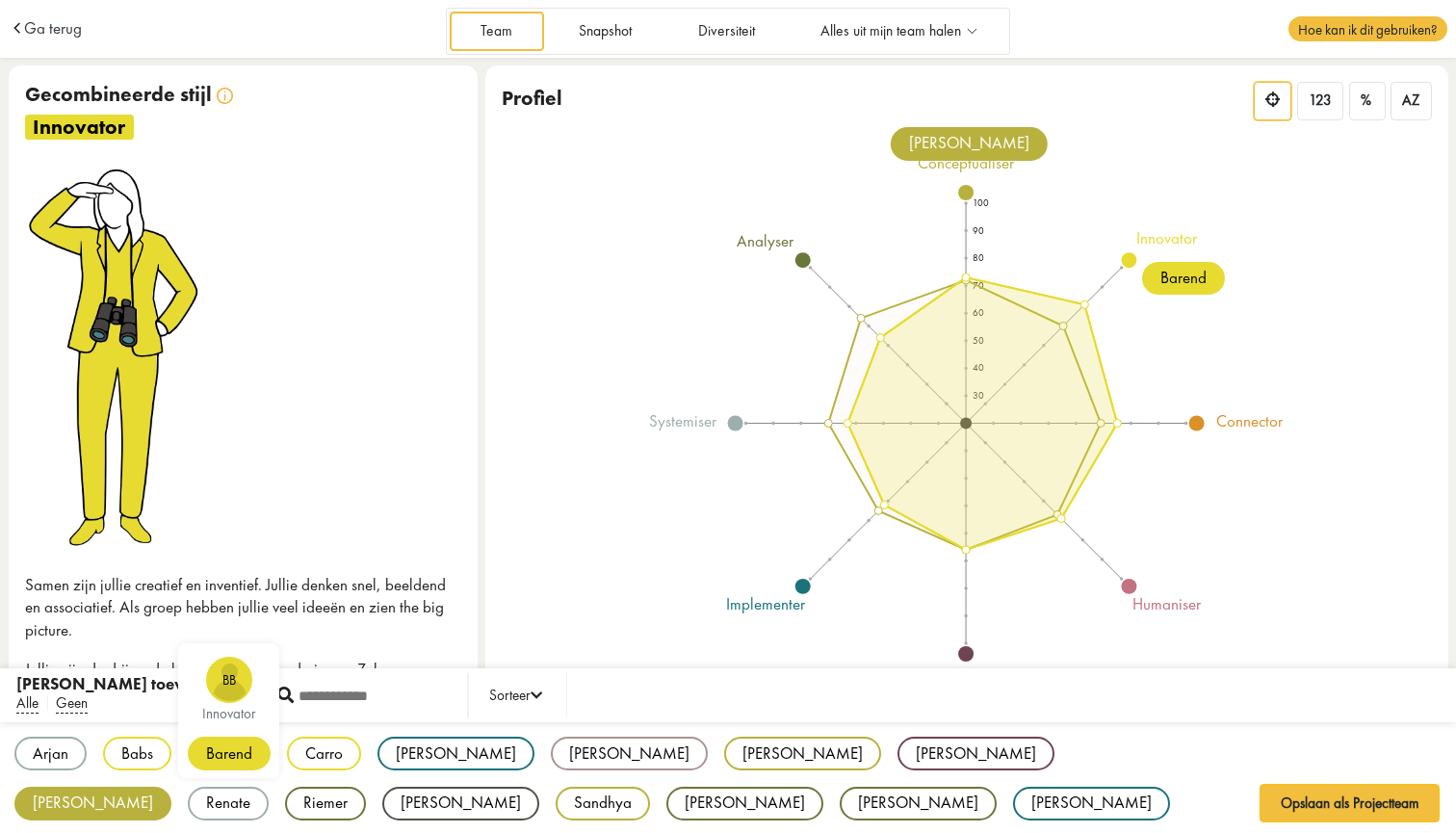
click at [227, 744] on div "Barend" at bounding box center [229, 753] width 83 height 34
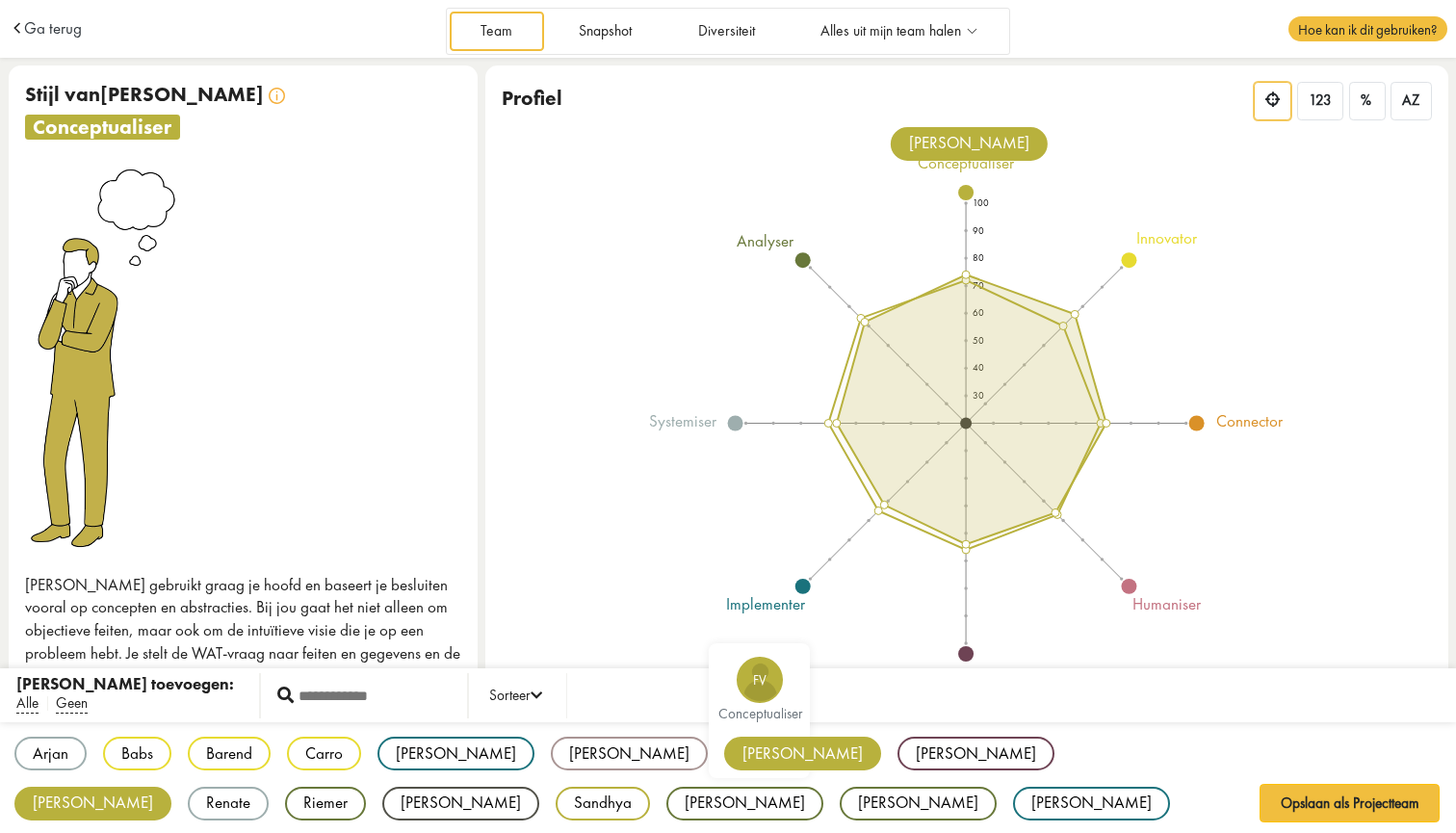
click at [724, 746] on div "[PERSON_NAME]" at bounding box center [802, 753] width 157 height 34
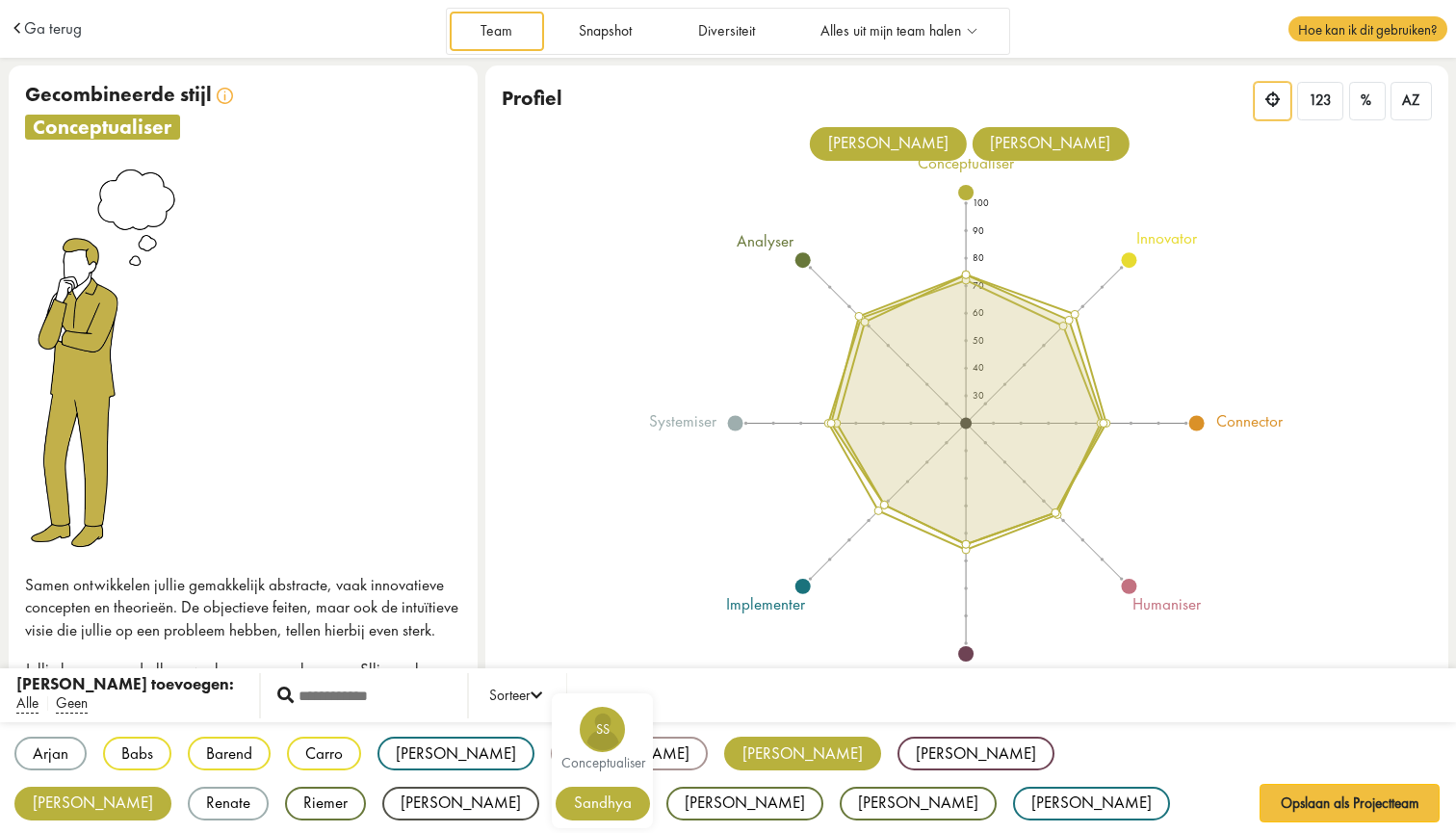
click at [555, 798] on div "Sandhya" at bounding box center [602, 804] width 94 height 34
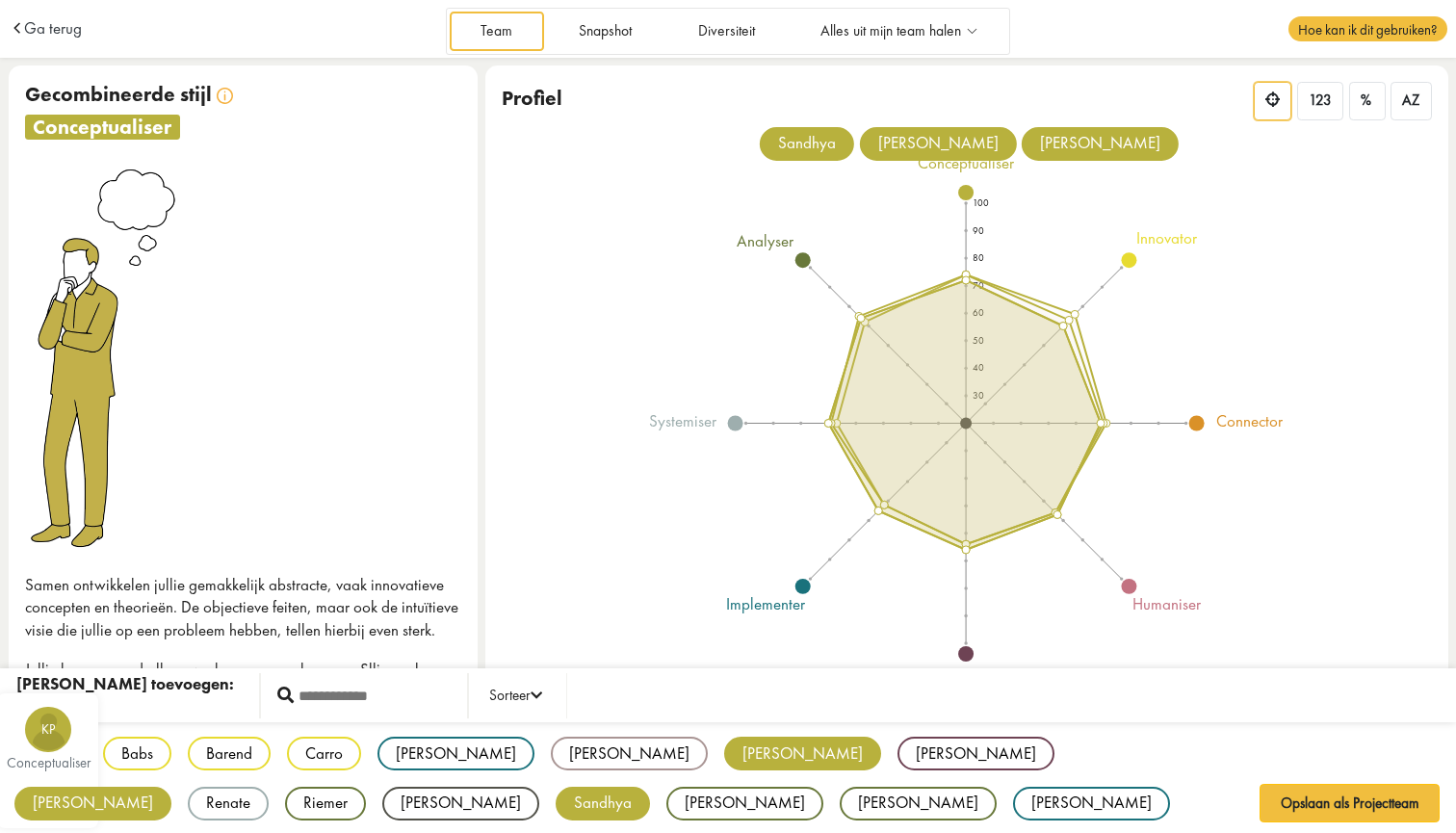
click at [172, 787] on div "[PERSON_NAME]" at bounding box center [92, 804] width 157 height 34
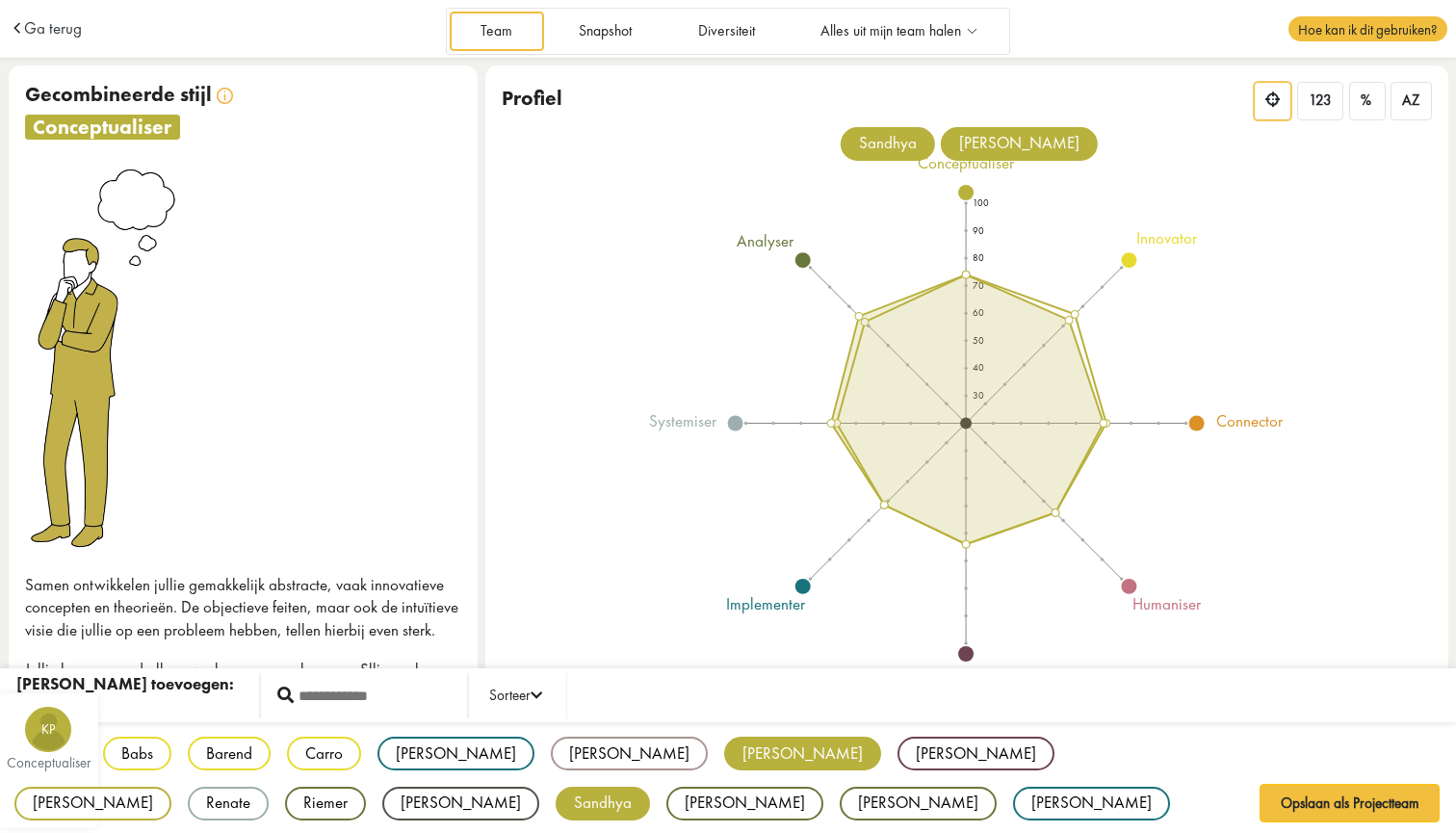
click at [172, 787] on div "[PERSON_NAME]" at bounding box center [92, 804] width 157 height 34
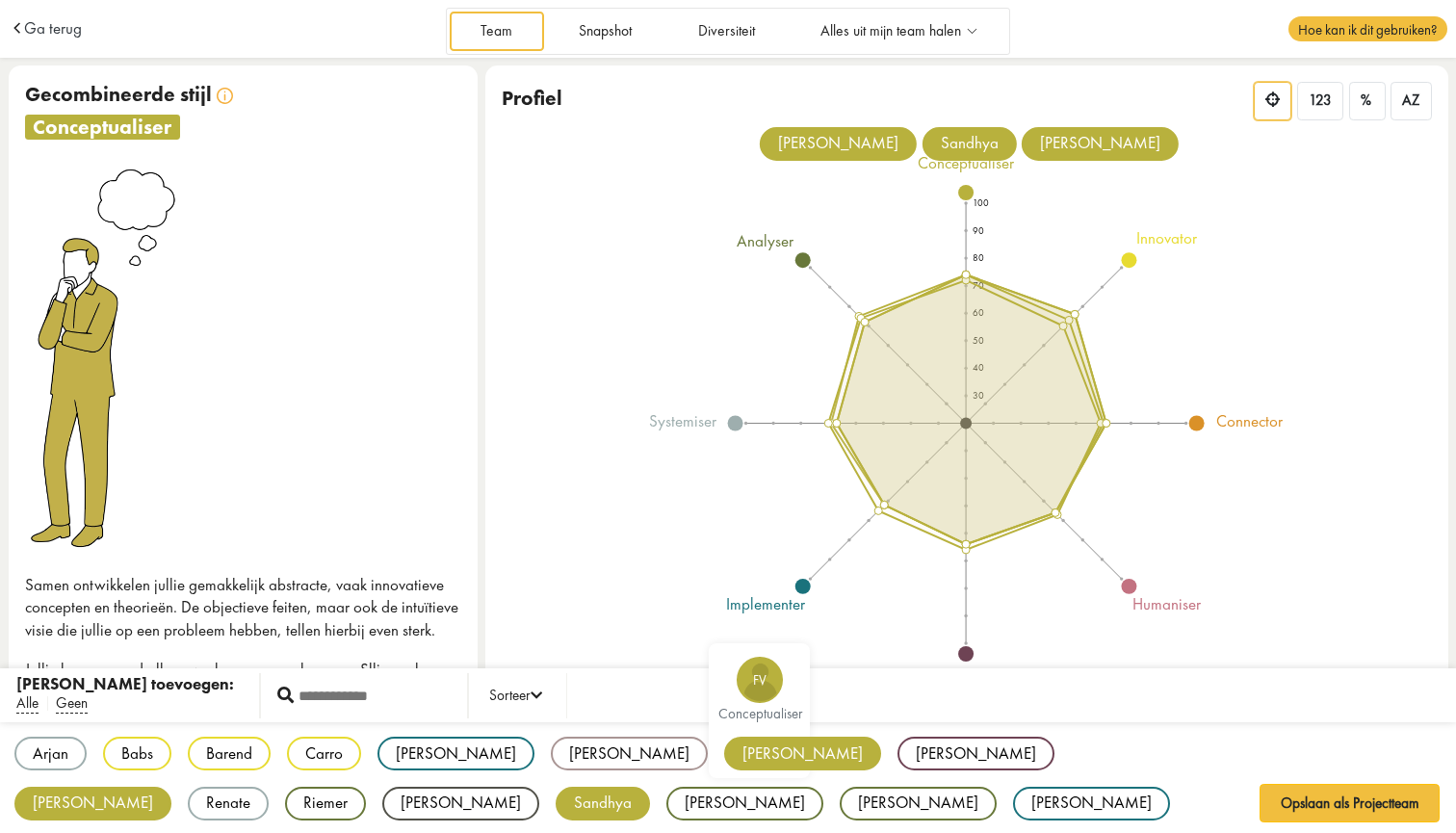
click at [724, 750] on div "[PERSON_NAME]" at bounding box center [802, 753] width 157 height 34
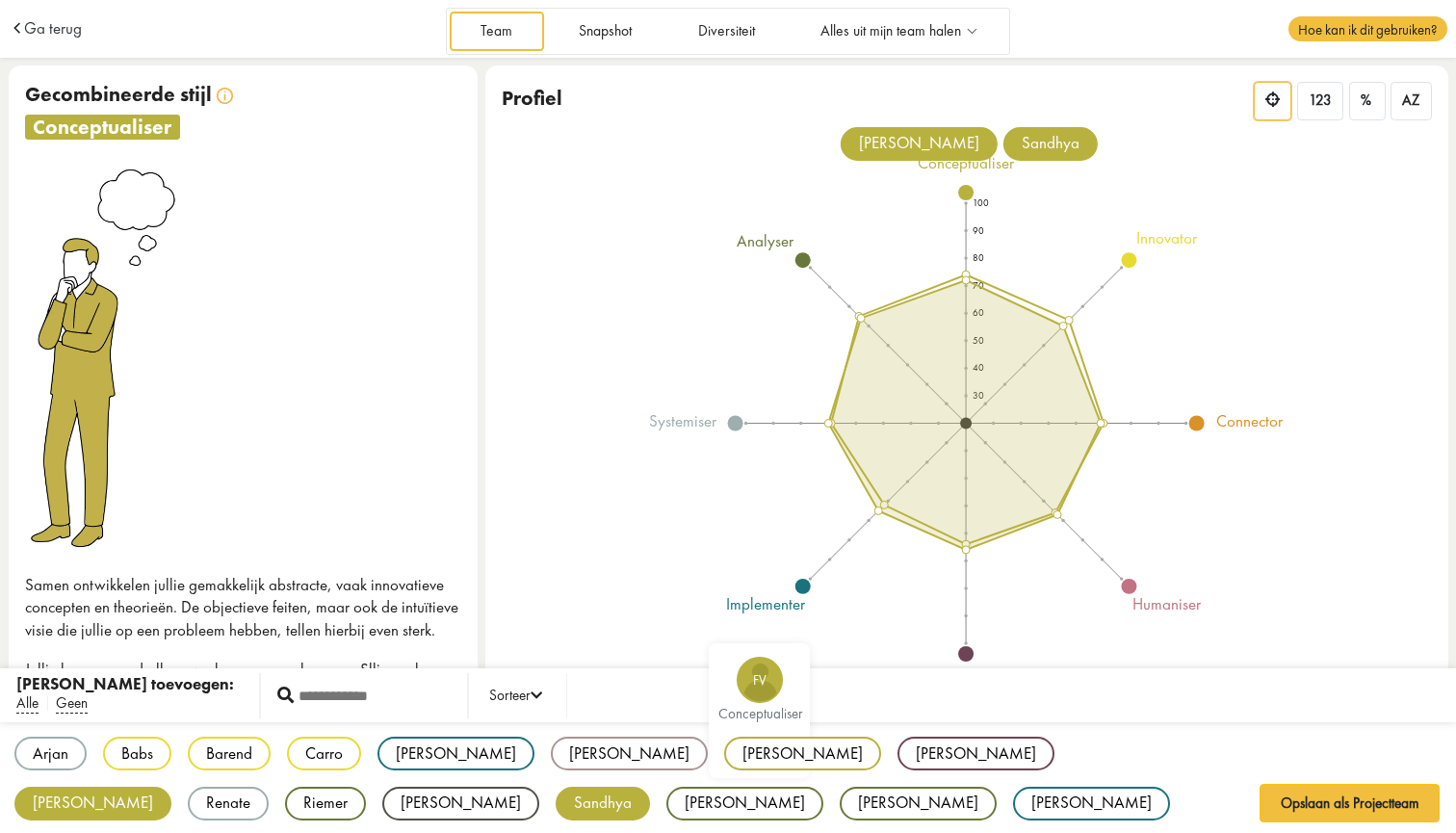
click at [724, 750] on div "[PERSON_NAME]" at bounding box center [802, 753] width 157 height 34
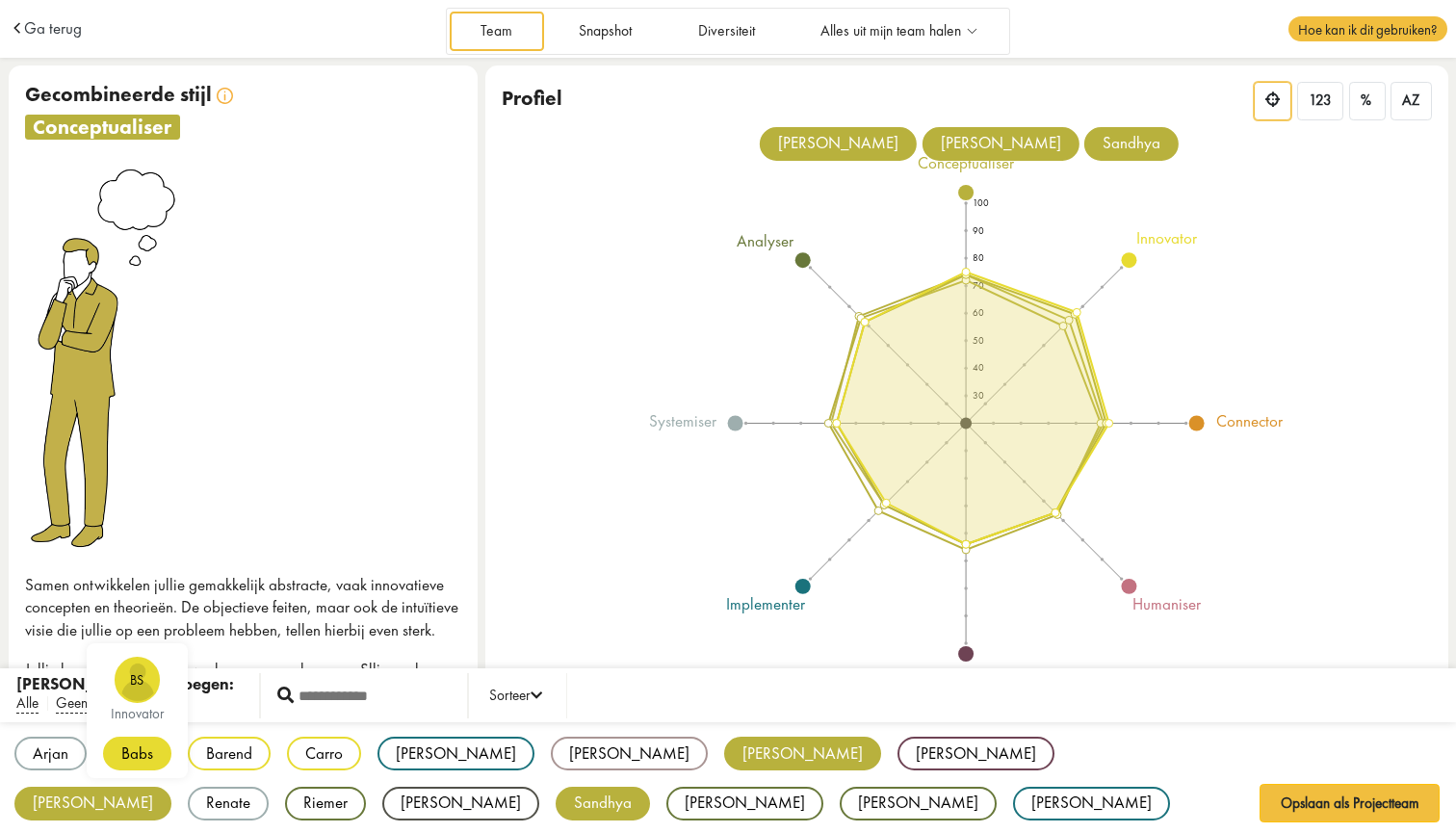
click at [138, 744] on div "Babs" at bounding box center [137, 753] width 68 height 34
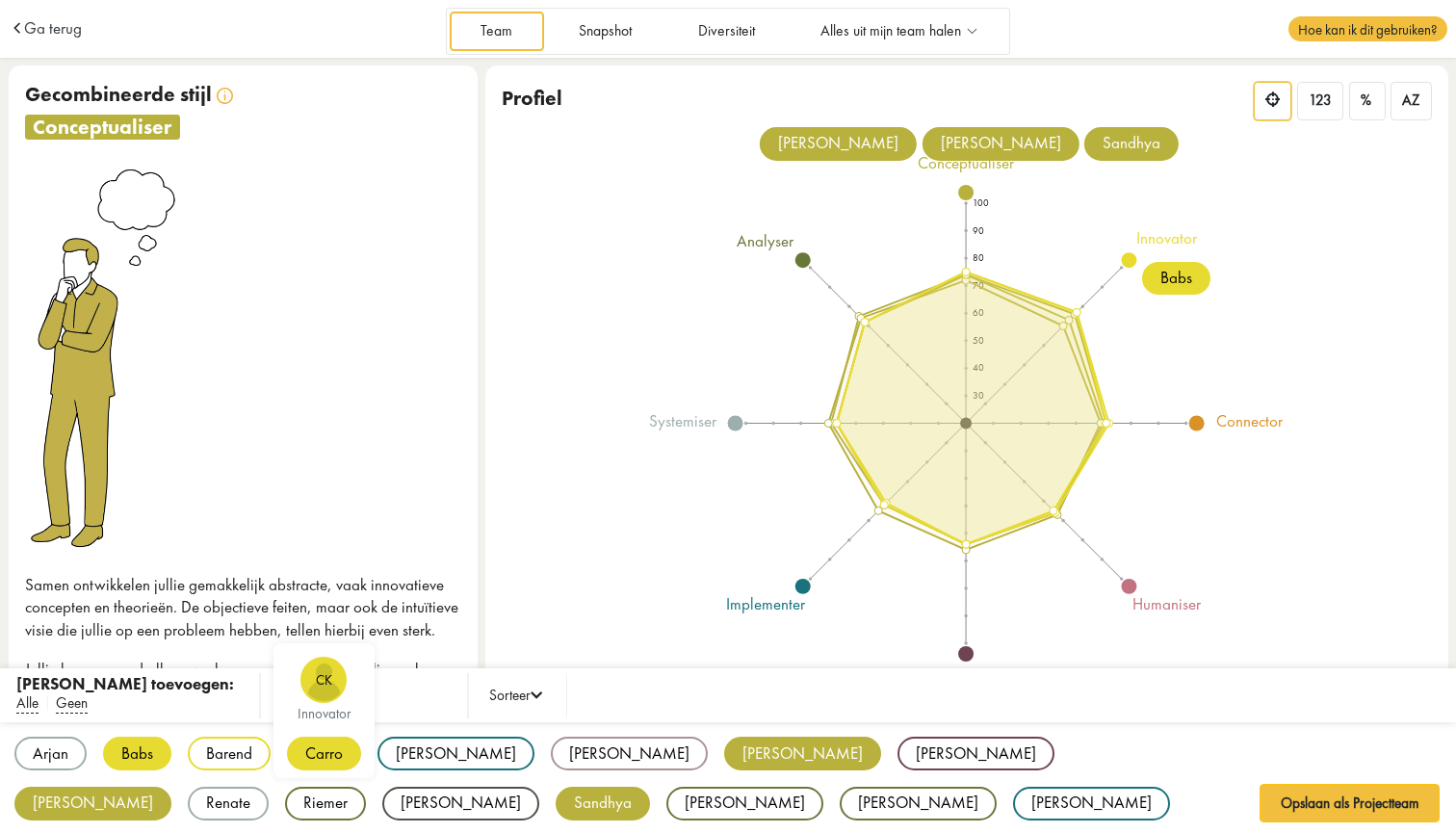
click at [309, 754] on div "Carro" at bounding box center [324, 753] width 74 height 34
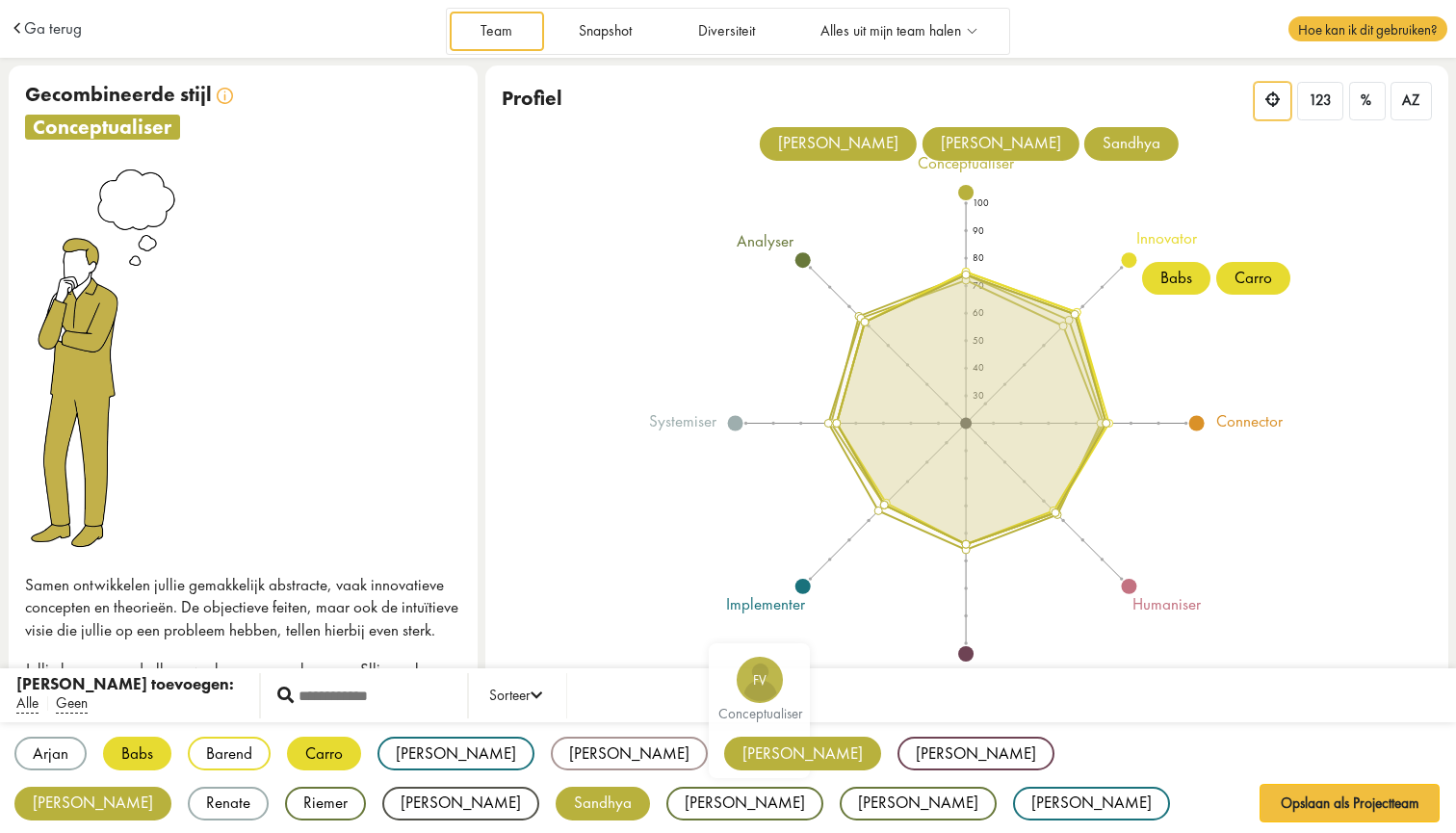
click at [589, 799] on div "Arjan AO systemiser Babs BS innovator Barend BB innovator Carro CK innovator Cl…" at bounding box center [728, 779] width 1456 height 114
click at [172, 787] on div "[PERSON_NAME]" at bounding box center [92, 804] width 157 height 34
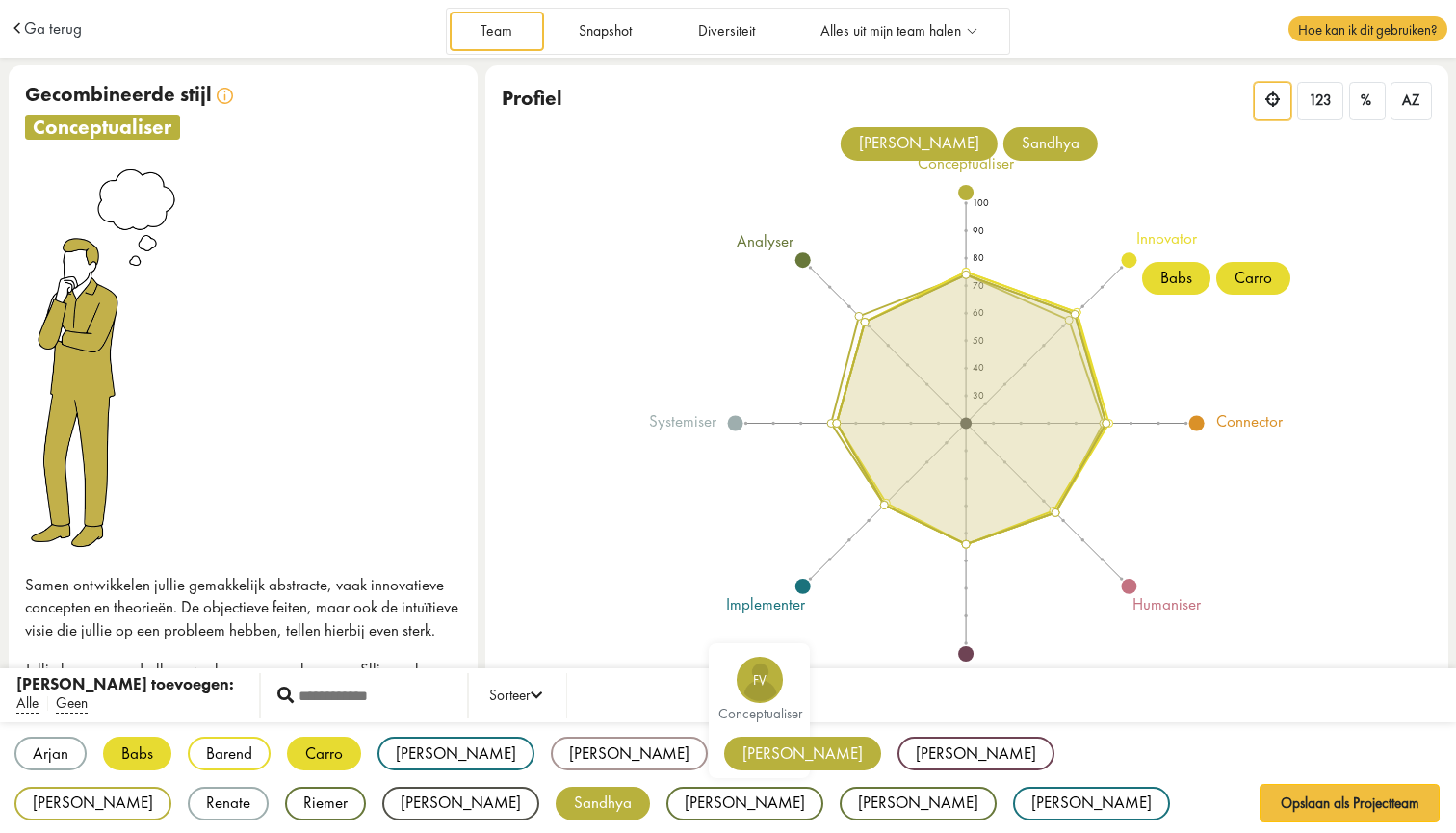
click at [724, 749] on div "[PERSON_NAME]" at bounding box center [802, 753] width 157 height 34
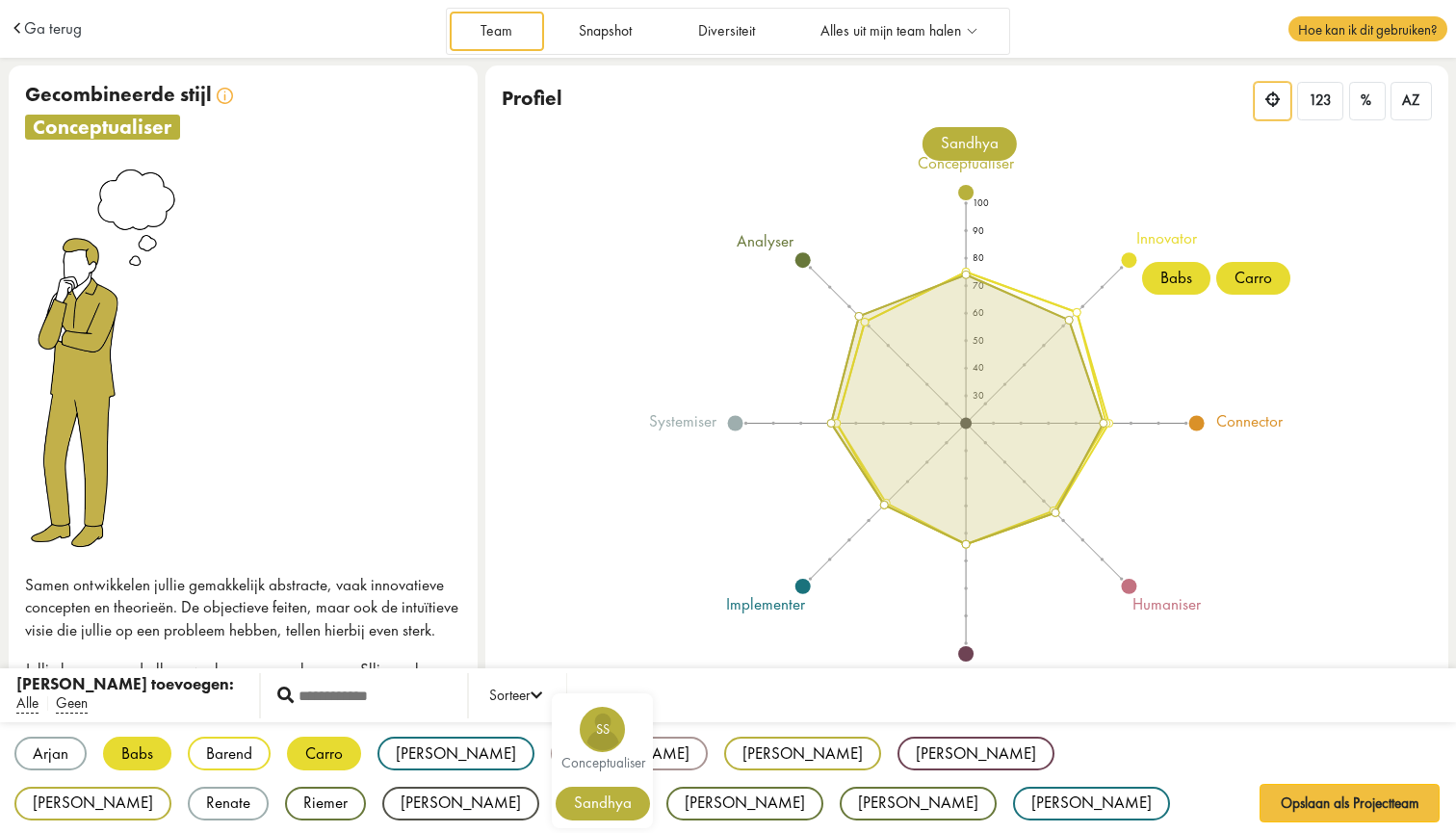
click at [555, 799] on div "Sandhya" at bounding box center [602, 804] width 94 height 34
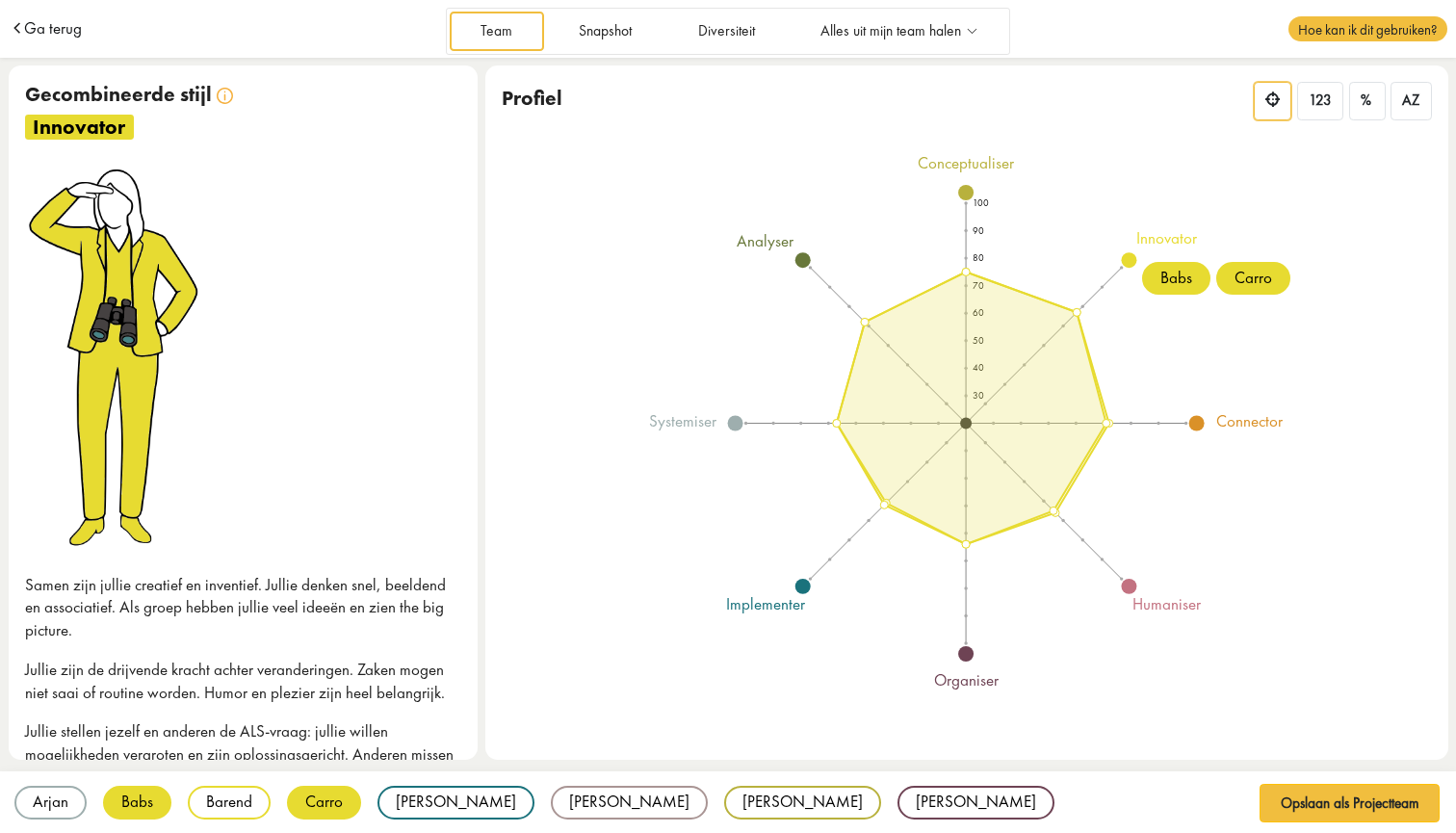
click at [39, 30] on span "Ga terug" at bounding box center [53, 28] width 58 height 16
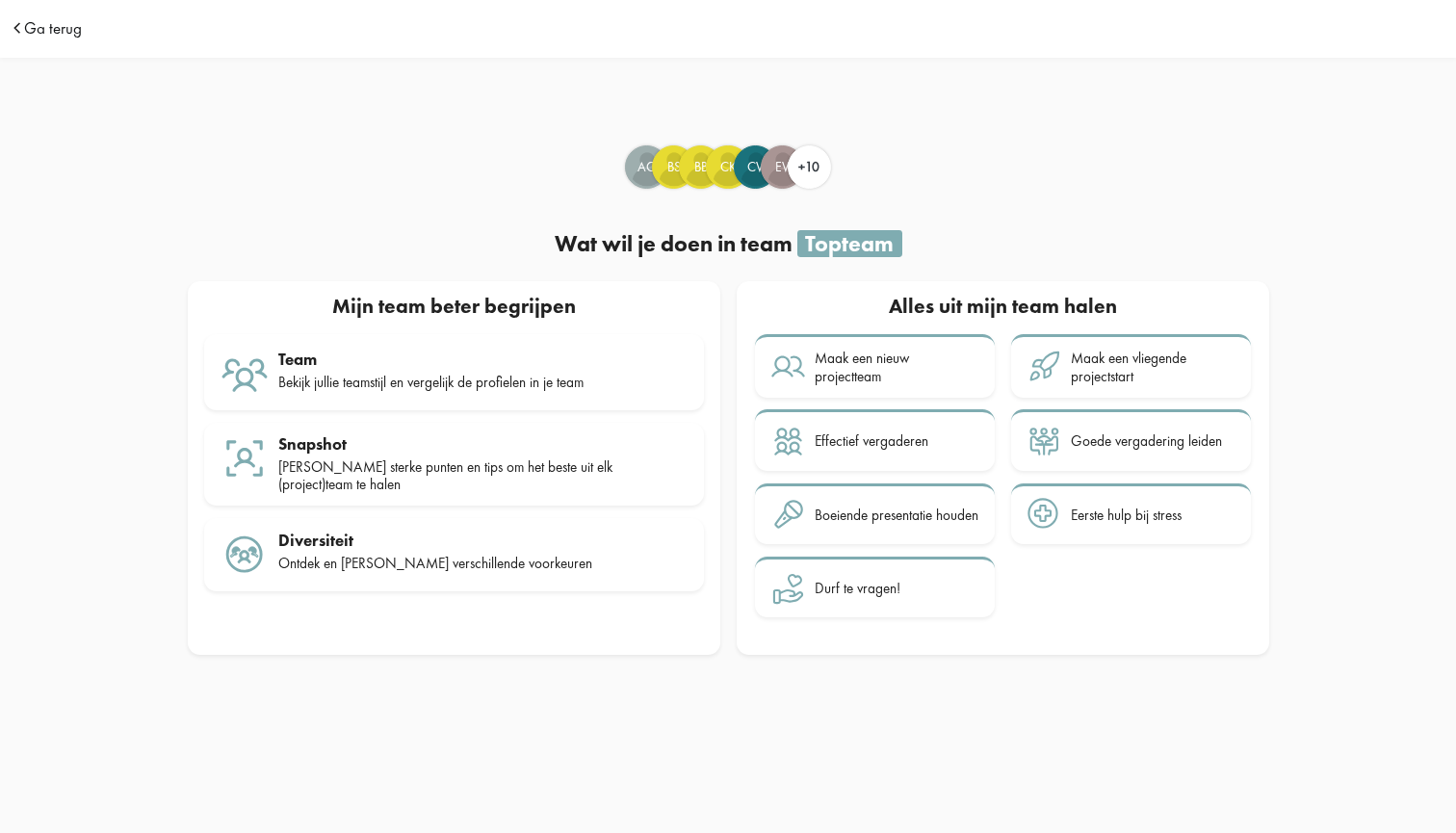
click at [35, 25] on span "Ga terug" at bounding box center [53, 28] width 58 height 16
